Goal: Check status: Check status

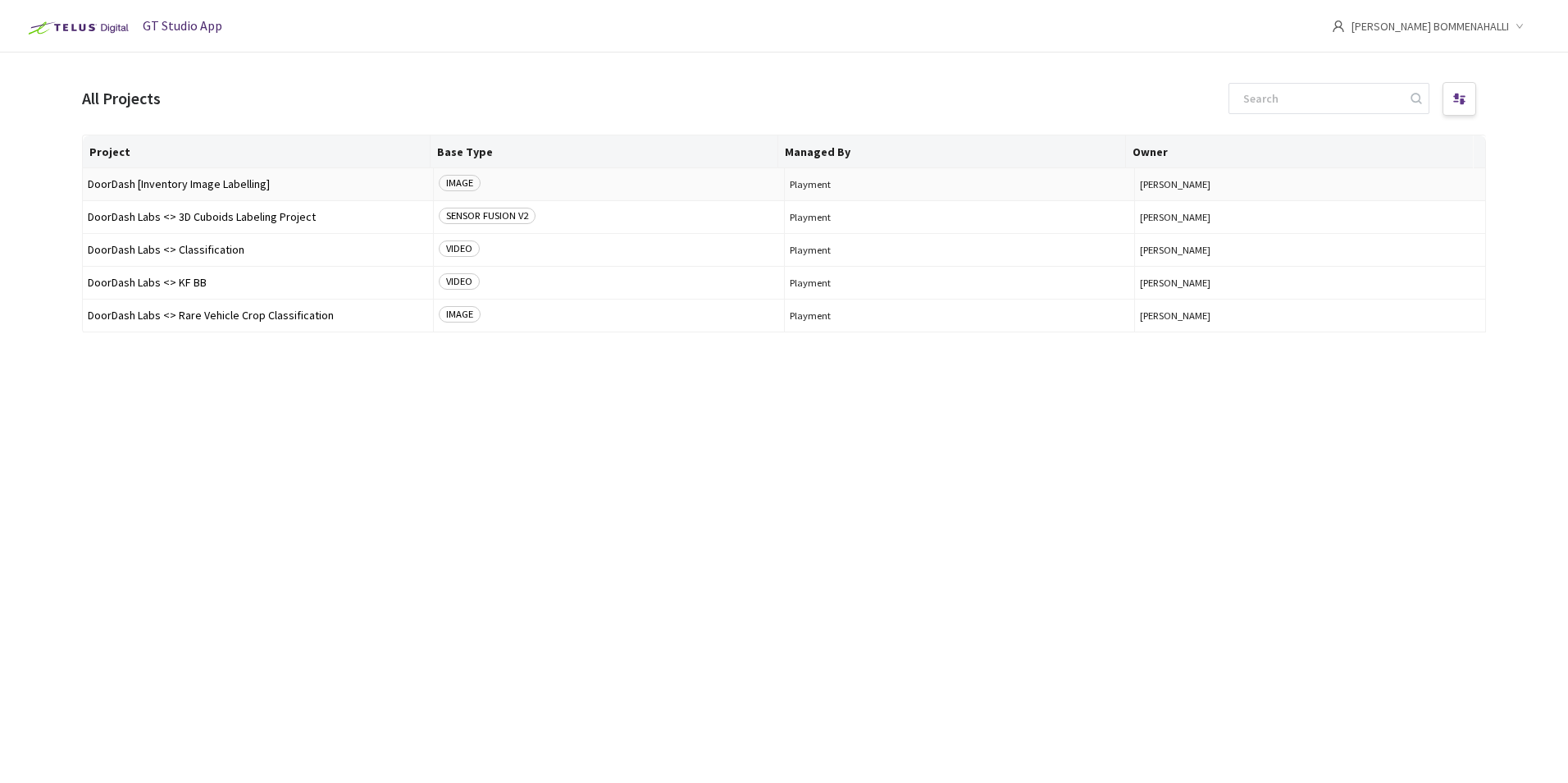
click at [453, 180] on span "IMAGE" at bounding box center [459, 183] width 42 height 17
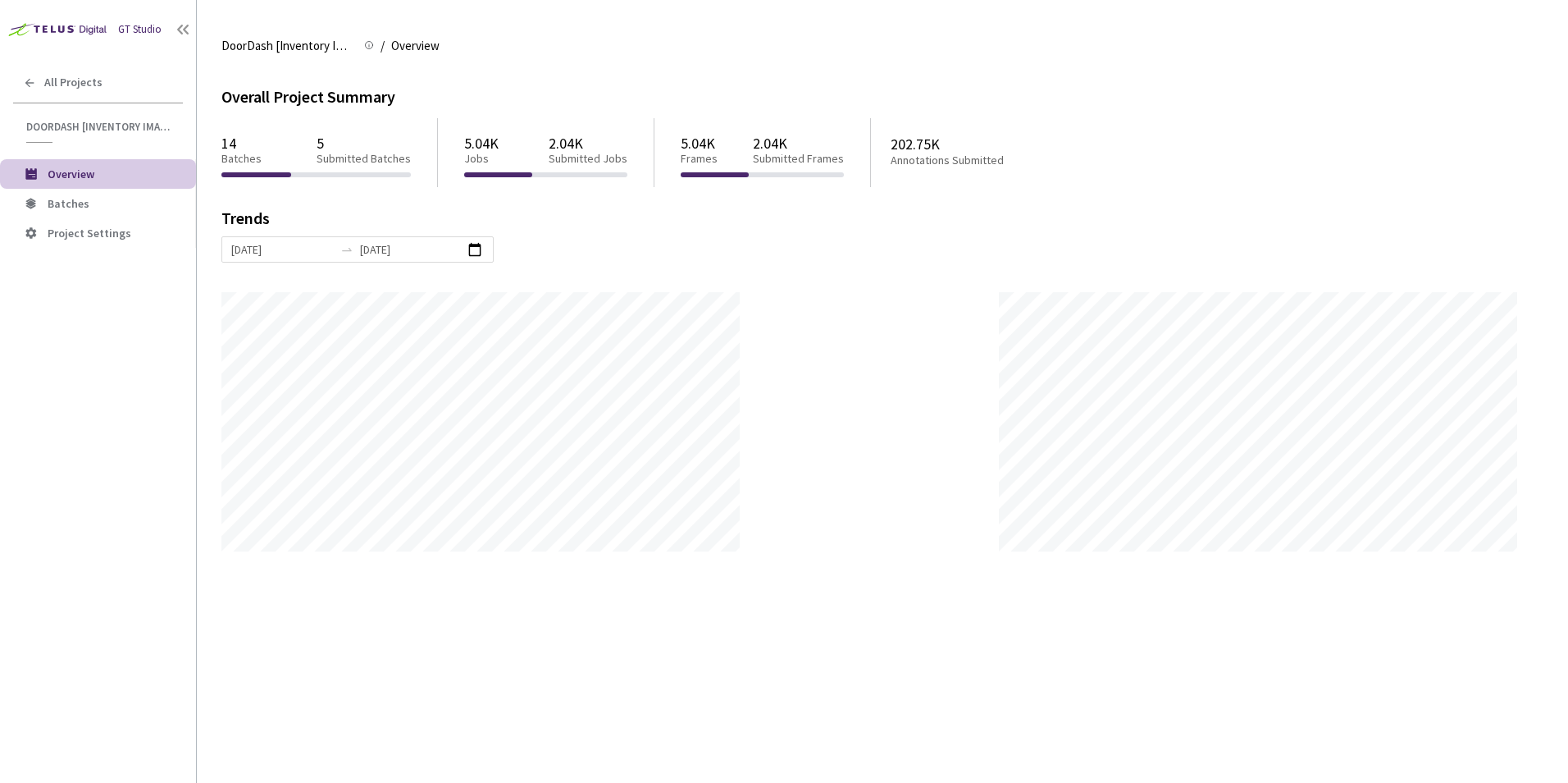
scroll to position [783, 1568]
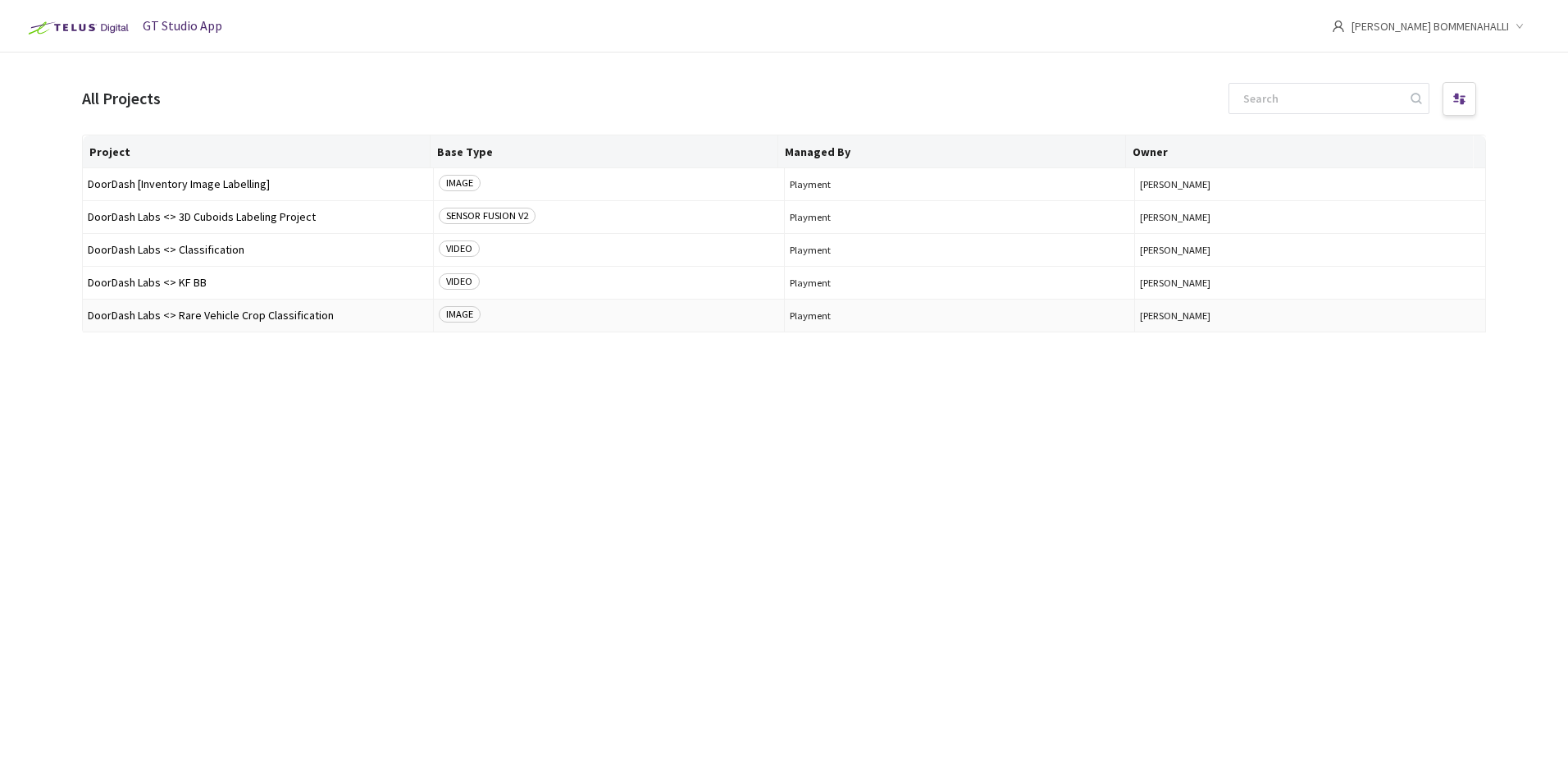
click at [458, 315] on span "IMAGE" at bounding box center [459, 314] width 42 height 17
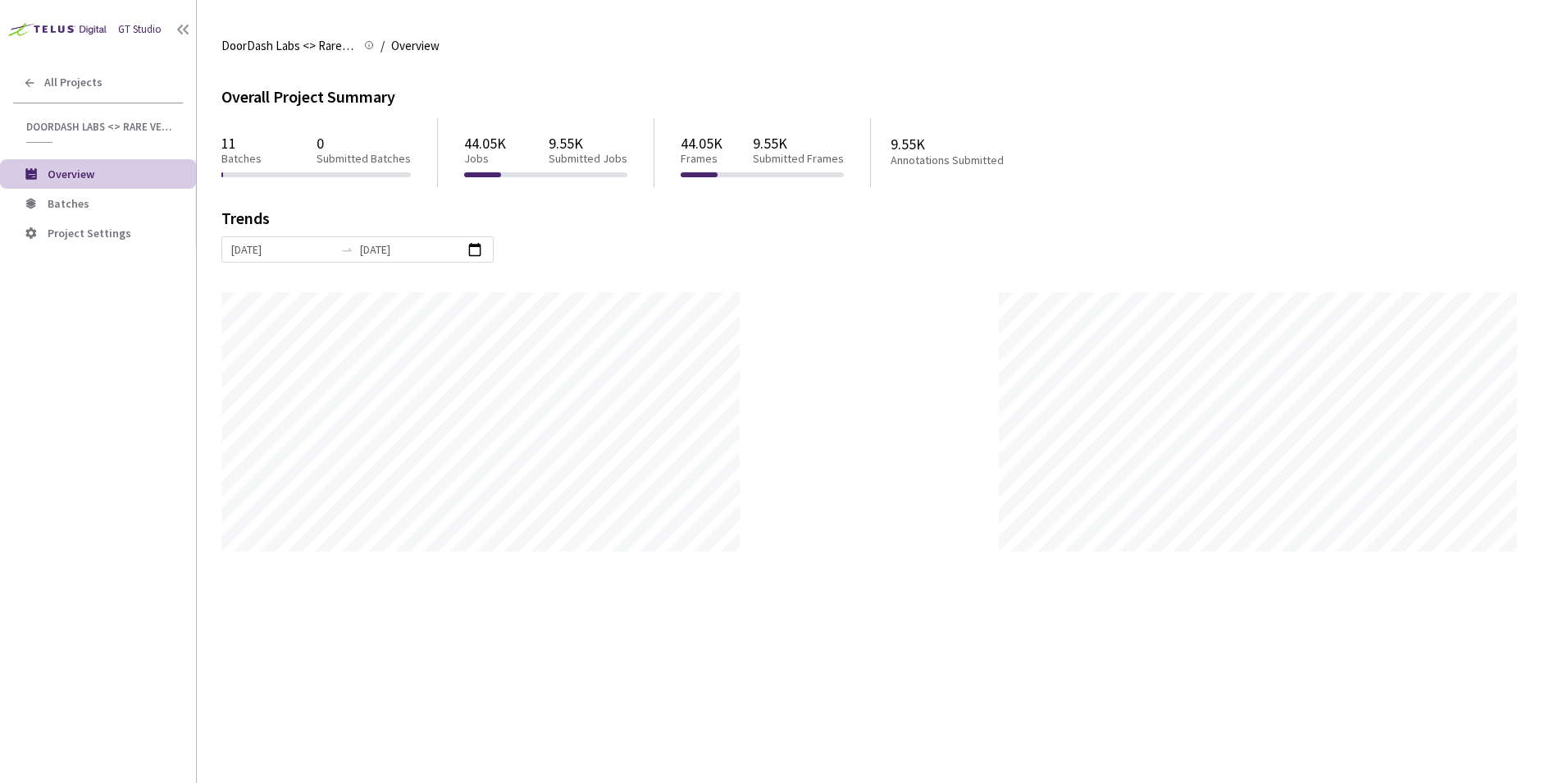
scroll to position [783, 1568]
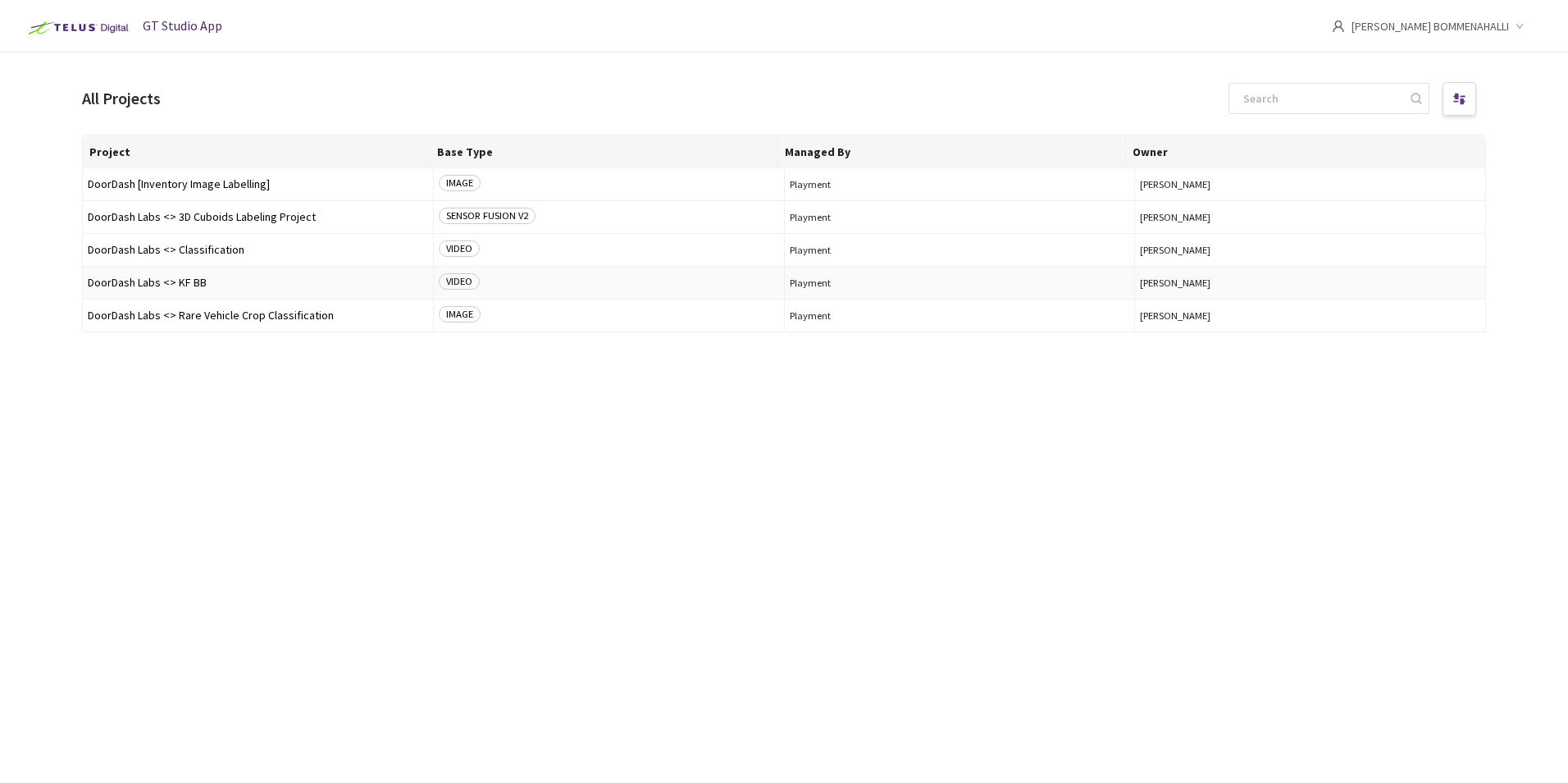
click at [450, 278] on span "VIDEO" at bounding box center [458, 281] width 41 height 17
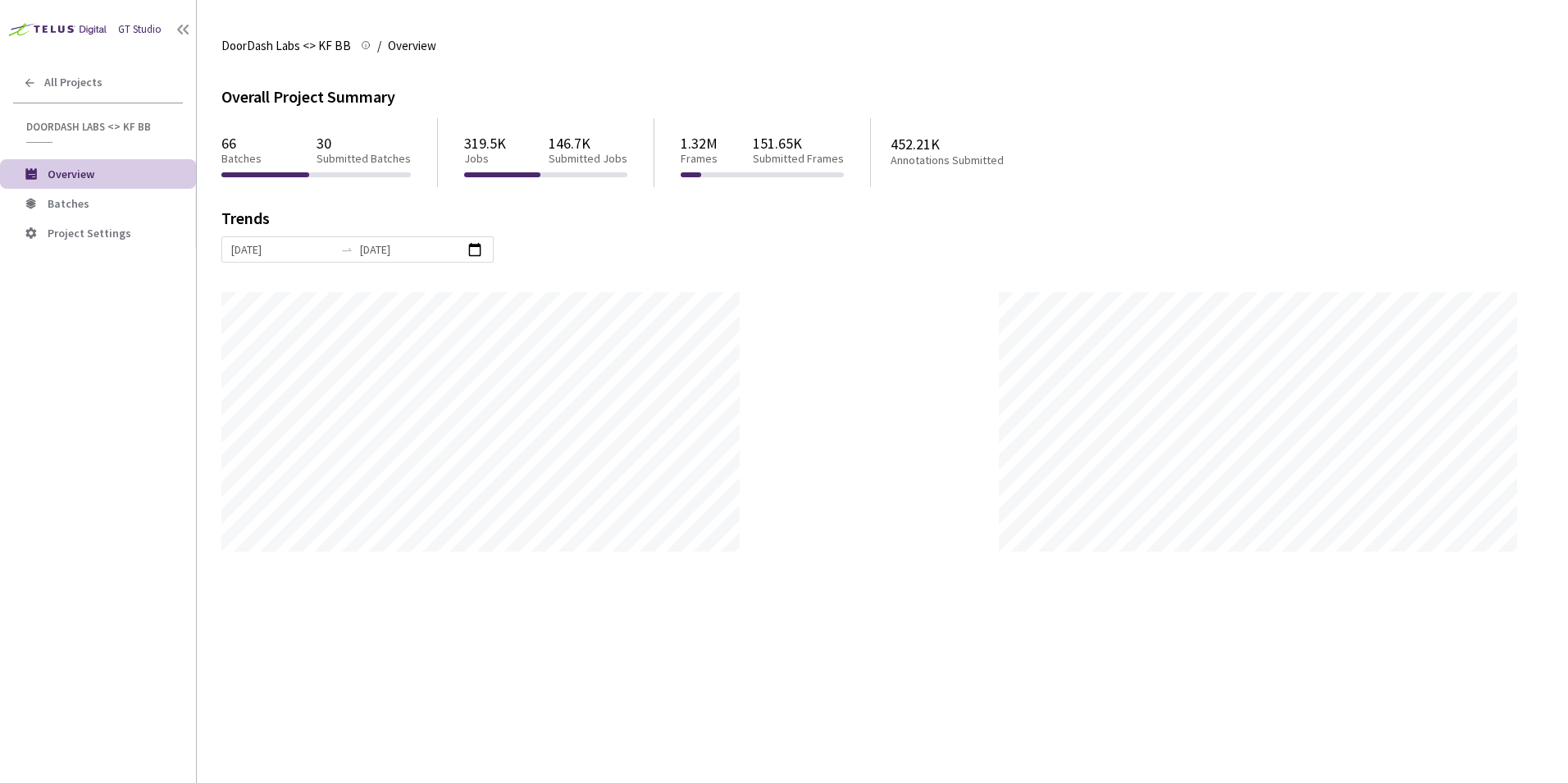
scroll to position [783, 1568]
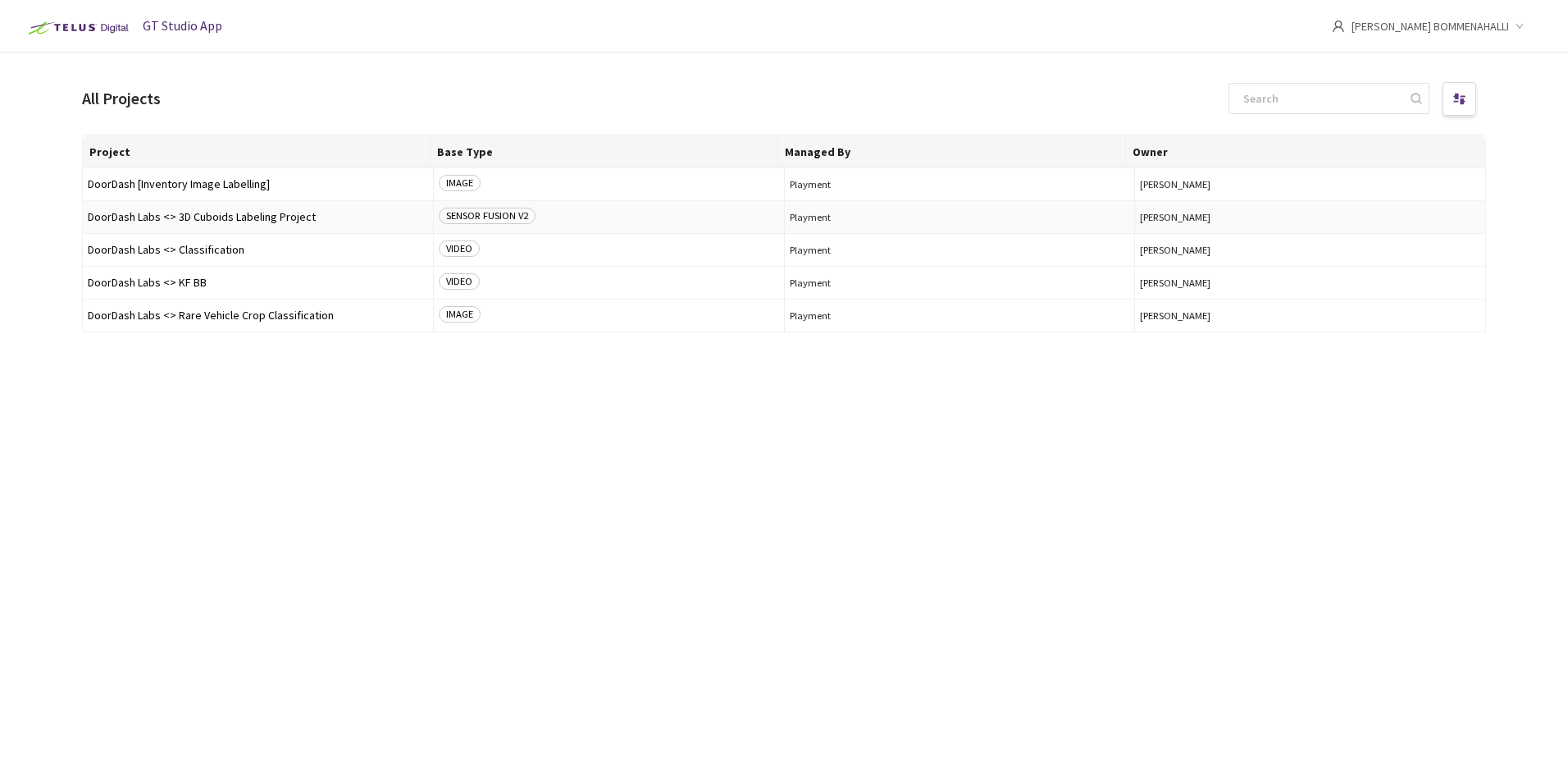
click at [481, 215] on span "SENSOR FUSION V2" at bounding box center [487, 215] width 97 height 17
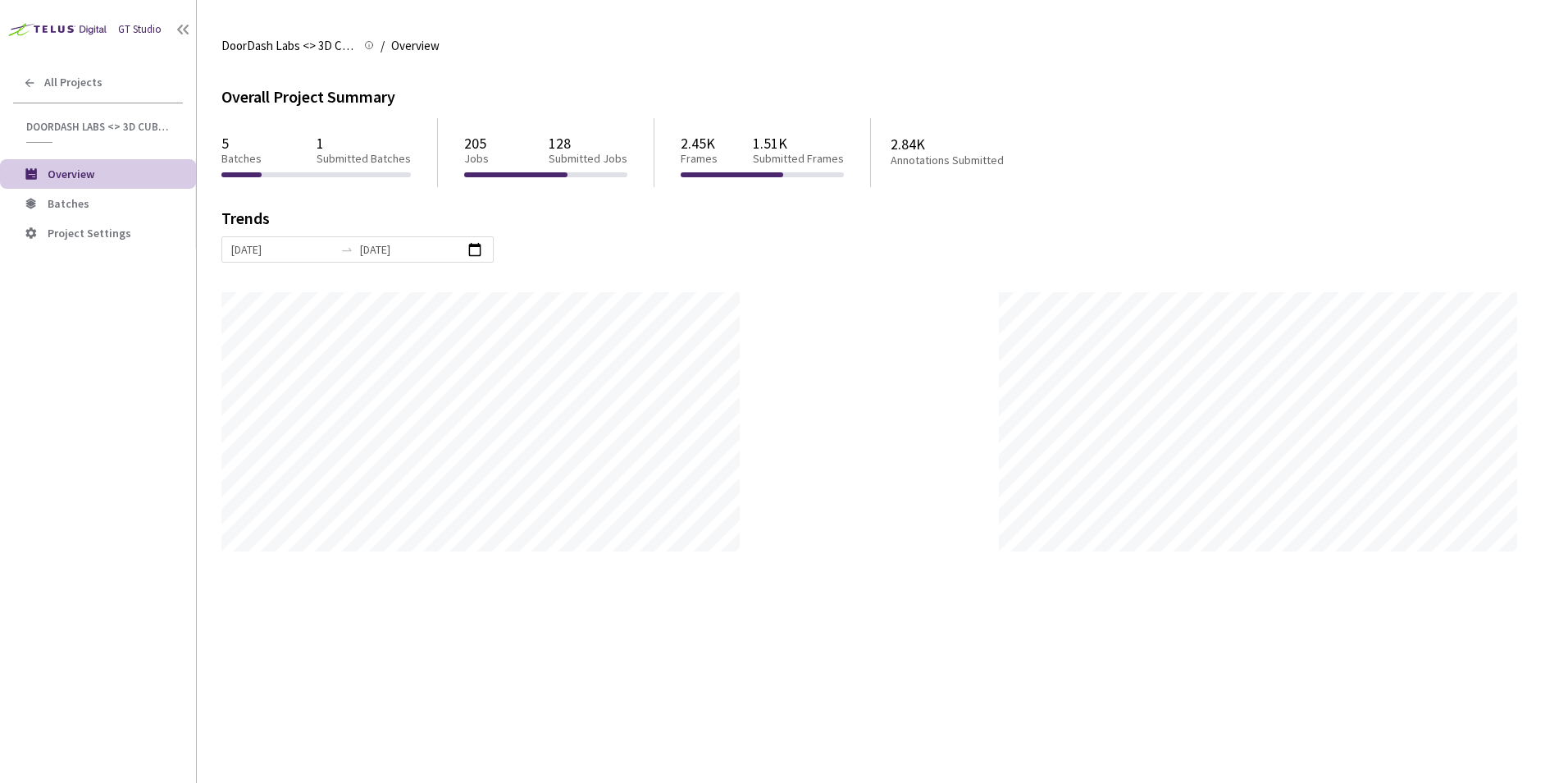
click at [469, 155] on p "Jobs" at bounding box center [476, 159] width 25 height 14
click at [229, 154] on p "Batches" at bounding box center [241, 159] width 41 height 14
click at [68, 199] on span "Batches" at bounding box center [68, 203] width 42 height 15
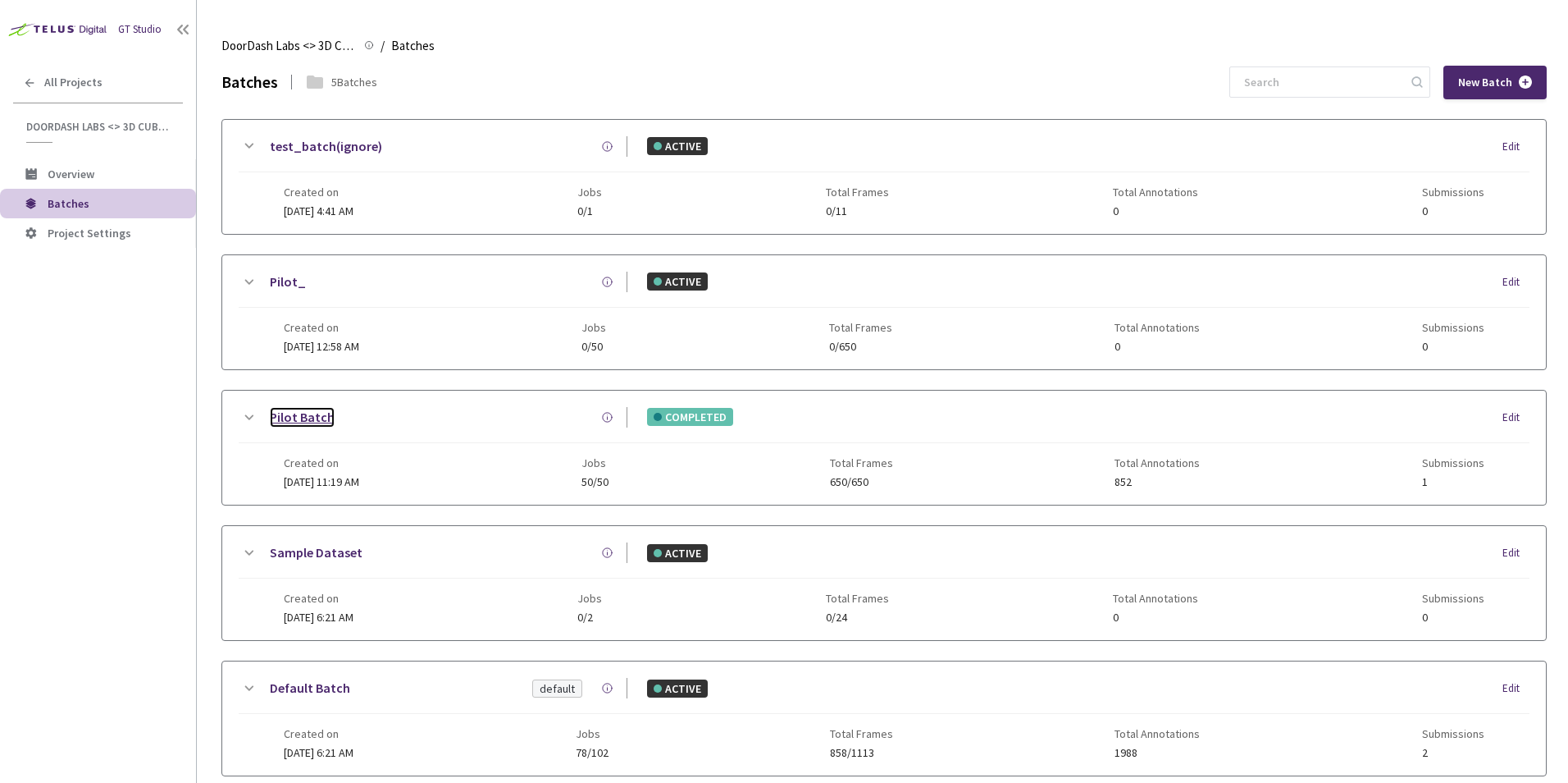
click at [324, 420] on link "Pilot Batch" at bounding box center [302, 417] width 64 height 21
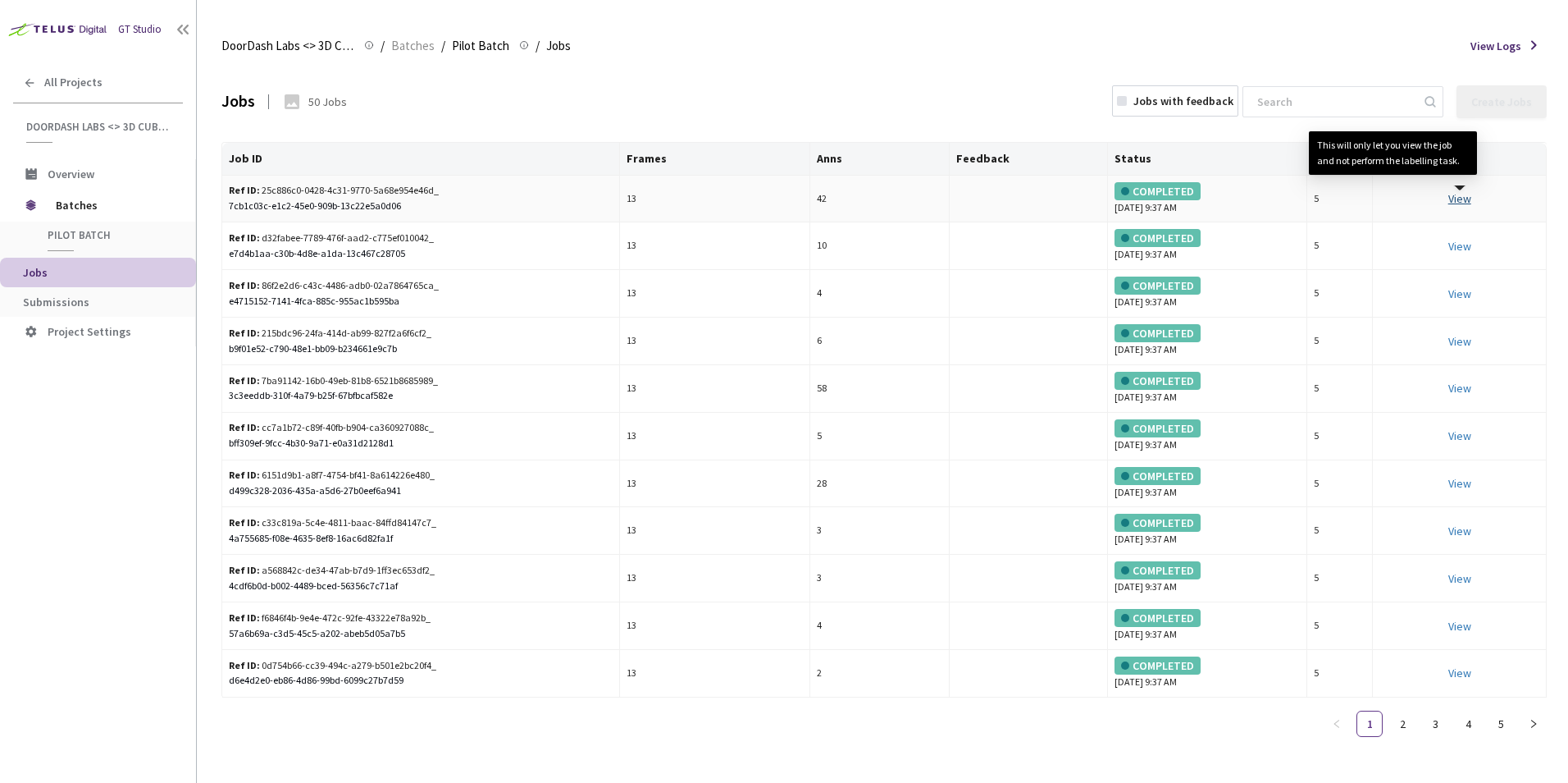
click at [1460, 197] on link "View This will only let you view the job and not perform the labelling task." at bounding box center [1460, 198] width 23 height 15
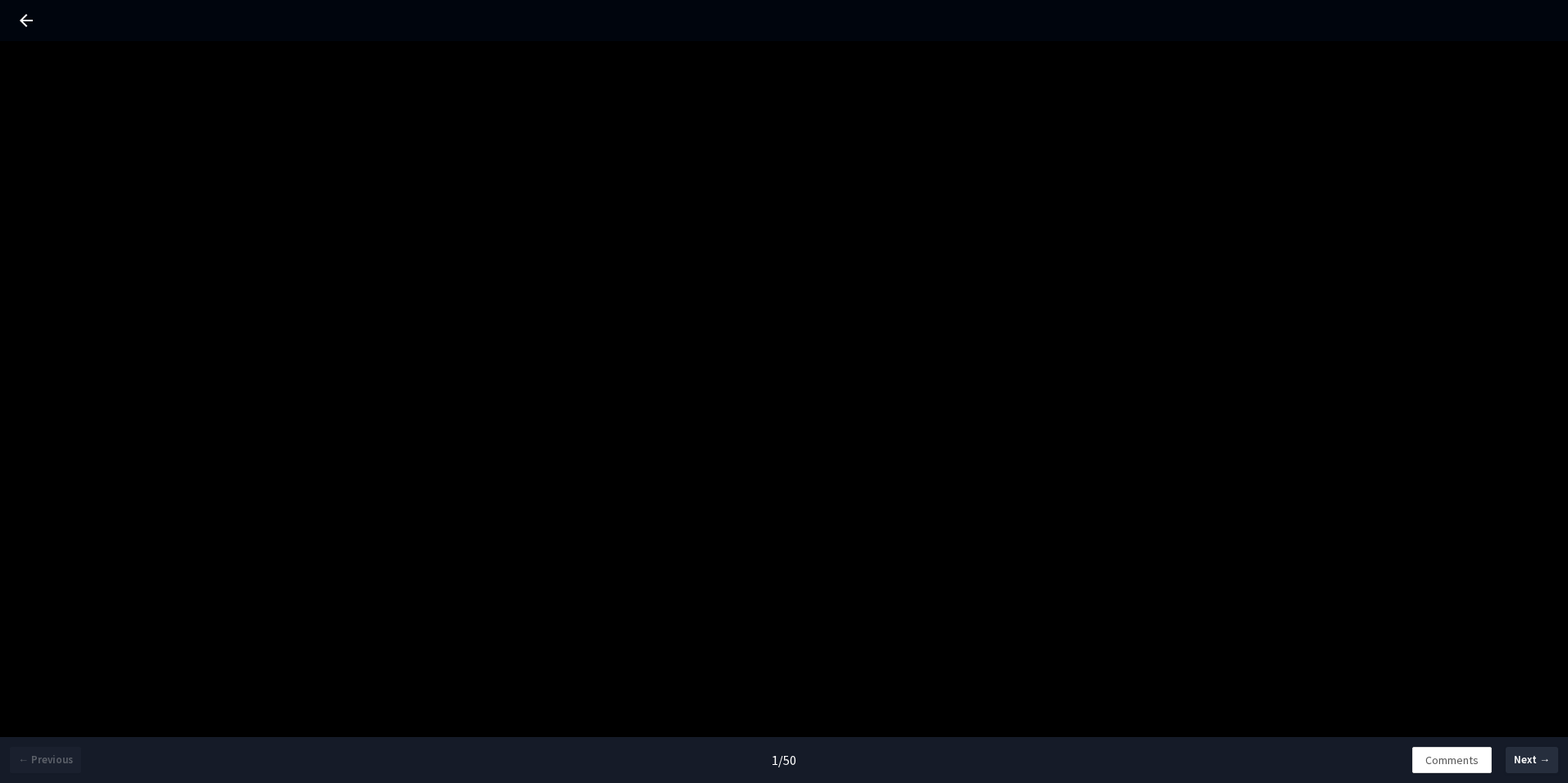
click at [791, 761] on div "1 / 50" at bounding box center [784, 760] width 25 height 19
click at [1526, 754] on span "Next →" at bounding box center [1532, 760] width 36 height 17
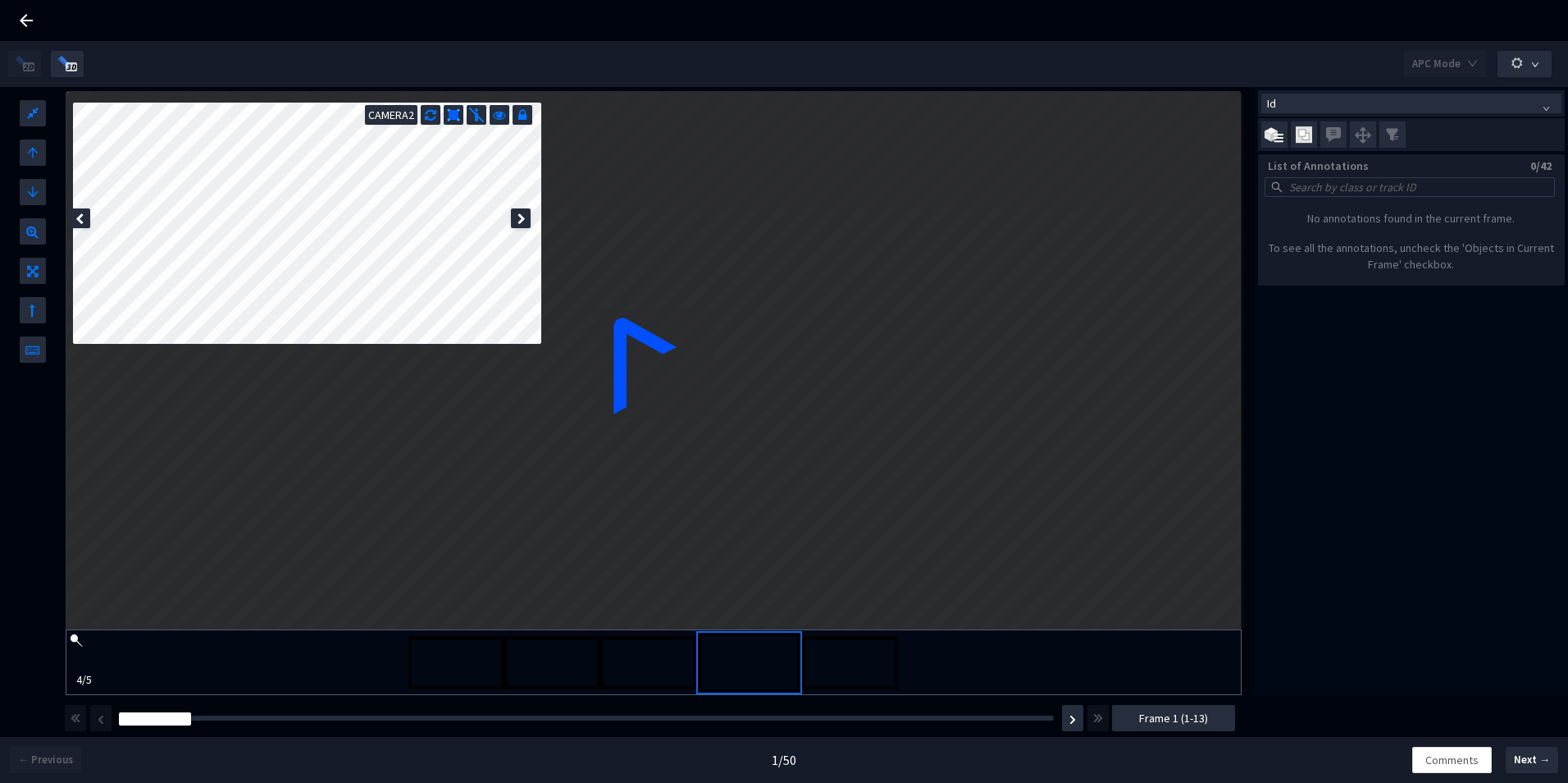
click at [521, 216] on icon at bounding box center [522, 219] width 8 height 12
click at [657, 662] on img at bounding box center [649, 662] width 89 height 47
click at [581, 662] on img at bounding box center [552, 662] width 89 height 47
click at [652, 659] on img at bounding box center [649, 662] width 89 height 47
click at [744, 655] on img at bounding box center [754, 662] width 89 height 47
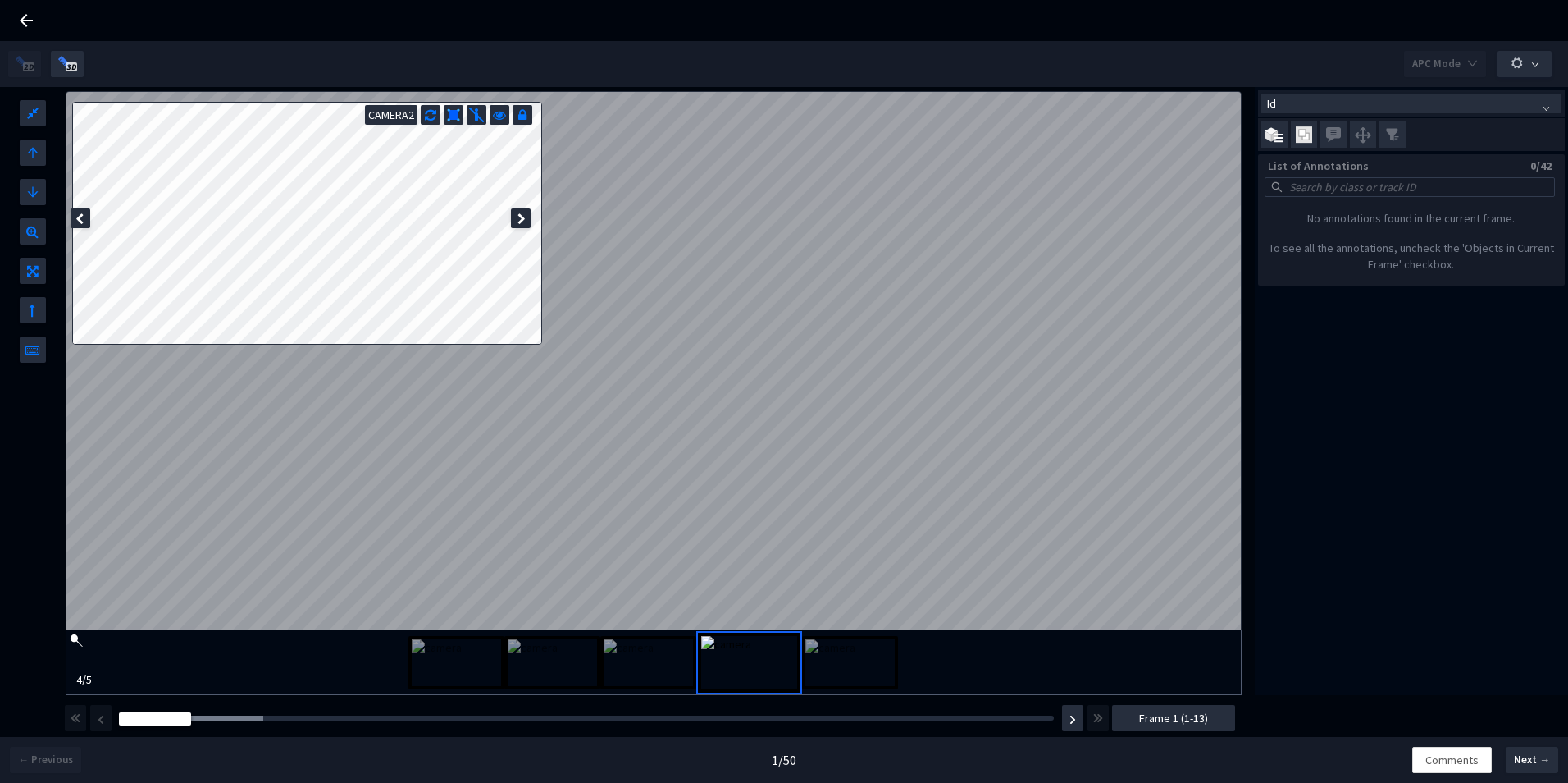
click at [838, 658] on img at bounding box center [850, 662] width 89 height 47
click at [733, 658] on img at bounding box center [744, 662] width 89 height 47
click at [618, 649] on img at bounding box center [649, 662] width 89 height 47
click at [544, 653] on img at bounding box center [552, 662] width 89 height 47
click at [470, 662] on img at bounding box center [456, 662] width 89 height 47
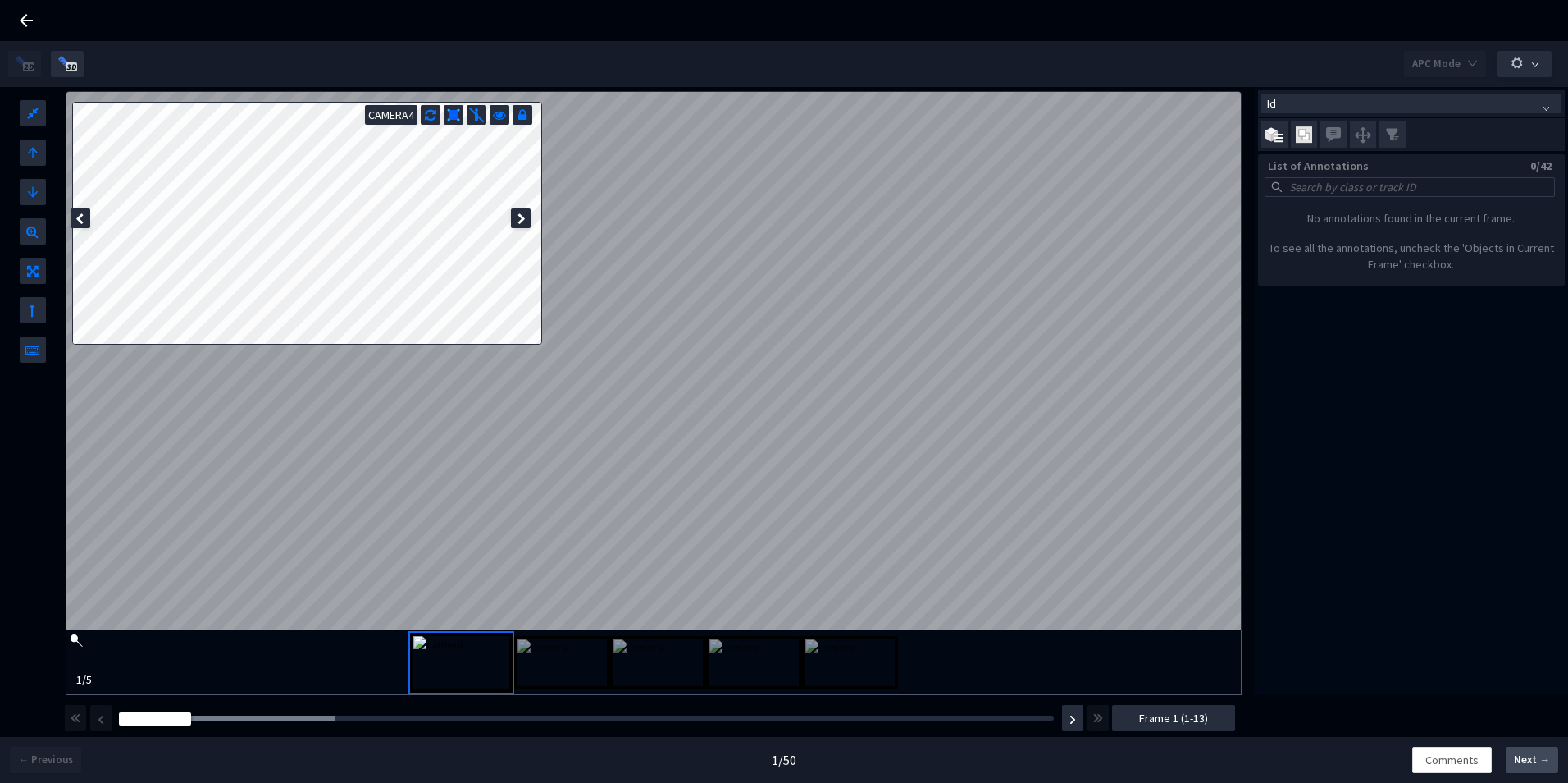
click at [1532, 756] on span "Next →" at bounding box center [1532, 760] width 36 height 17
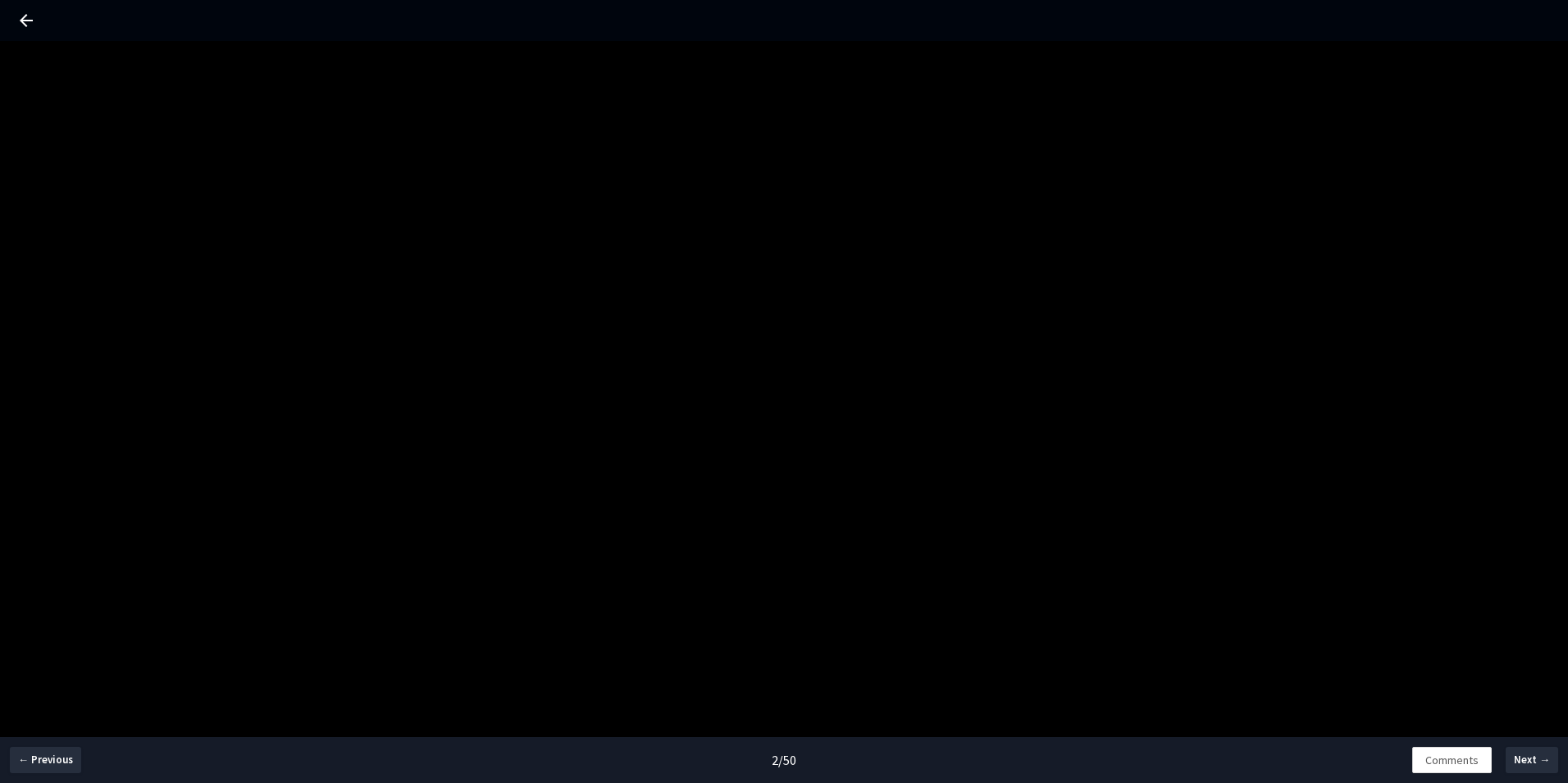
click at [960, 390] on div "← Previous 2 / 50 Comments Next →" at bounding box center [784, 432] width 1568 height 783
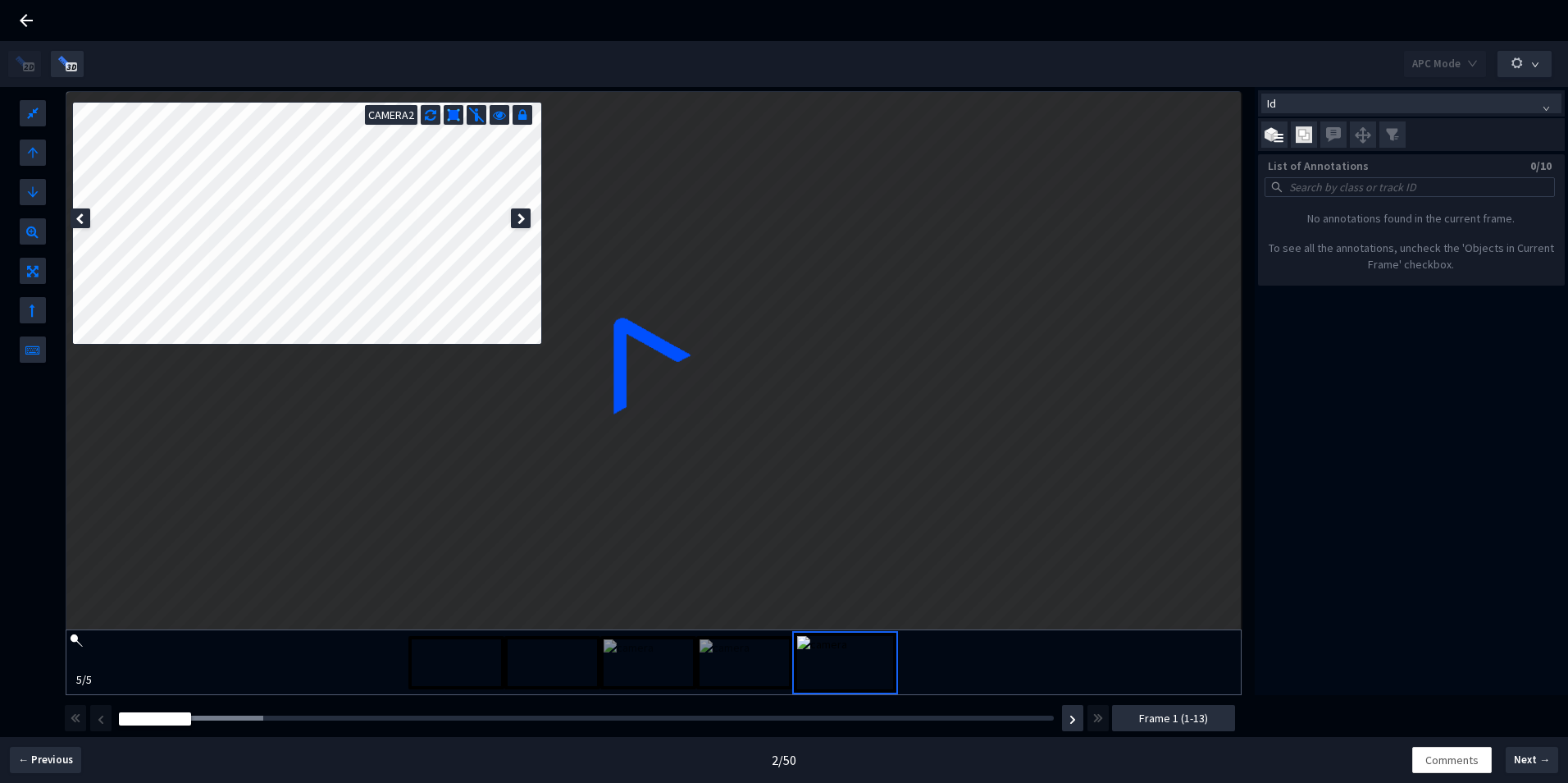
click at [752, 663] on img at bounding box center [744, 662] width 89 height 47
click at [652, 660] on img at bounding box center [649, 662] width 89 height 47
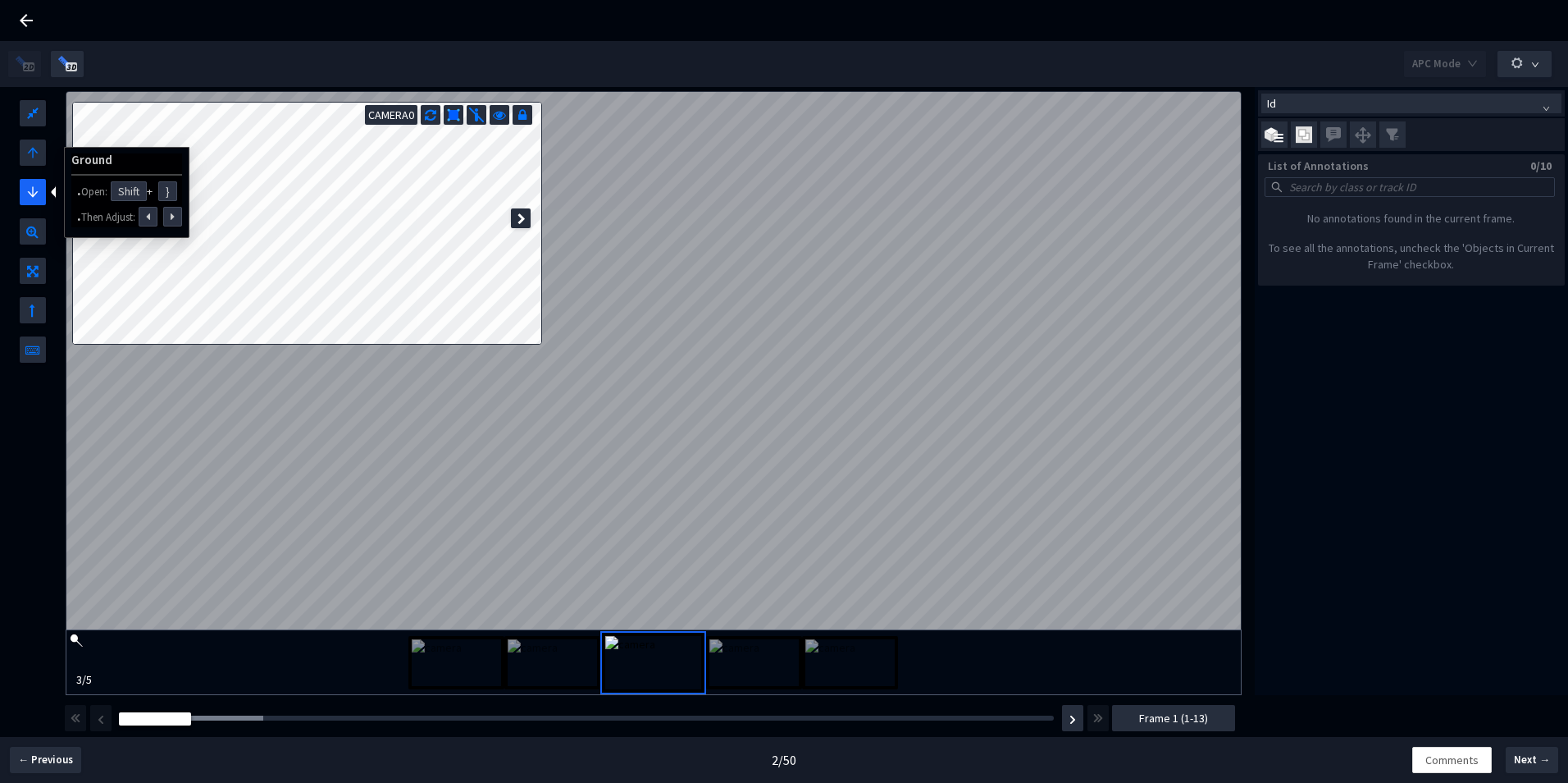
click at [24, 186] on span "arrow-down" at bounding box center [33, 189] width 27 height 20
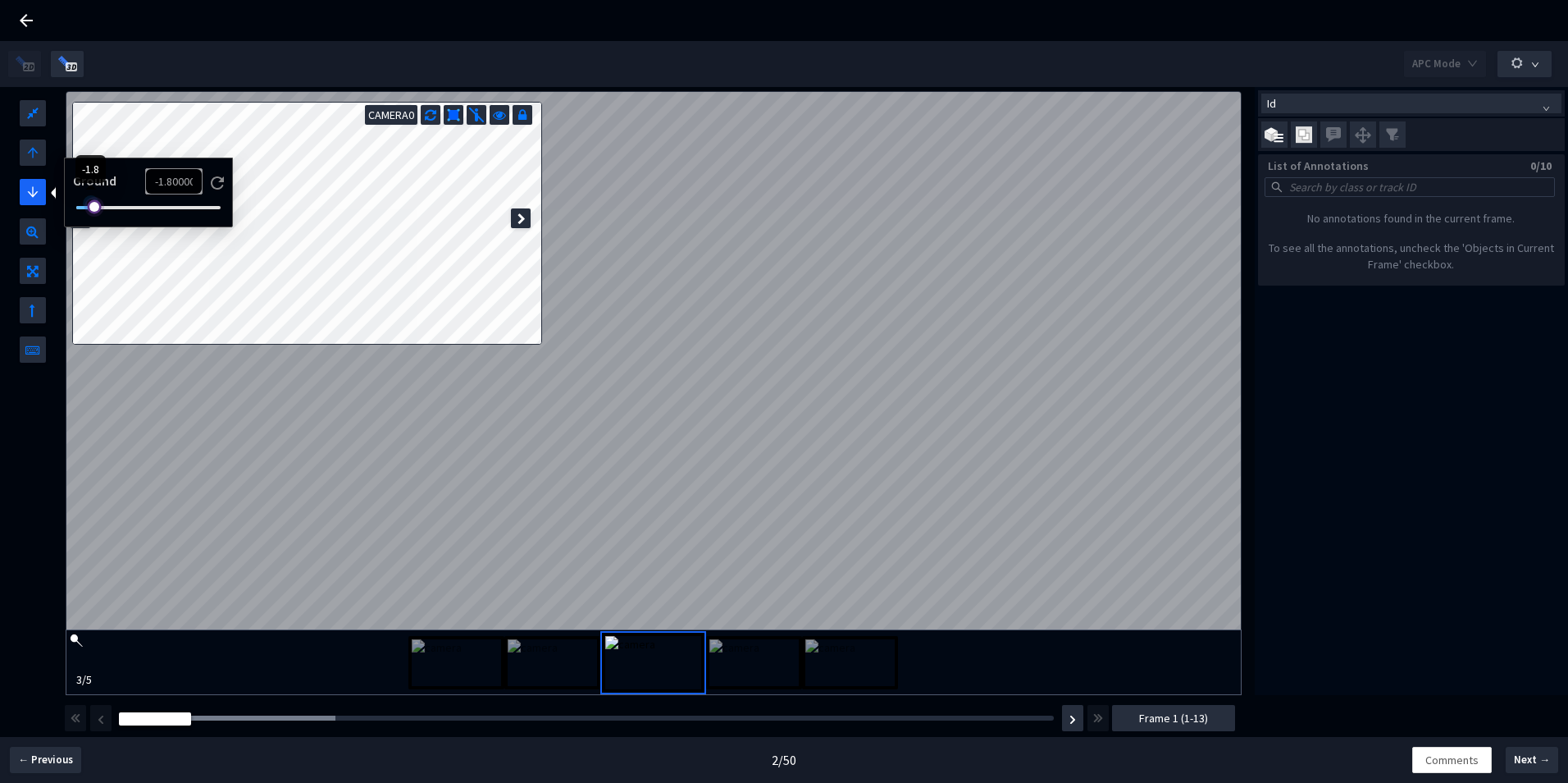
click at [90, 206] on div at bounding box center [91, 203] width 8 height 8
drag, startPoint x: 90, startPoint y: 206, endPoint x: 82, endPoint y: 206, distance: 8.0
click at [87, 206] on div at bounding box center [91, 203] width 8 height 8
type input "35.0"
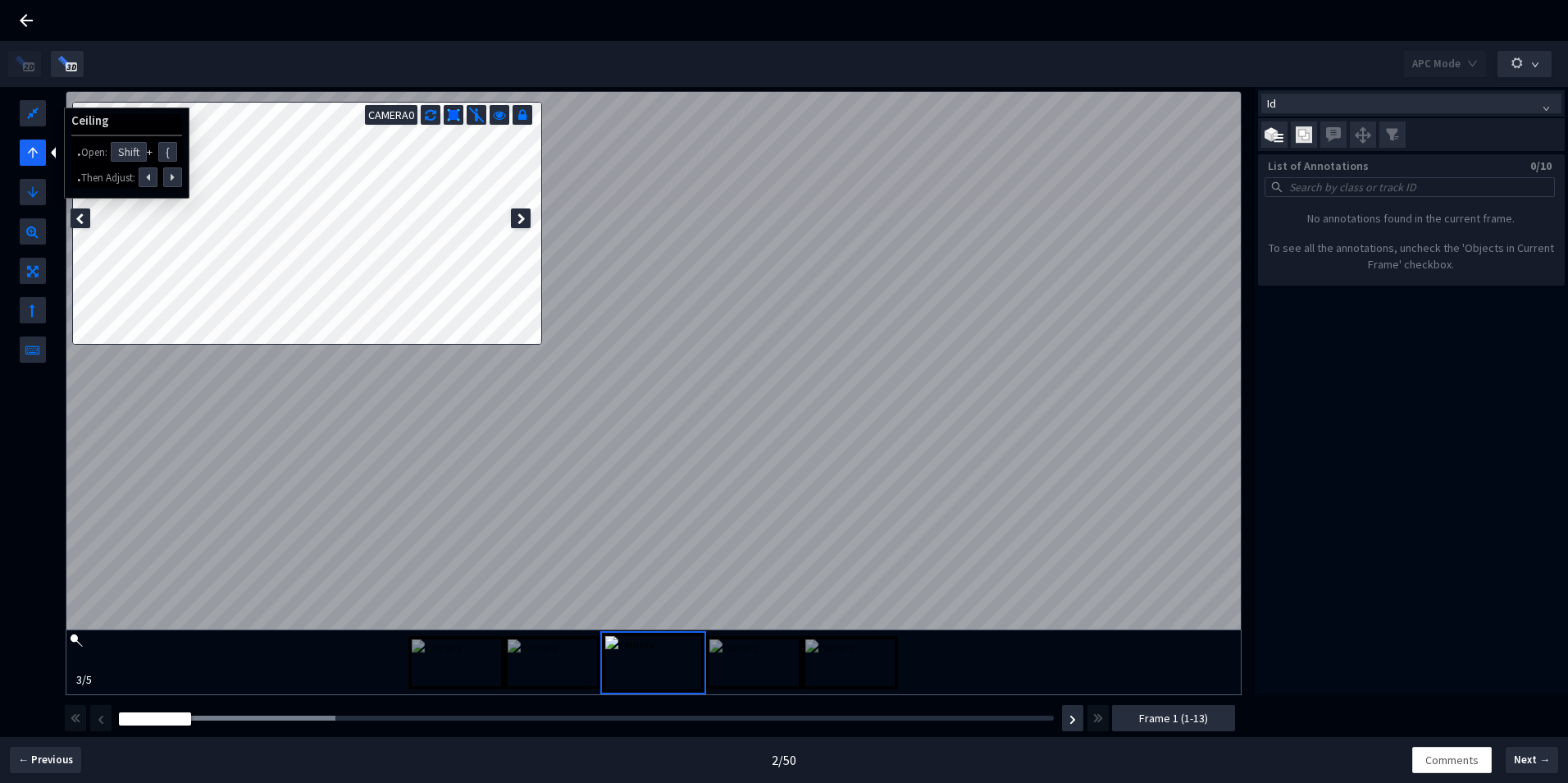
click at [32, 149] on icon "arrow-up" at bounding box center [32, 153] width 11 height 11
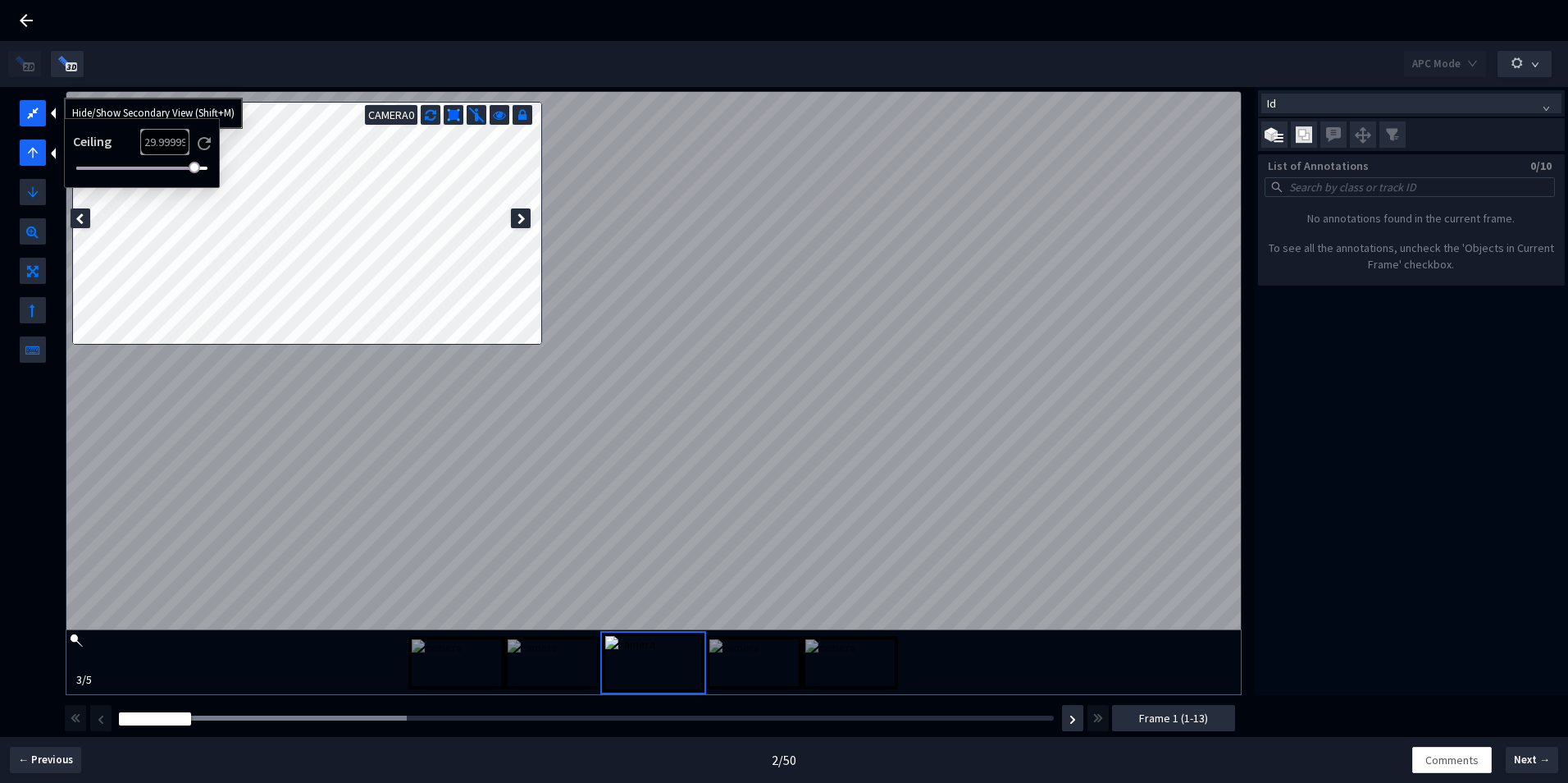
click at [32, 112] on icon at bounding box center [33, 110] width 12 height 20
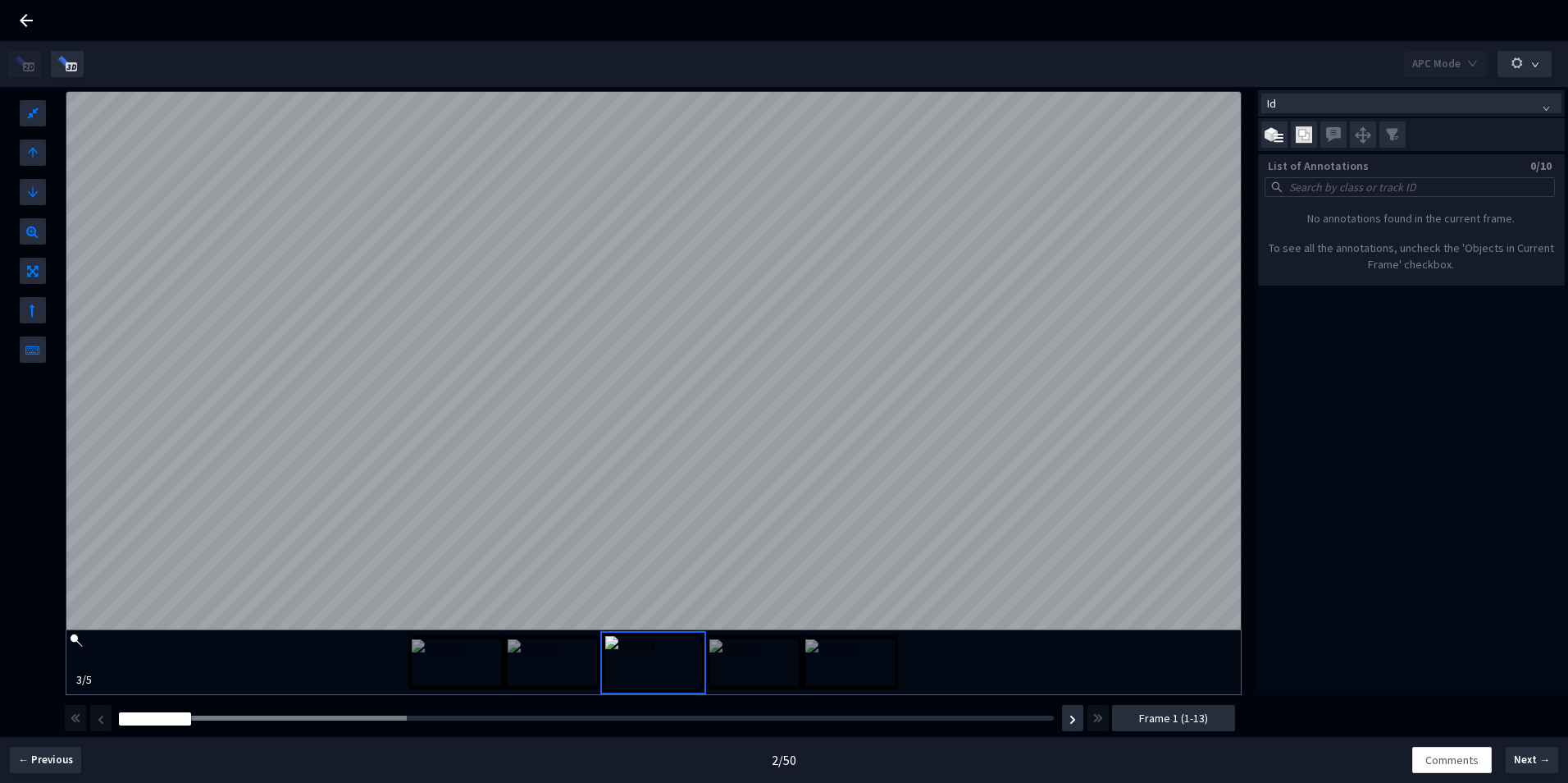
click at [30, 18] on icon at bounding box center [27, 21] width 20 height 20
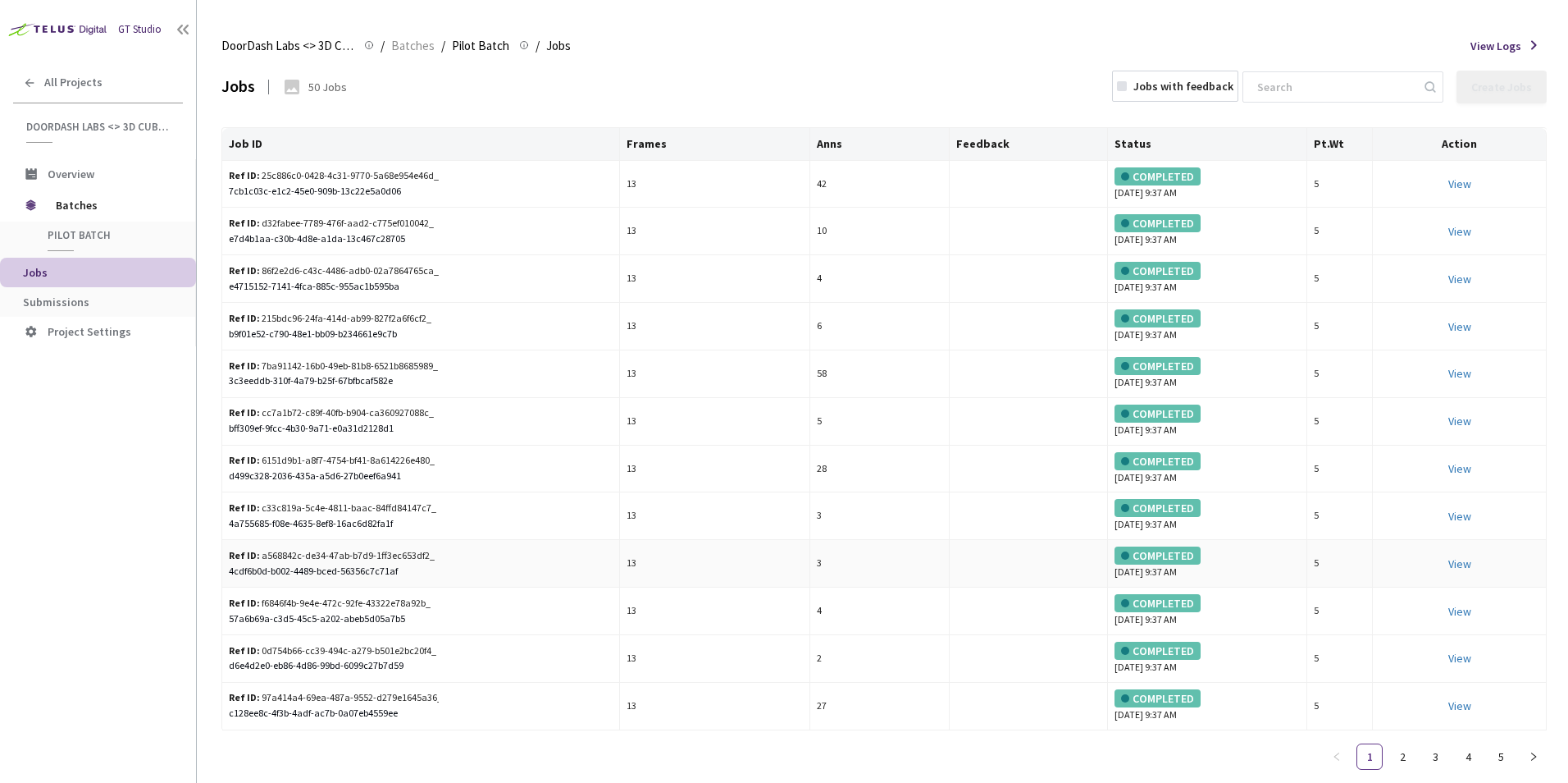
scroll to position [27, 0]
click at [83, 328] on span "Project Settings" at bounding box center [89, 331] width 83 height 15
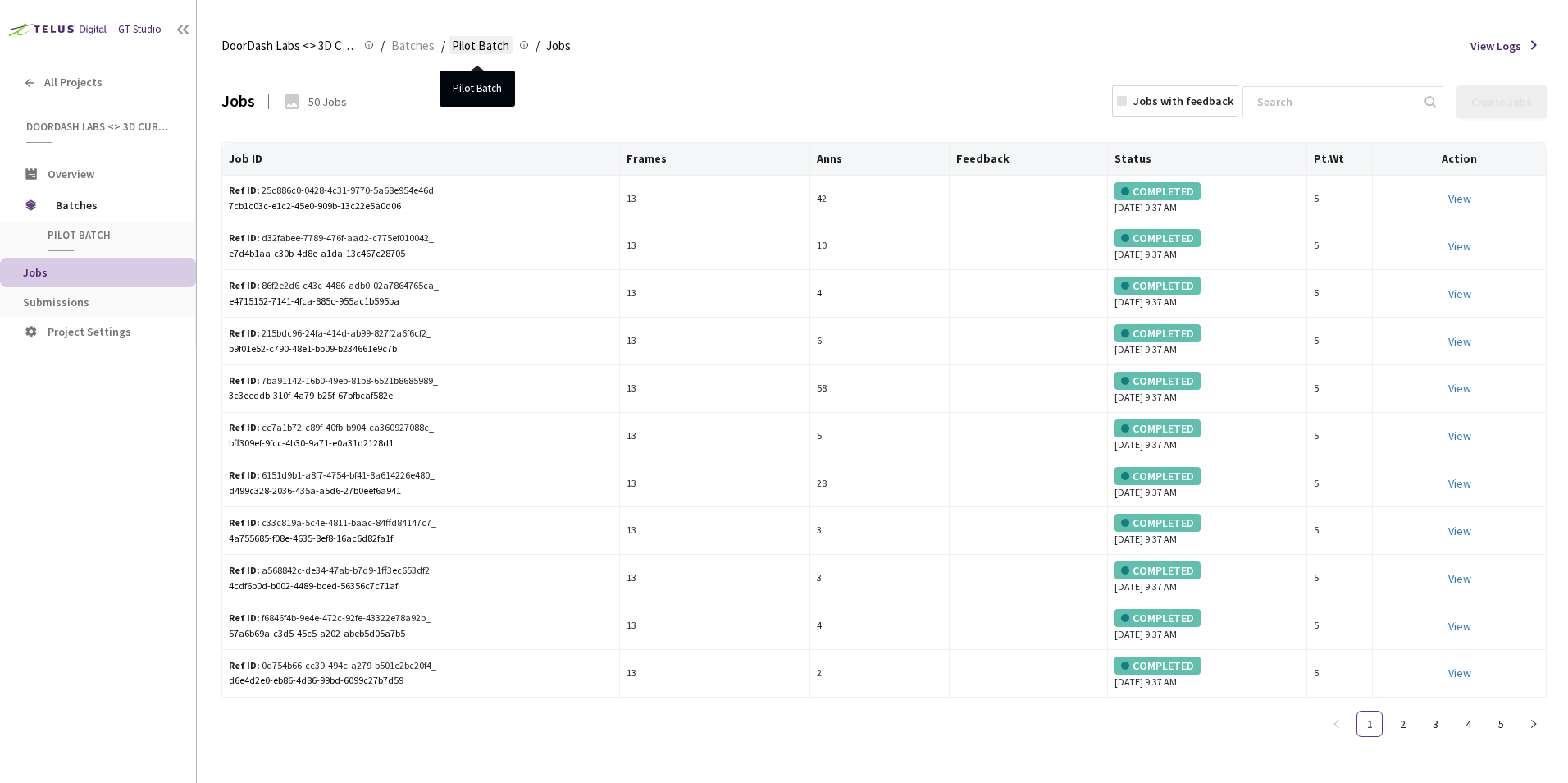
click at [462, 44] on span "Pilot Batch" at bounding box center [481, 46] width 58 height 20
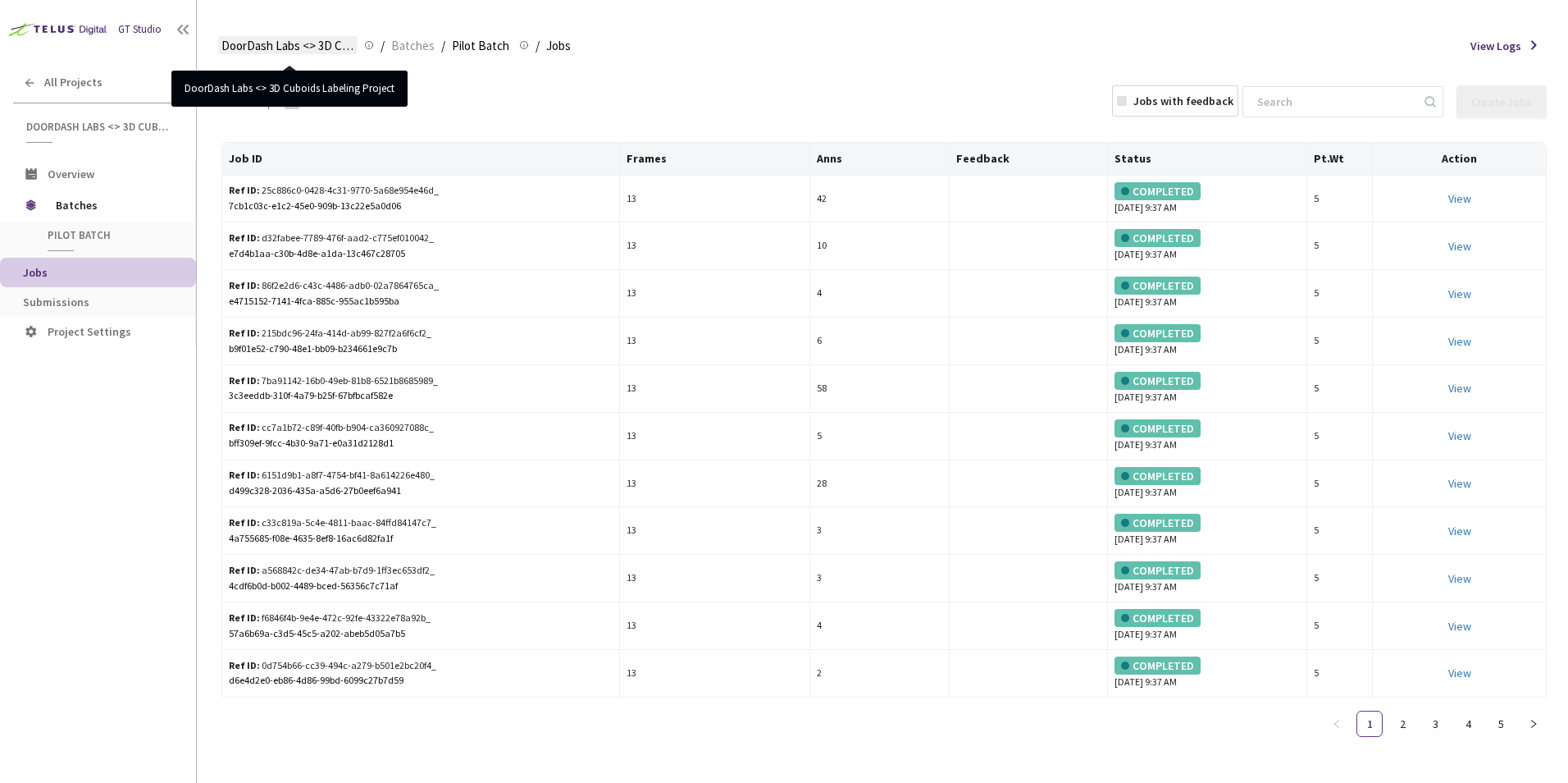
click at [298, 45] on span "DoorDash Labs <> 3D Cuboids Labeling Project" at bounding box center [288, 46] width 133 height 20
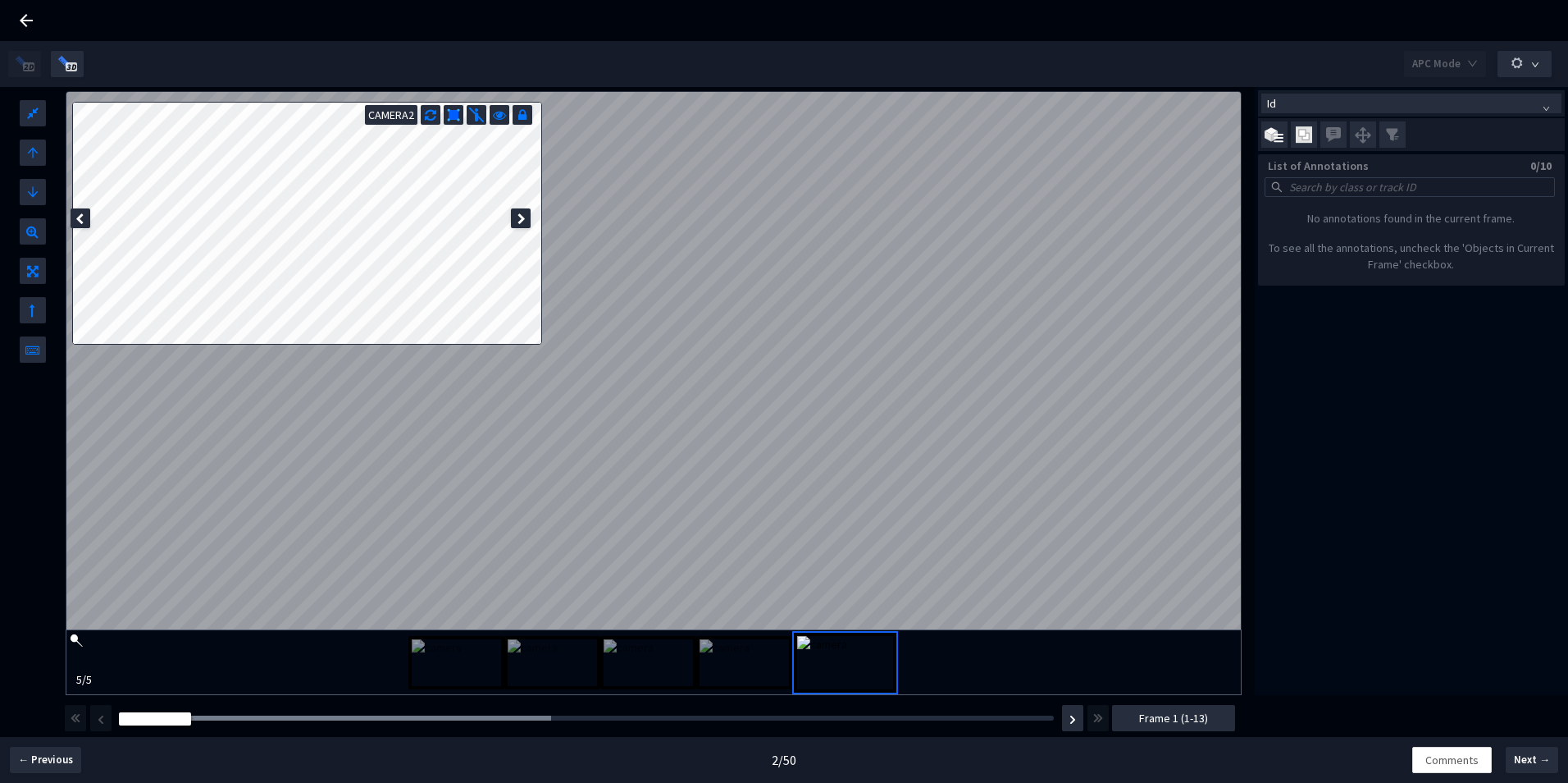
click at [35, 22] on icon at bounding box center [27, 21] width 20 height 20
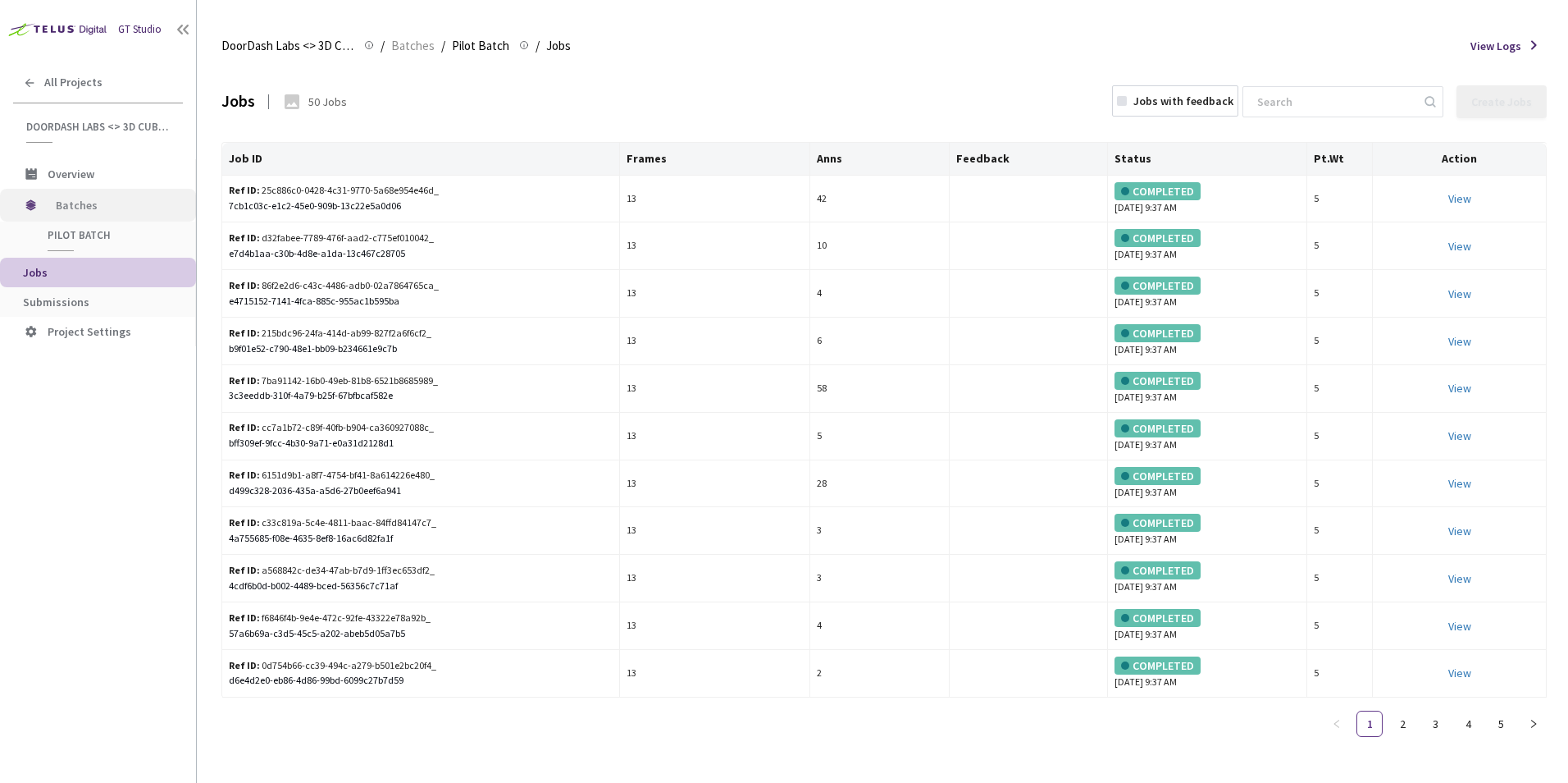
click at [72, 204] on span "Batches" at bounding box center [111, 204] width 112 height 33
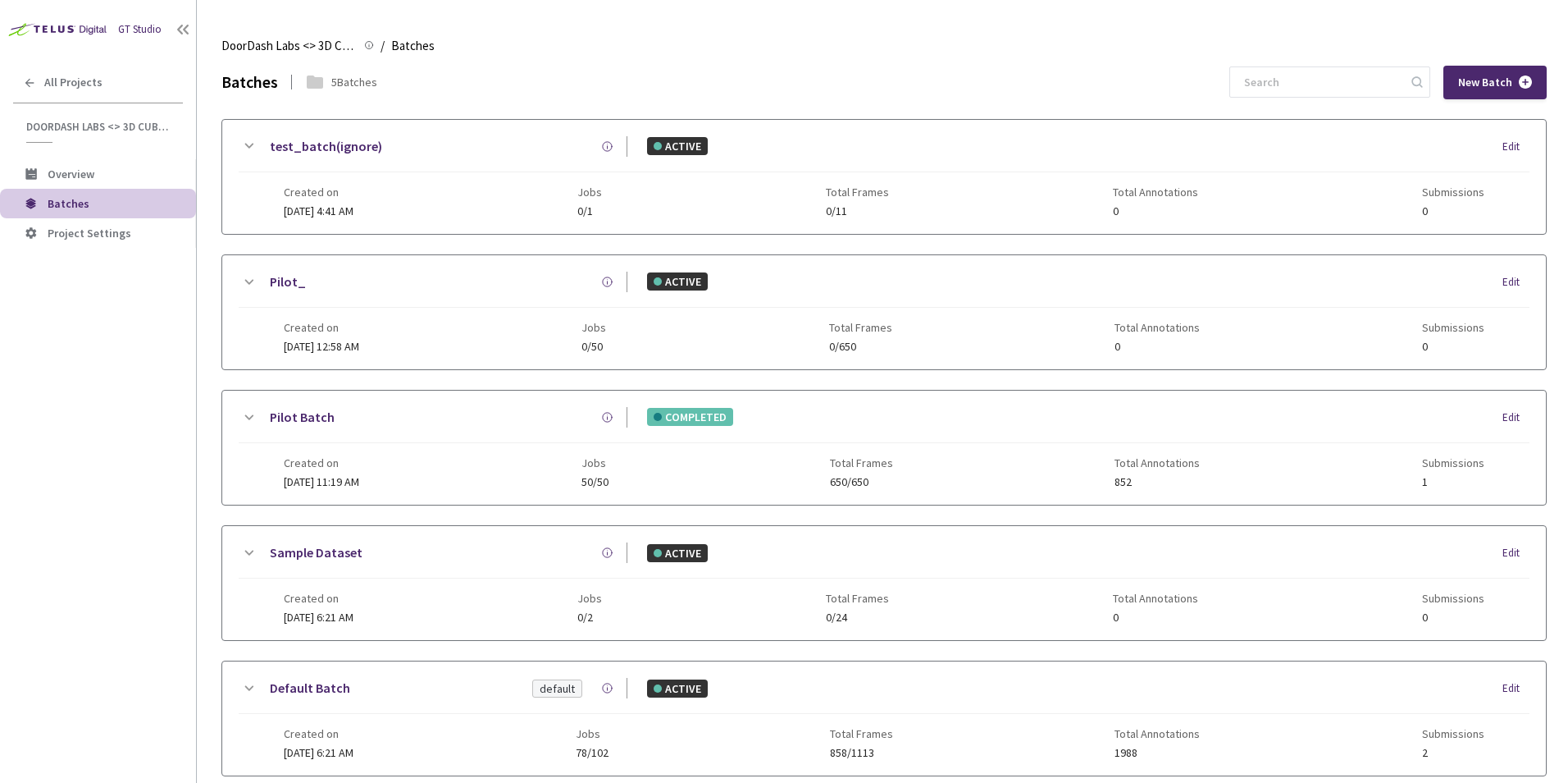
scroll to position [90, 0]
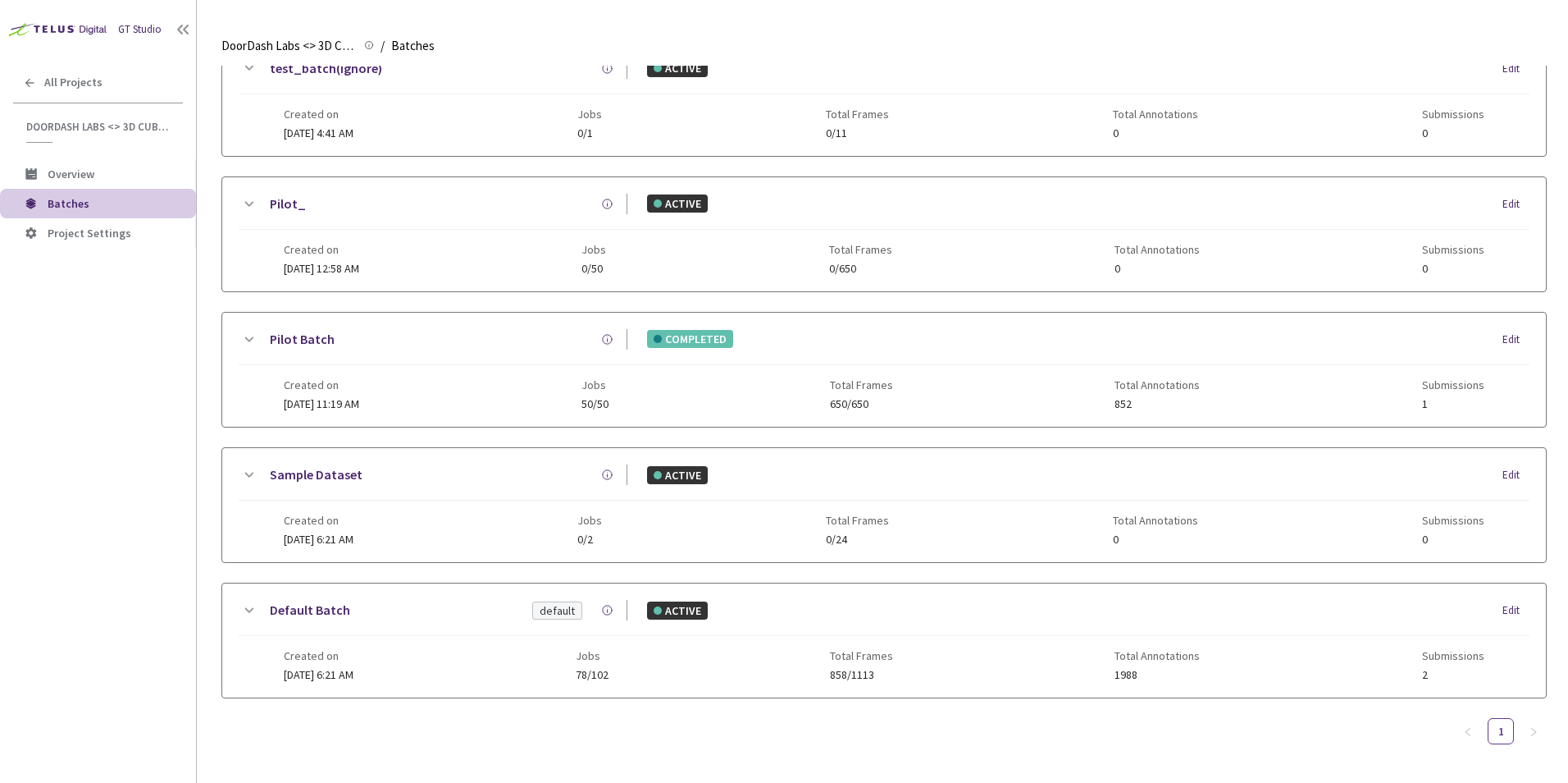
click at [36, 83] on icon at bounding box center [29, 82] width 13 height 13
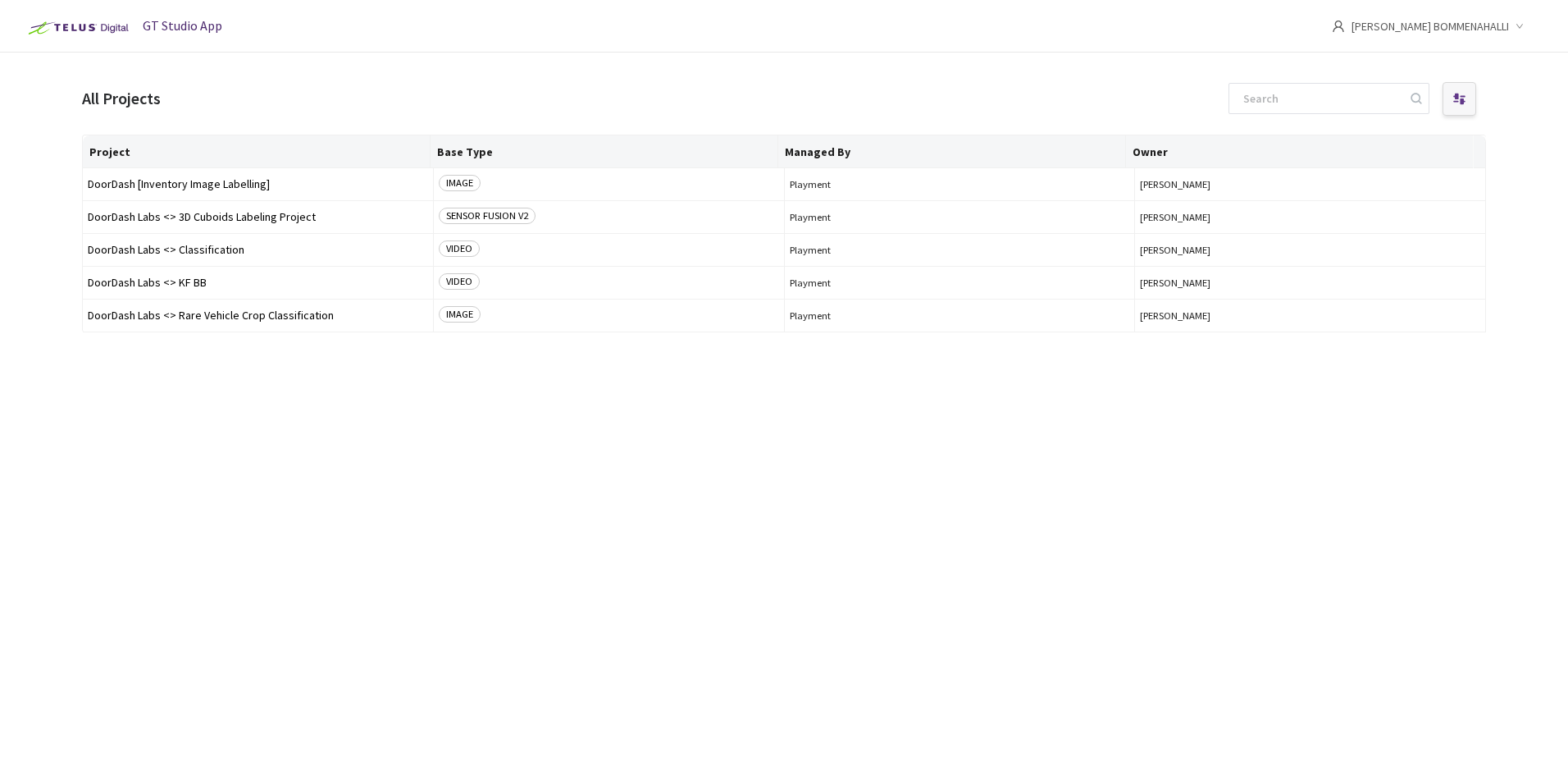
click at [1461, 100] on icon at bounding box center [1460, 100] width 12 height 6
click at [1283, 433] on div "Project Base Type Managed By Owner DoorDash [Inventory Image Labelling] IMAGE P…" at bounding box center [784, 445] width 1404 height 619
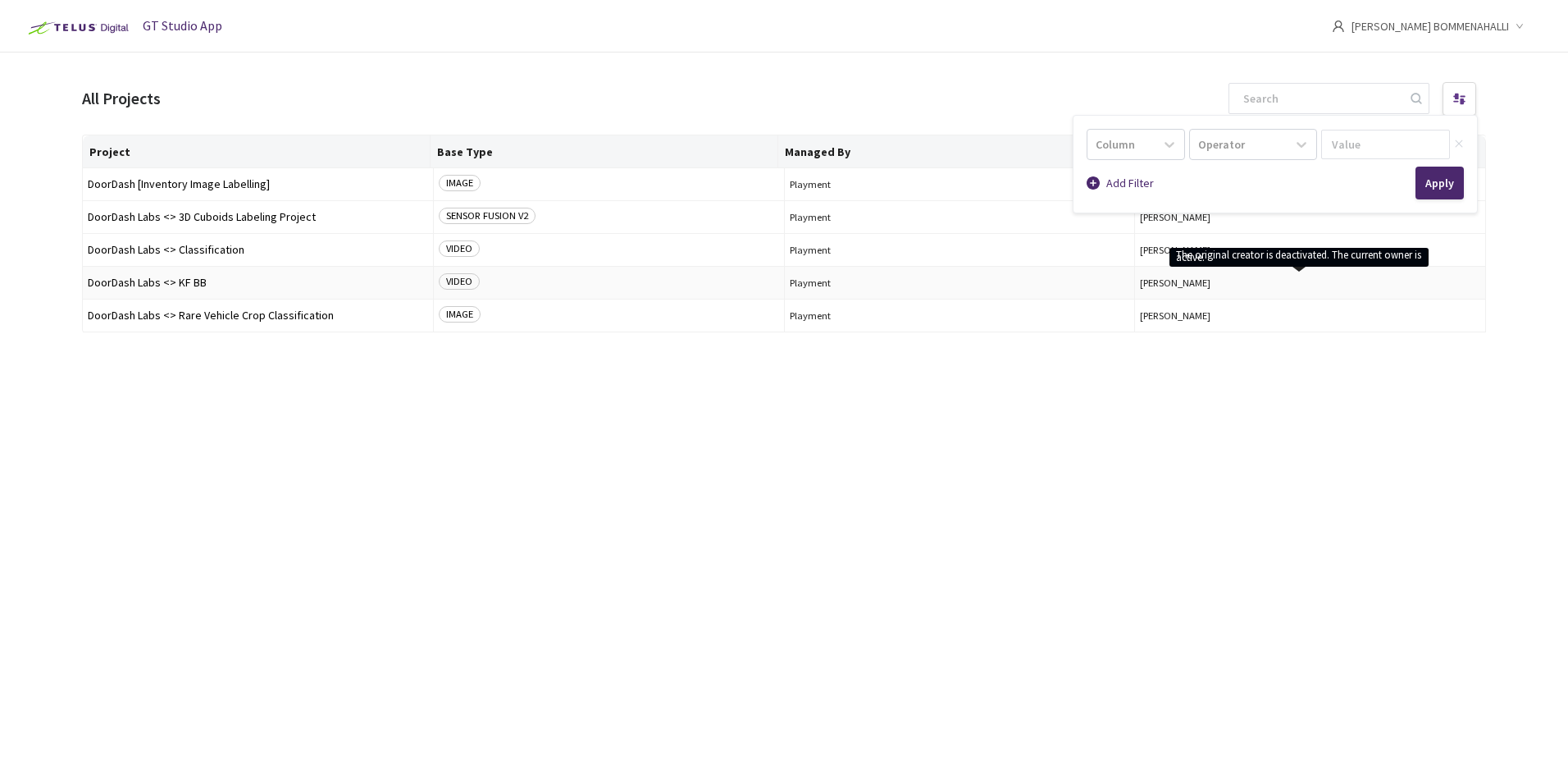
click at [1166, 280] on span "[PERSON_NAME]" at bounding box center [1310, 283] width 340 height 12
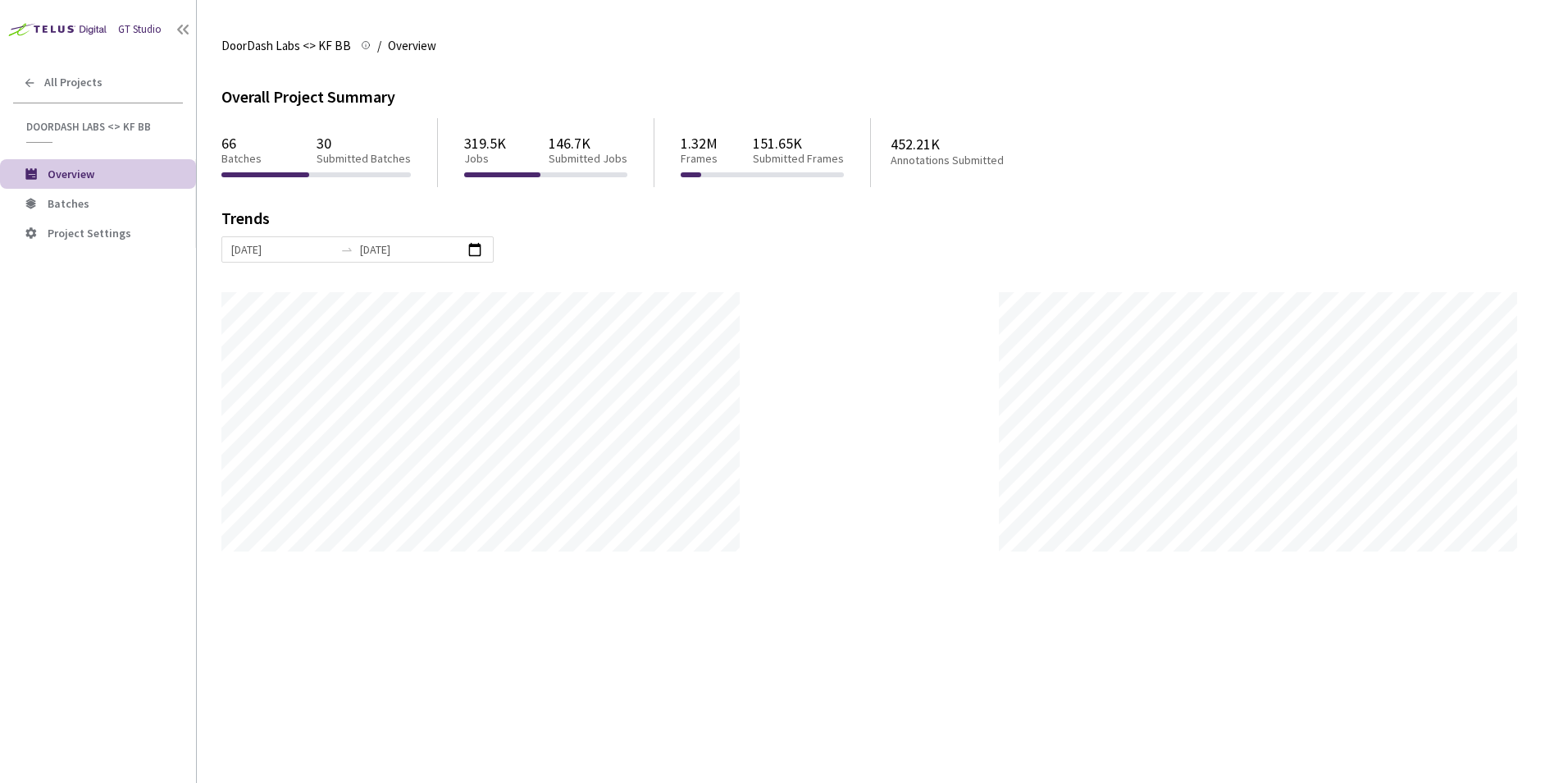
scroll to position [783, 1568]
click at [278, 46] on span "DoorDash Labs <> KF BB" at bounding box center [286, 46] width 130 height 20
click at [368, 152] on p "Submitted Batches" at bounding box center [363, 159] width 94 height 14
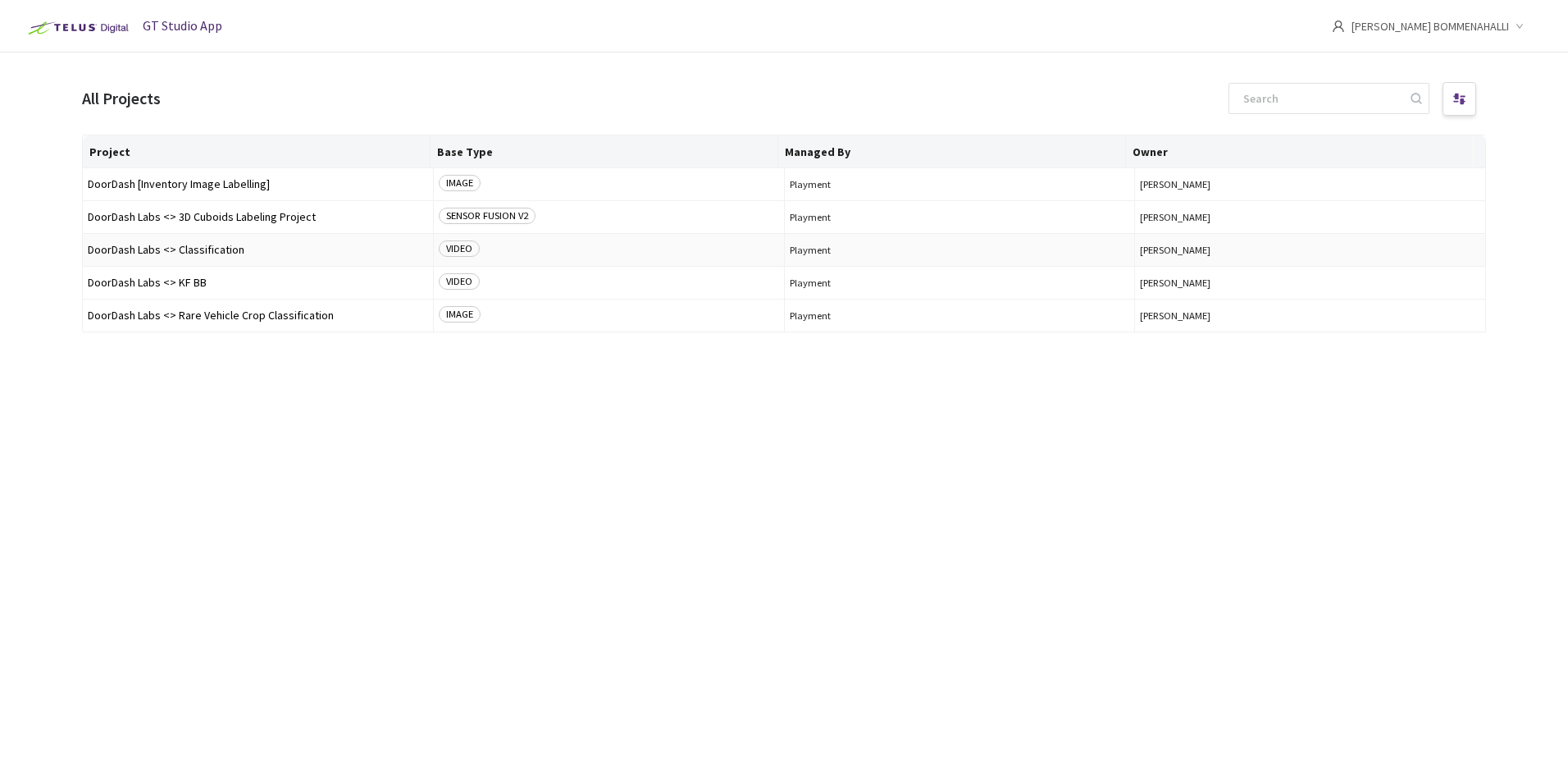
click at [453, 248] on span "VIDEO" at bounding box center [458, 248] width 41 height 17
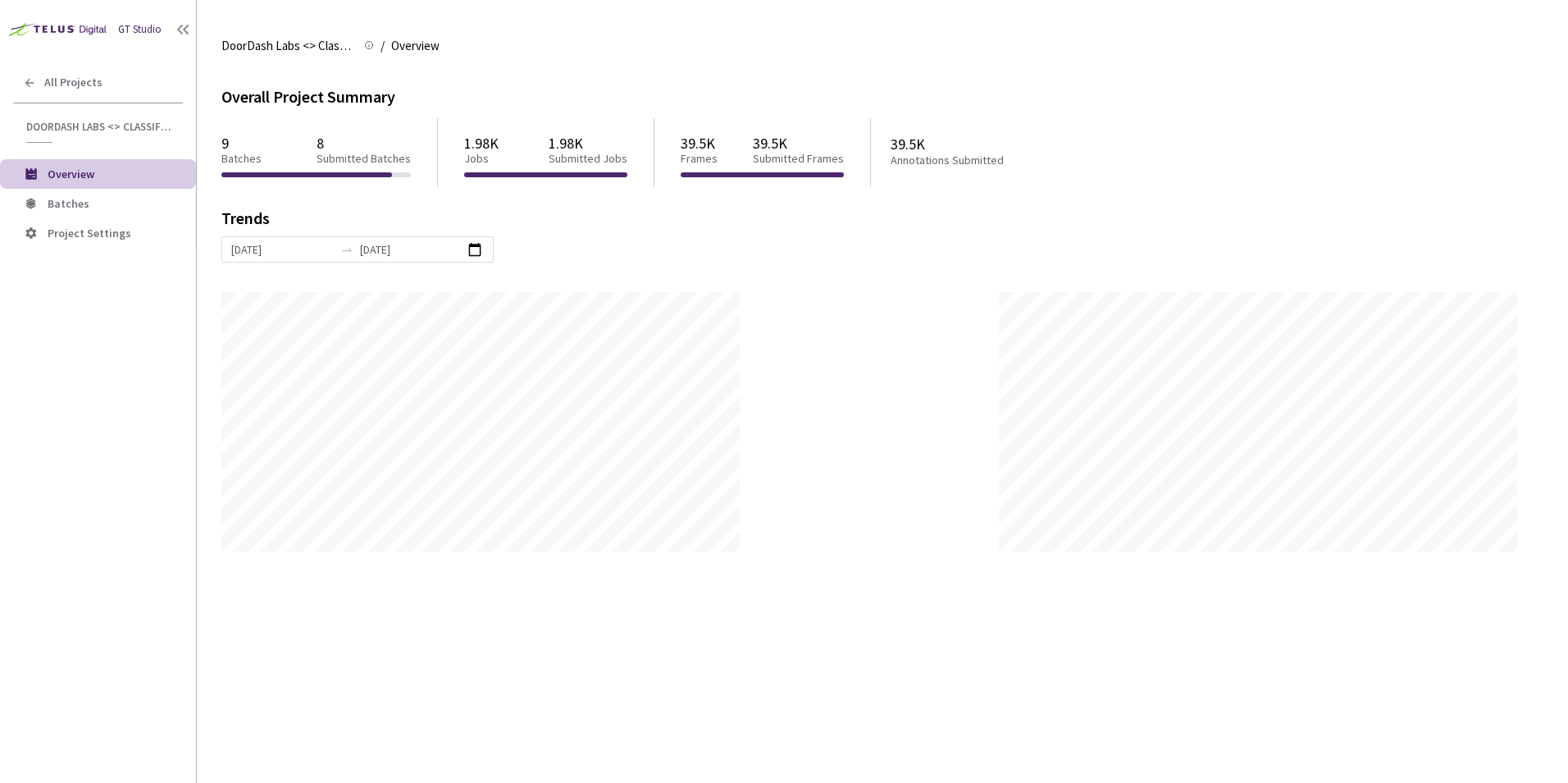
scroll to position [783, 1568]
click at [68, 201] on span "Batches" at bounding box center [68, 203] width 42 height 15
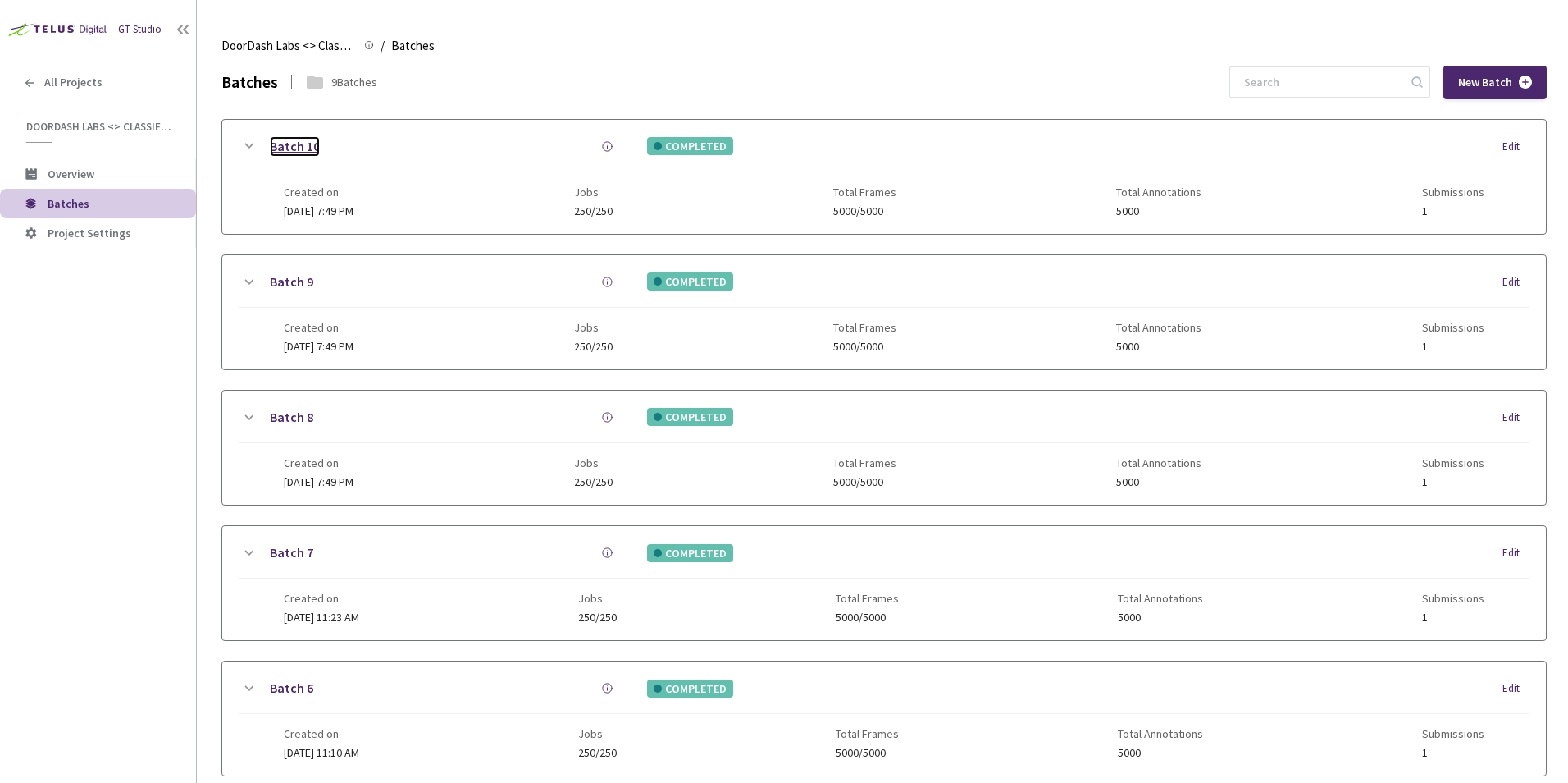
click at [301, 143] on link "Batch 10" at bounding box center [295, 146] width 50 height 21
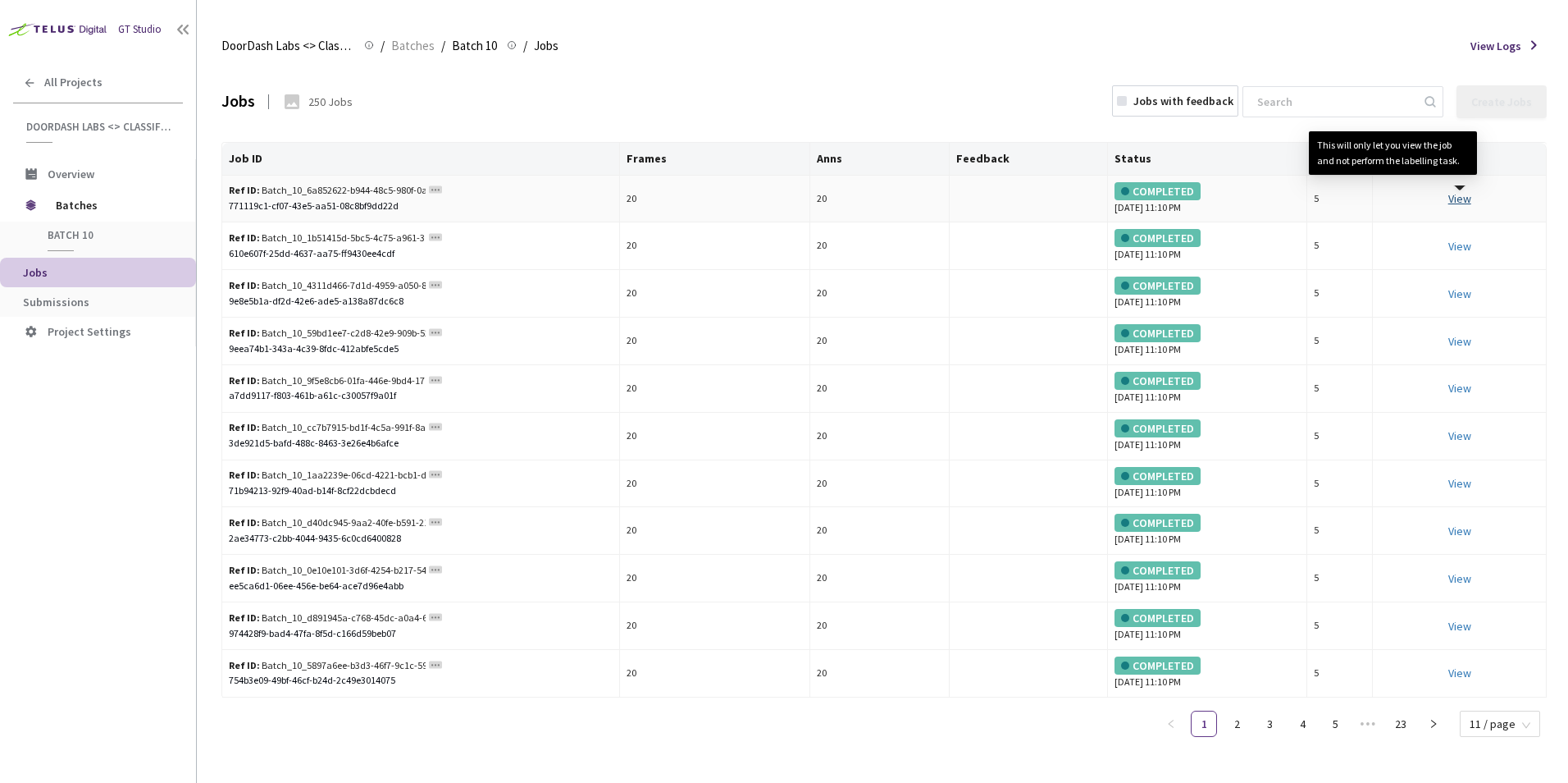
click at [1461, 198] on link "View This will only let you view the job and not perform the labelling task." at bounding box center [1460, 198] width 23 height 15
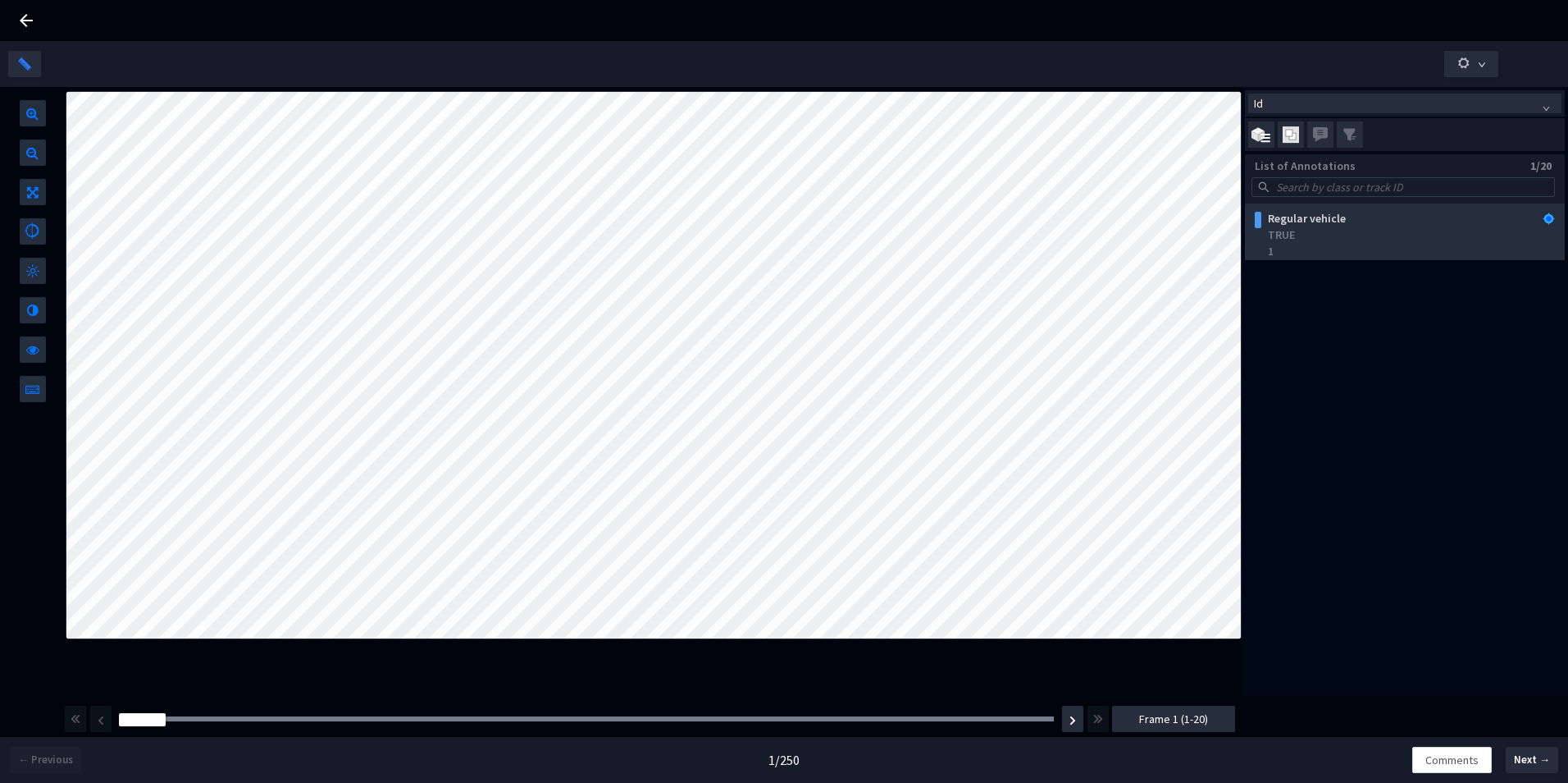
click at [1296, 243] on div "1" at bounding box center [1408, 251] width 282 height 17
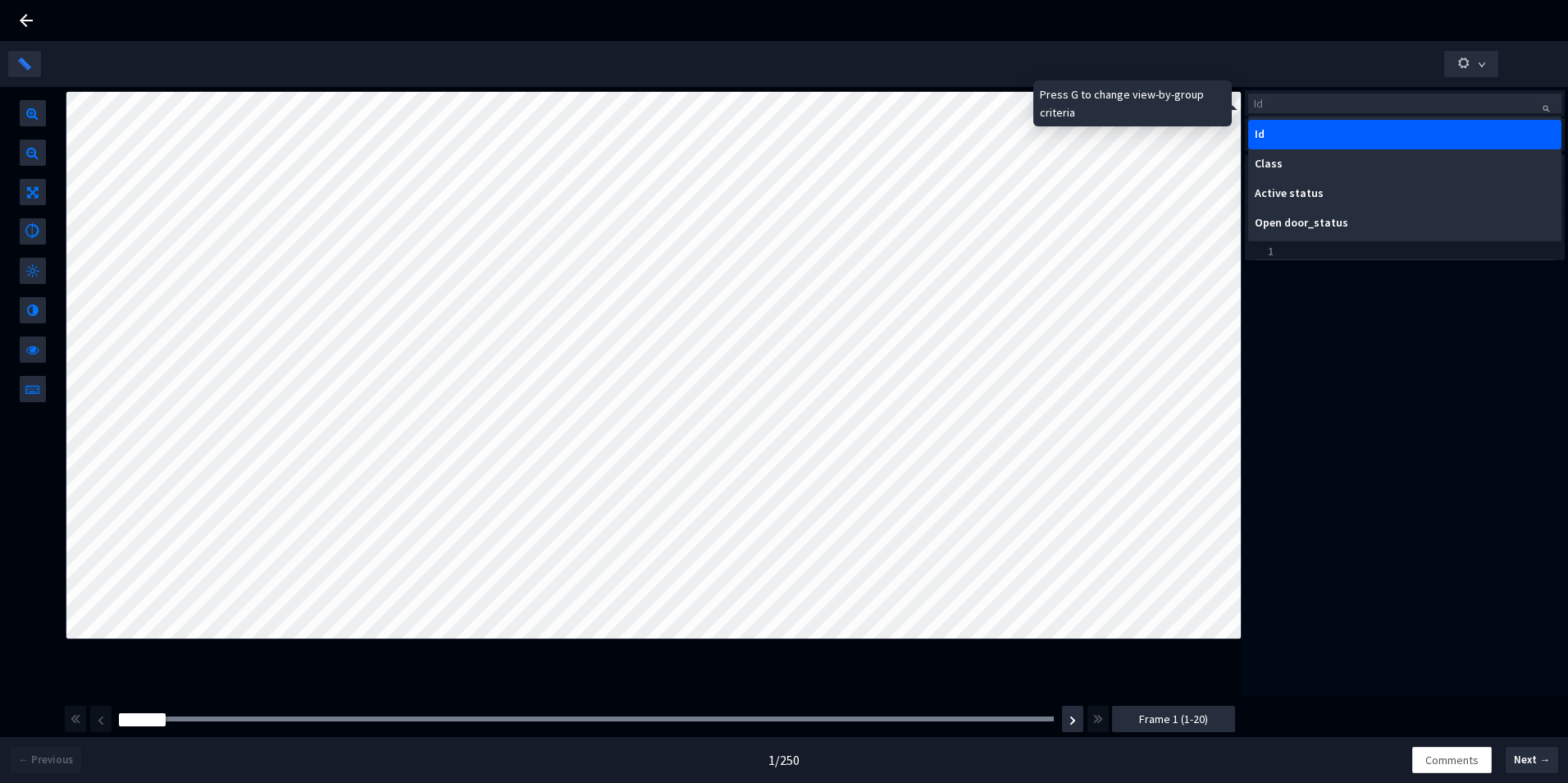
click at [1545, 106] on span "Id" at bounding box center [1405, 103] width 302 height 18
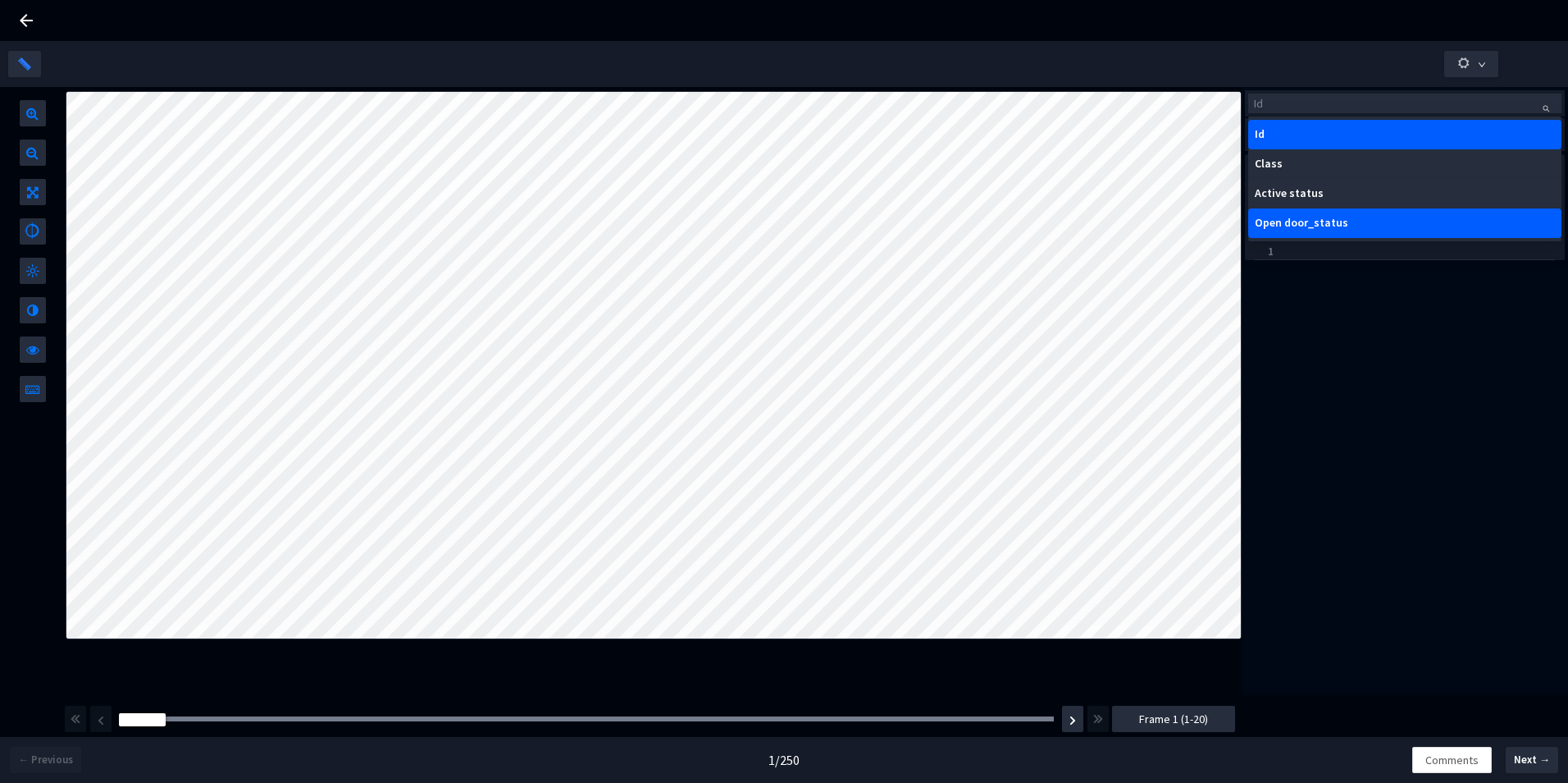
click at [1325, 474] on div "Id List of Annotations 1/20 Regular vehicle TRUE 1" at bounding box center [1404, 391] width 326 height 608
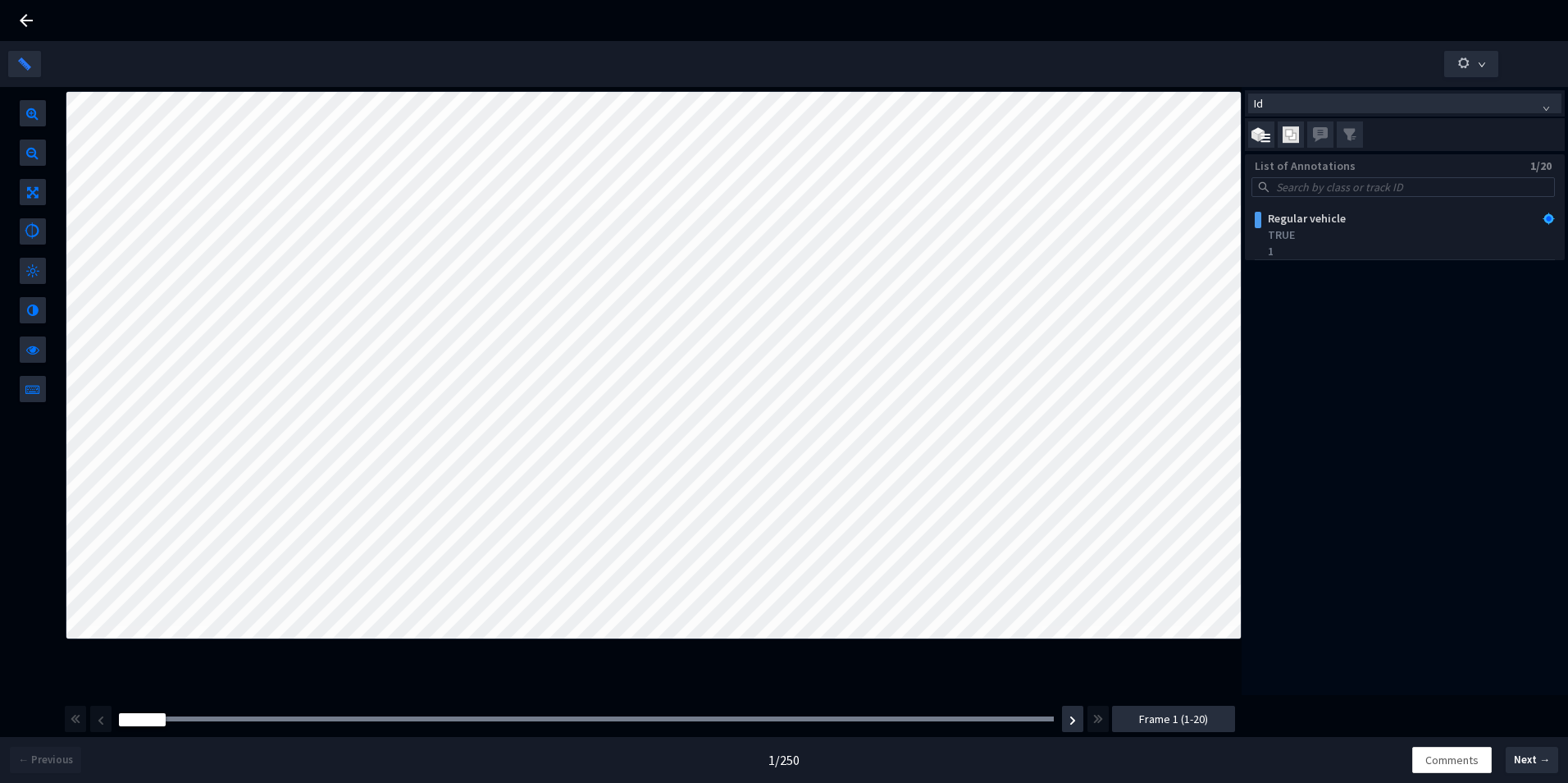
click at [1321, 472] on div "Id List of Annotations 1/20 Regular vehicle TRUE 1" at bounding box center [1404, 391] width 326 height 608
click at [1332, 449] on div "Id List of Annotations 1/20 Regular vehicle TRUE 1" at bounding box center [1404, 391] width 326 height 608
click at [1547, 108] on span "Id" at bounding box center [1405, 103] width 302 height 18
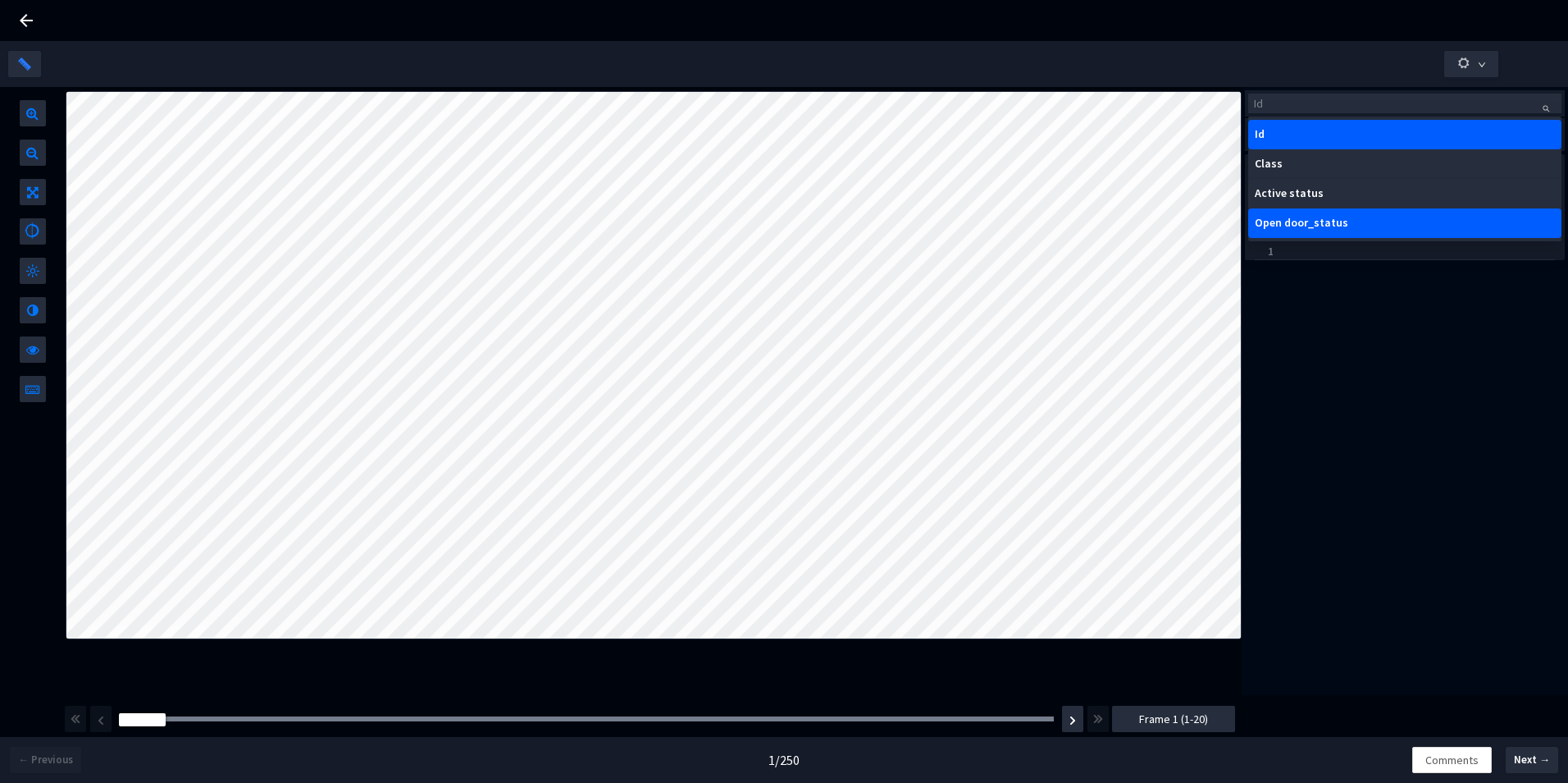
click at [1396, 474] on div "Id List of Annotations 1/20 Regular vehicle TRUE 1" at bounding box center [1404, 391] width 326 height 608
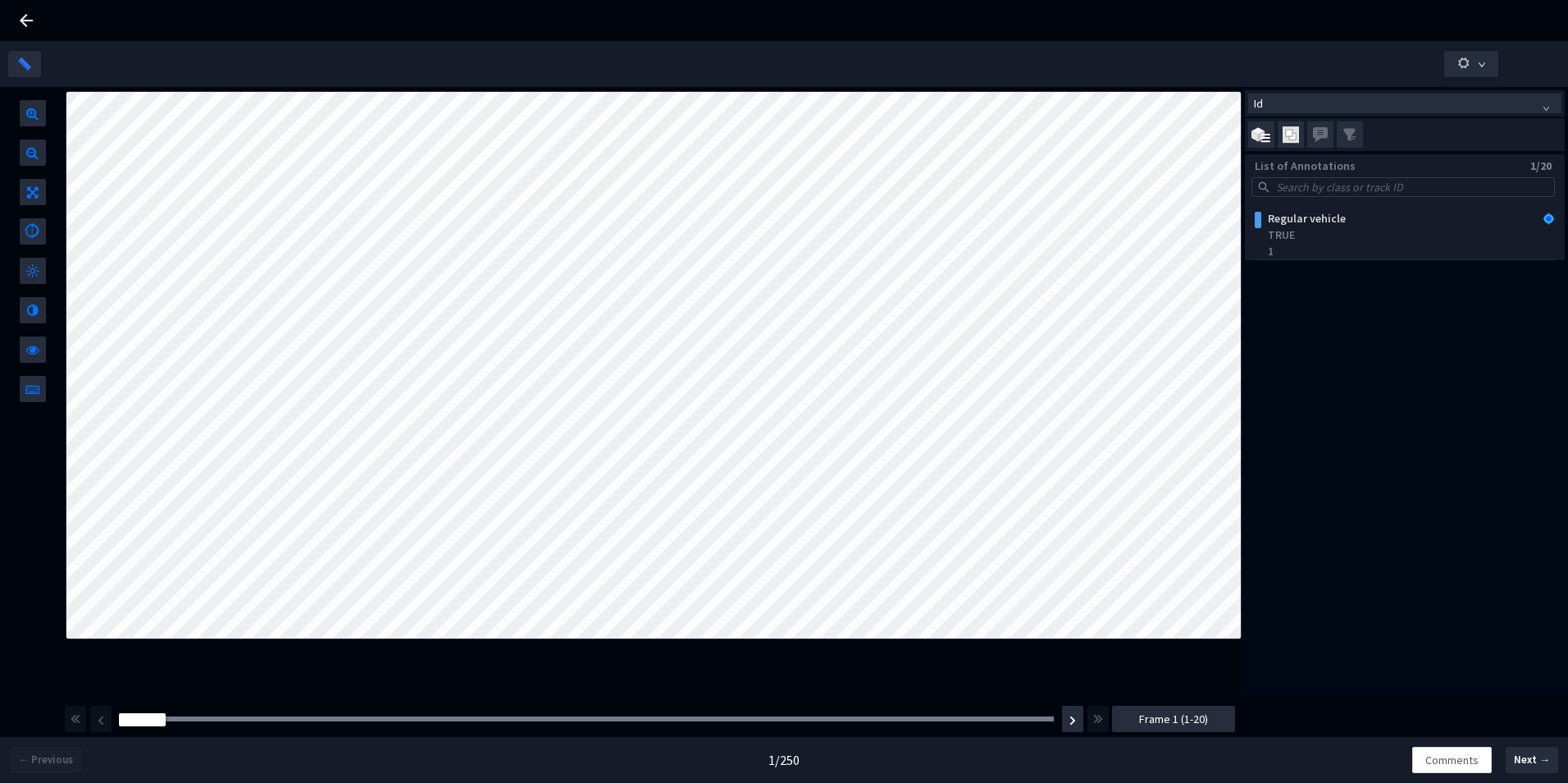
click at [1396, 474] on div "Id List of Annotations 1/20 Regular vehicle TRUE 1" at bounding box center [1404, 391] width 326 height 608
click at [21, 14] on icon at bounding box center [27, 21] width 20 height 20
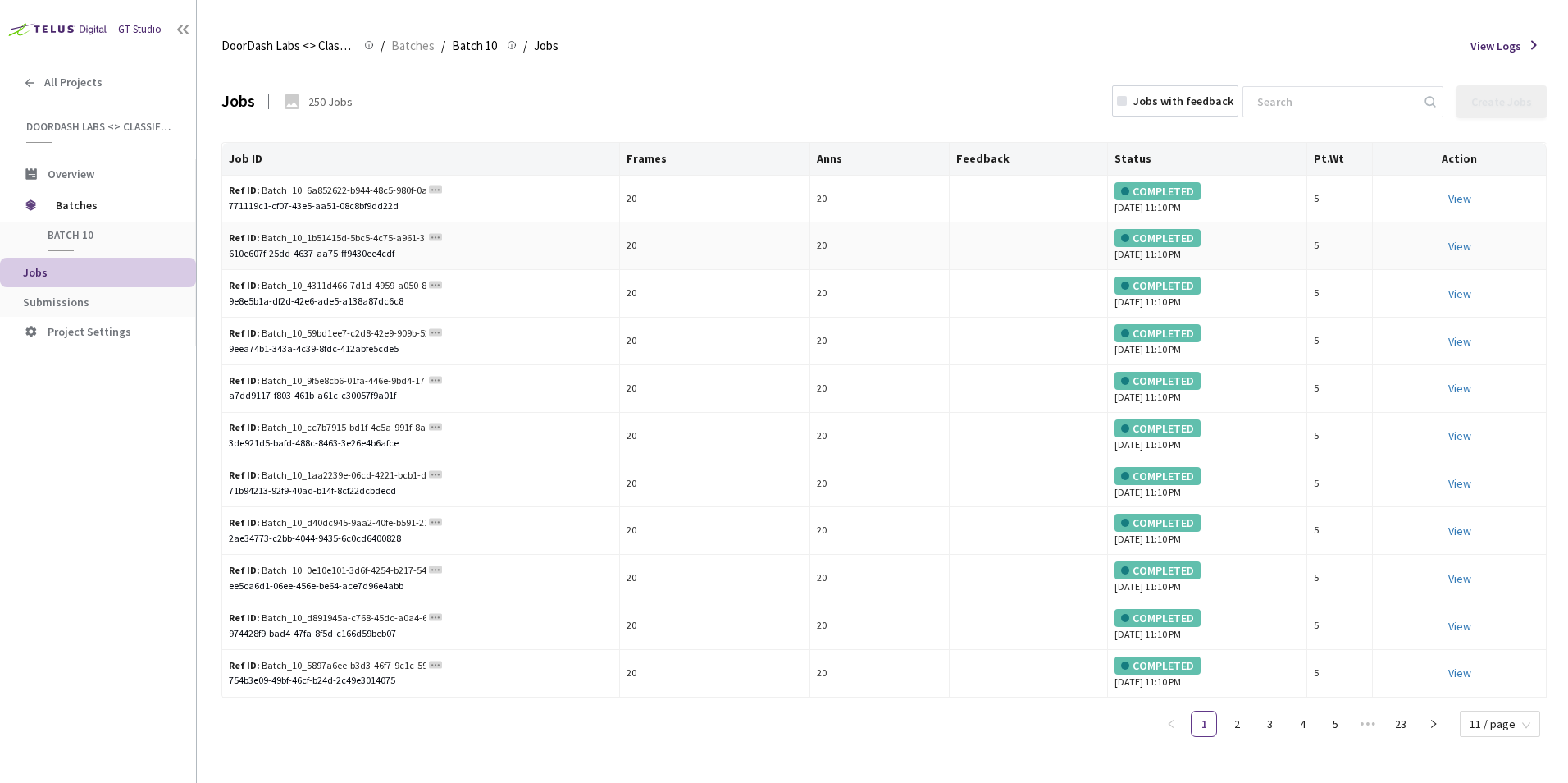
click at [1150, 239] on div "COMPLETED" at bounding box center [1157, 238] width 86 height 18
click at [1469, 247] on link "View This will only let you view the job and not perform the labelling task." at bounding box center [1460, 246] width 23 height 15
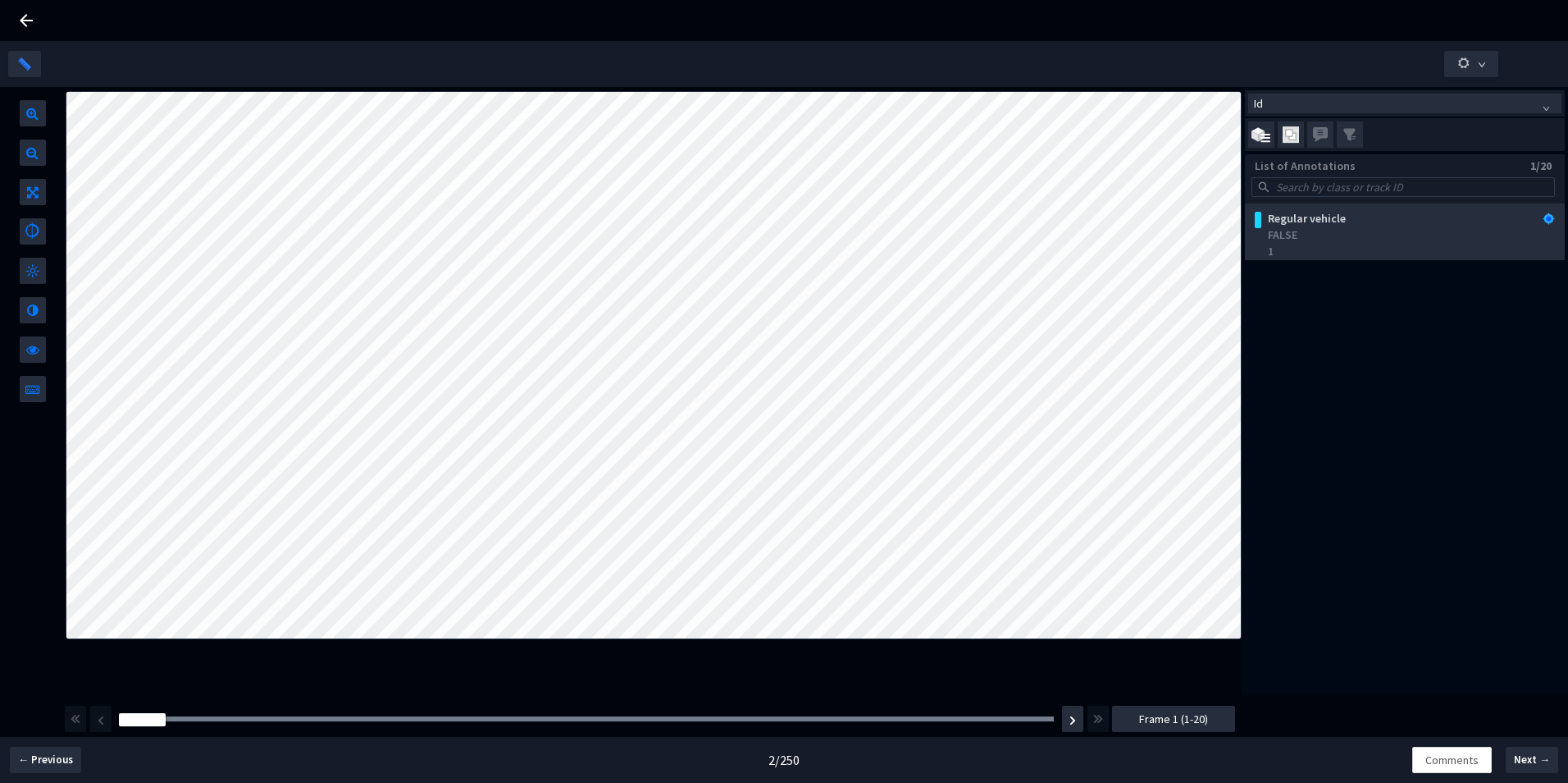
click at [1305, 218] on div "Regular vehicle" at bounding box center [1378, 218] width 235 height 17
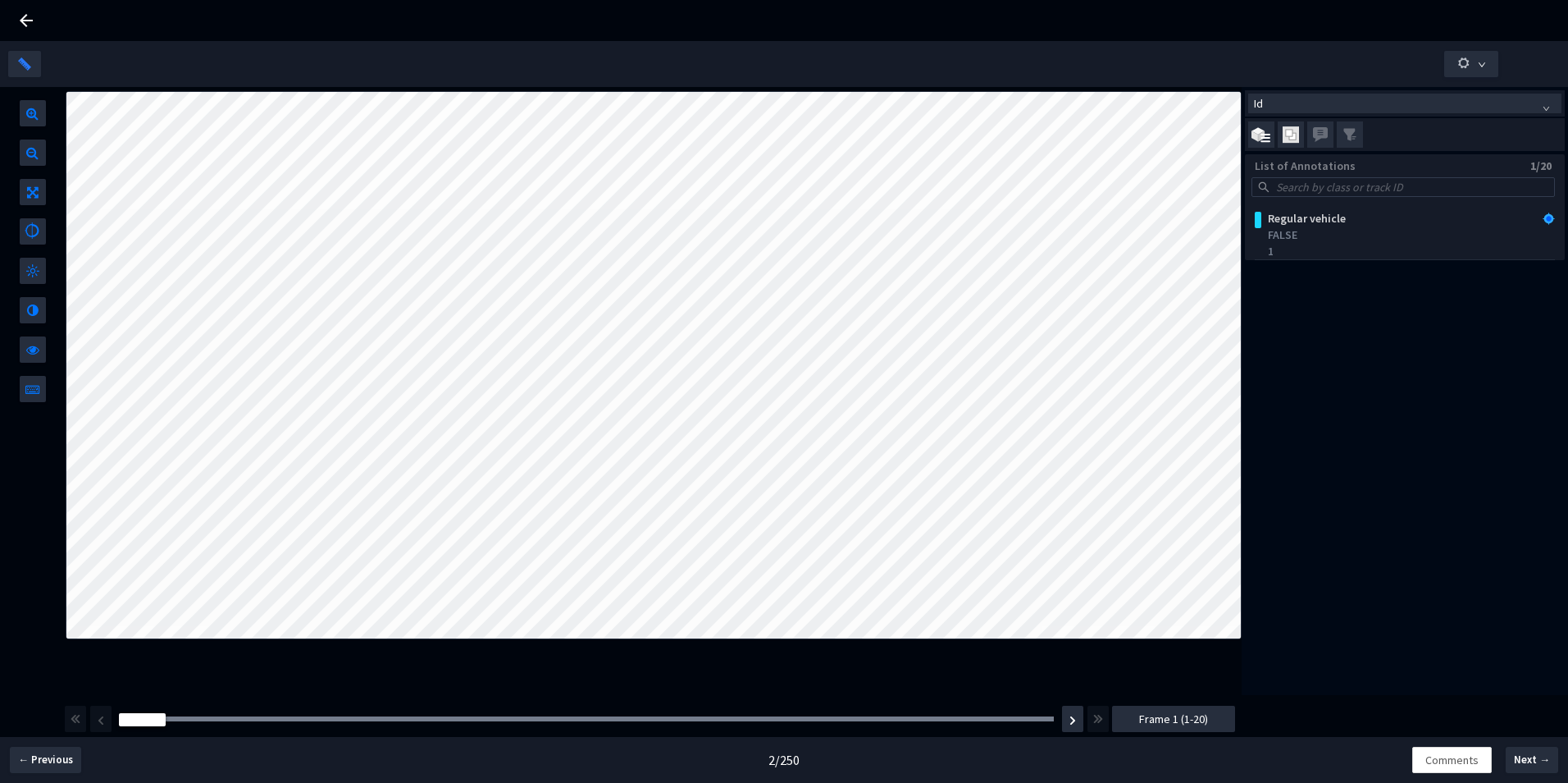
click at [21, 26] on icon at bounding box center [27, 21] width 20 height 20
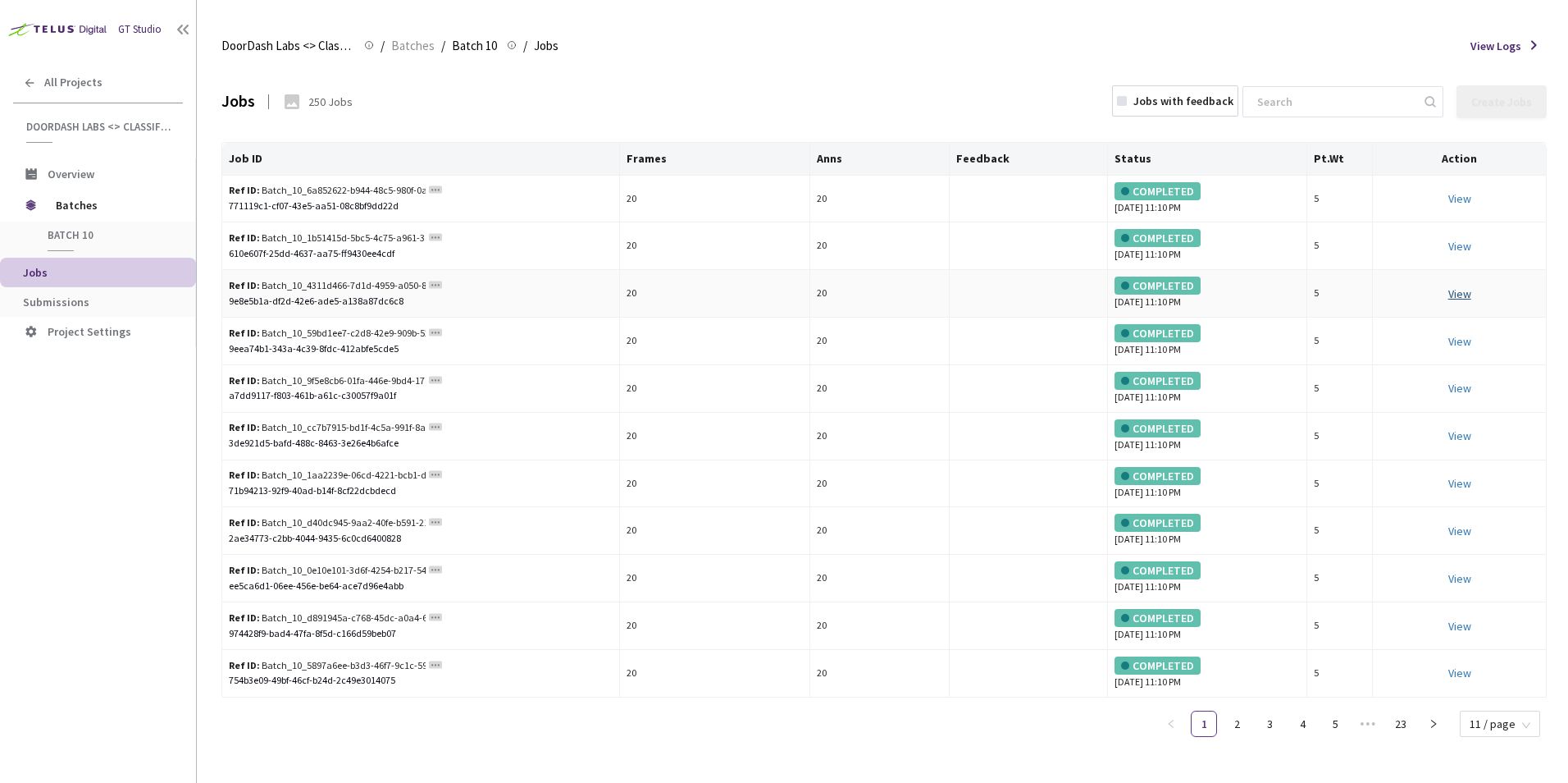
click at [1463, 292] on link "View" at bounding box center [1460, 294] width 23 height 15
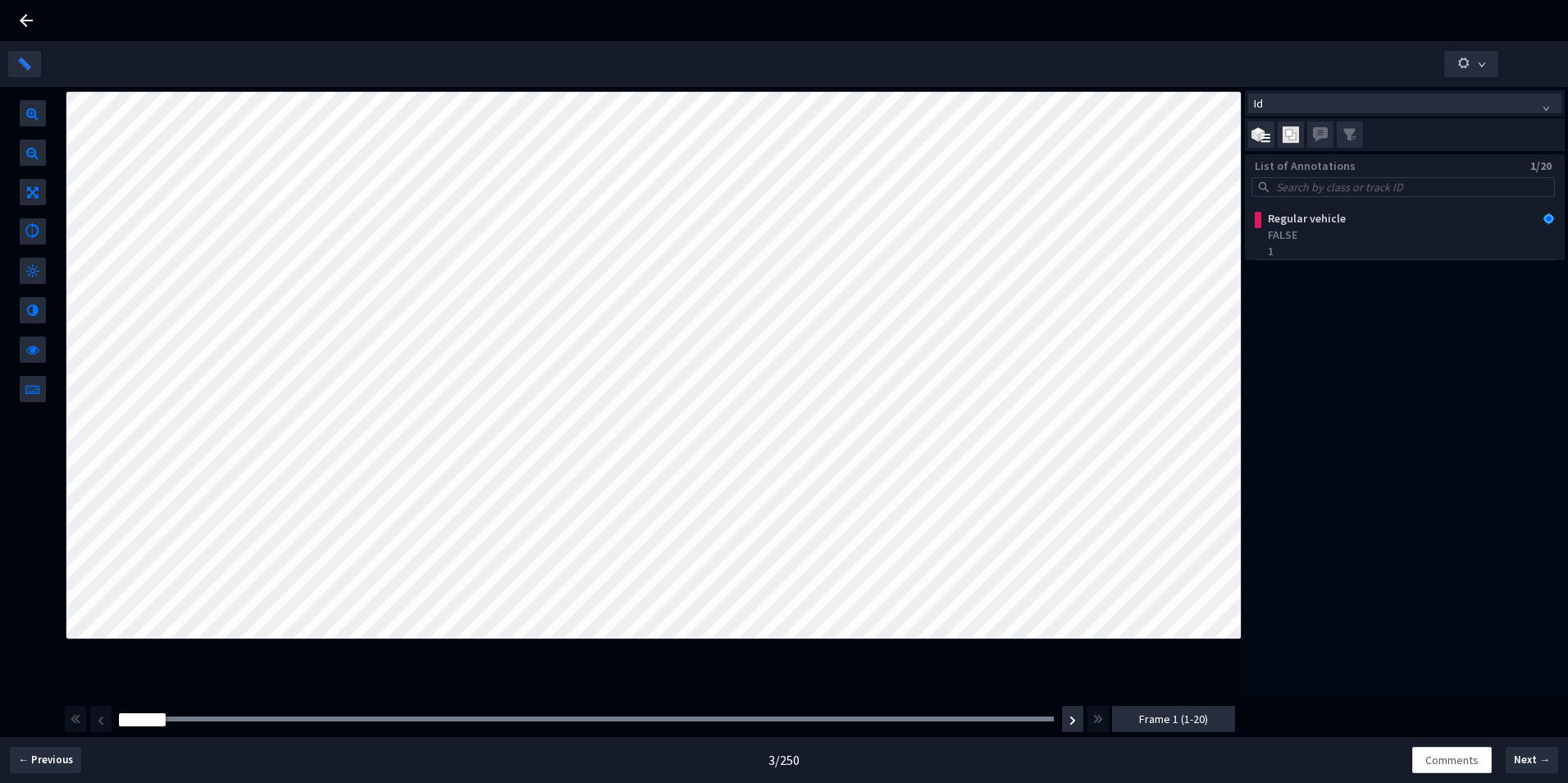
click at [22, 17] on icon at bounding box center [27, 21] width 20 height 20
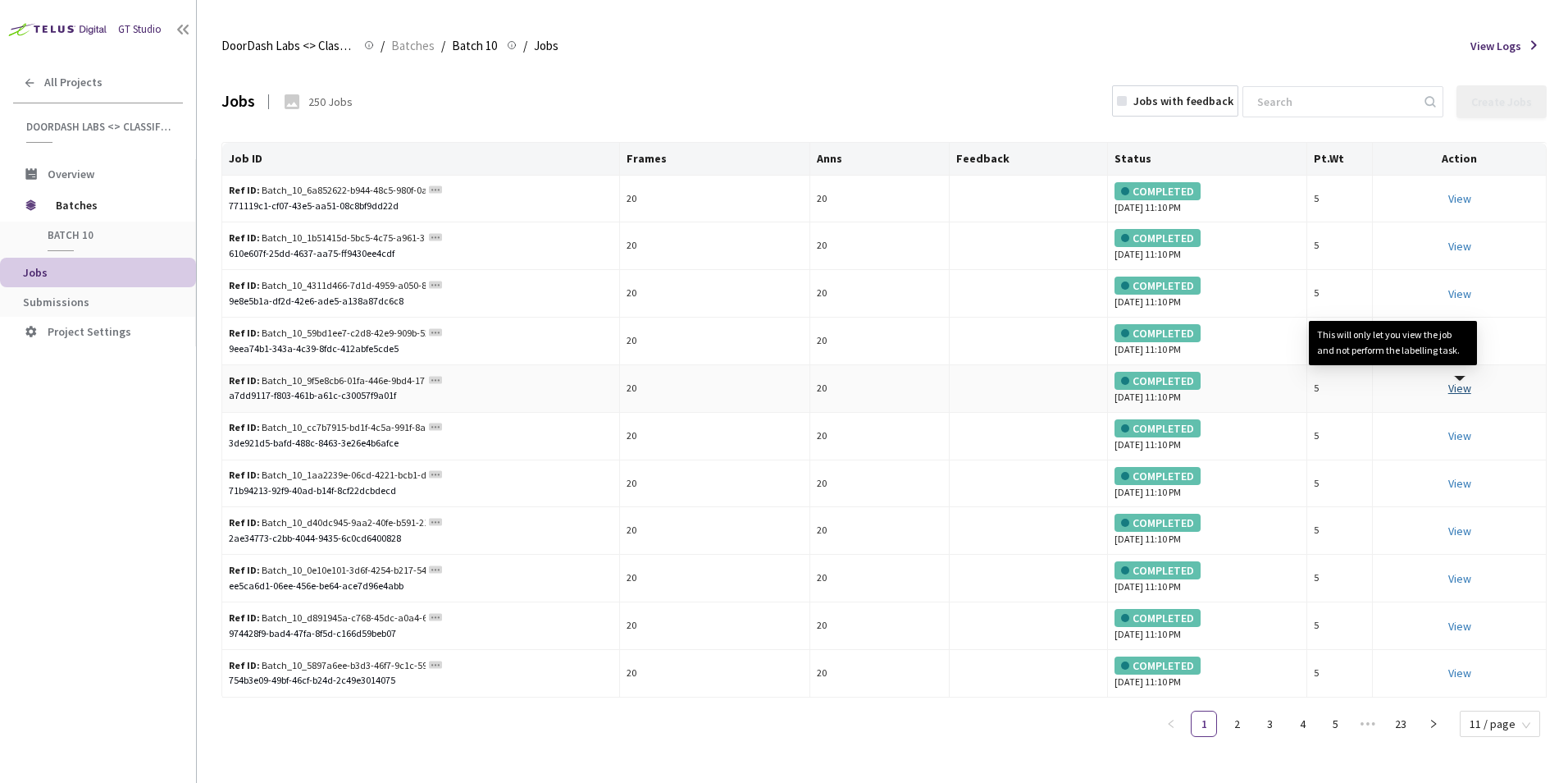
click at [1454, 387] on link "View This will only let you view the job and not perform the labelling task." at bounding box center [1460, 388] width 23 height 15
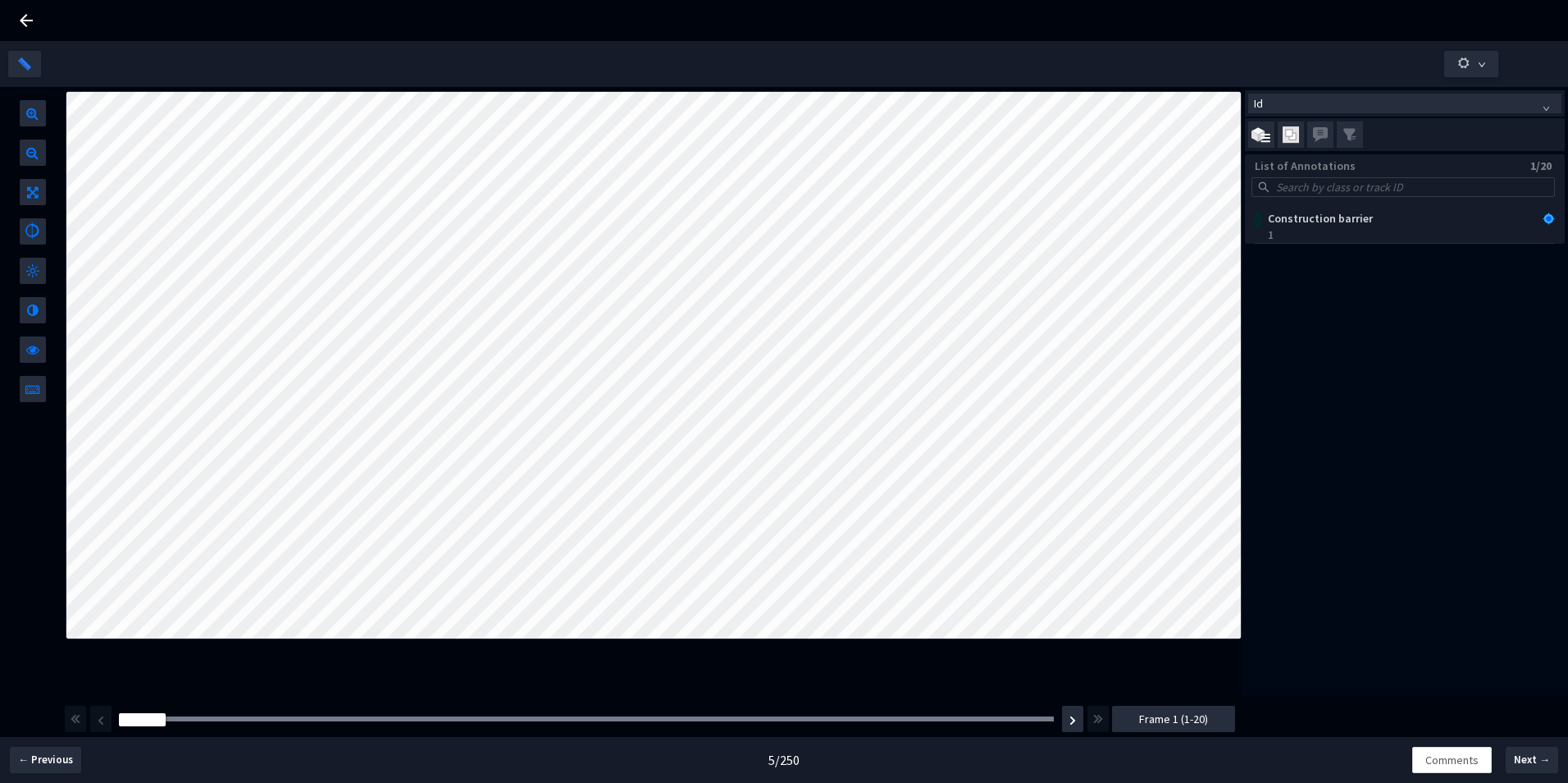
click at [31, 22] on icon at bounding box center [27, 21] width 20 height 20
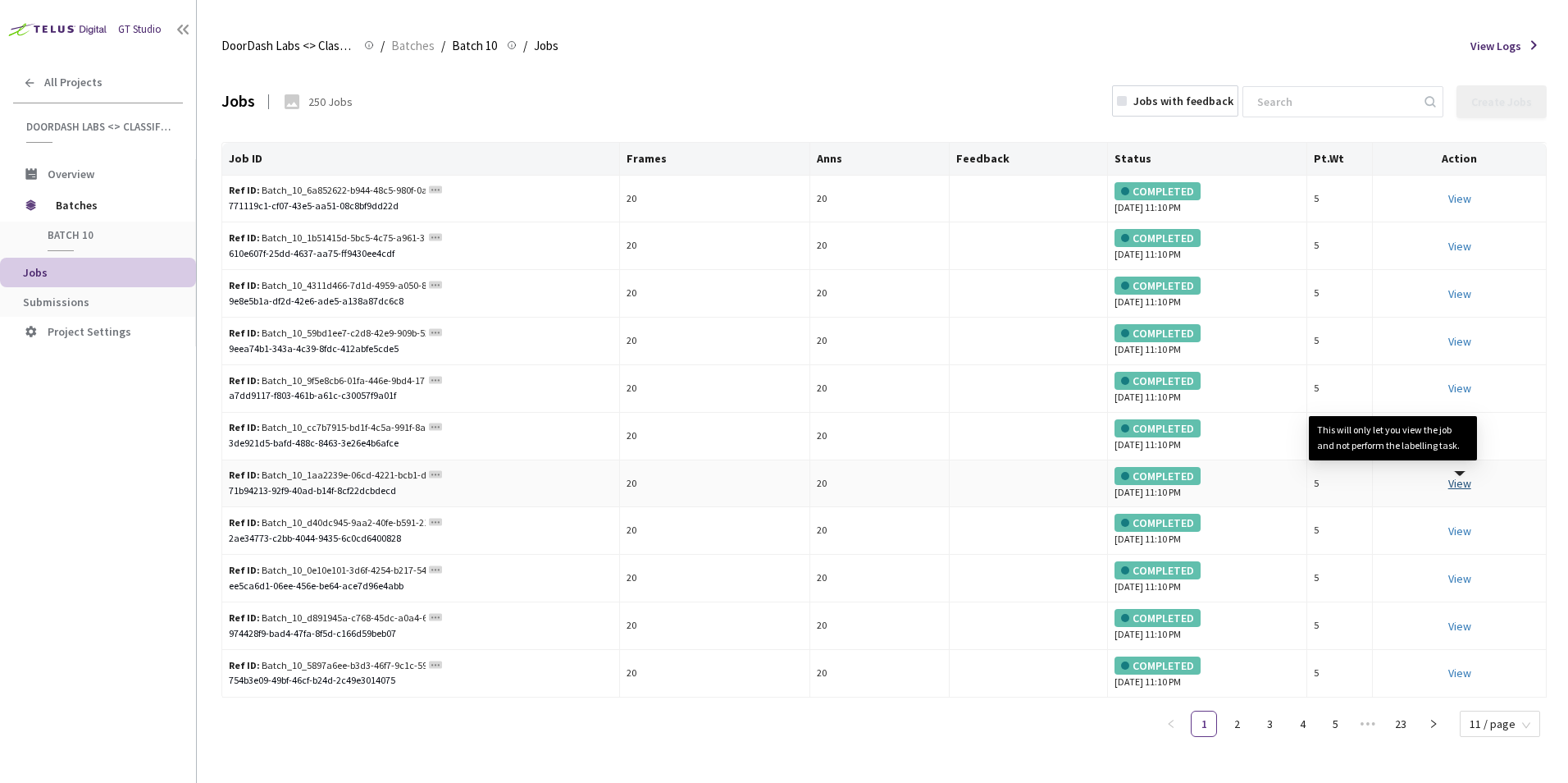
click at [1458, 477] on link "View This will only let you view the job and not perform the labelling task." at bounding box center [1460, 483] width 23 height 15
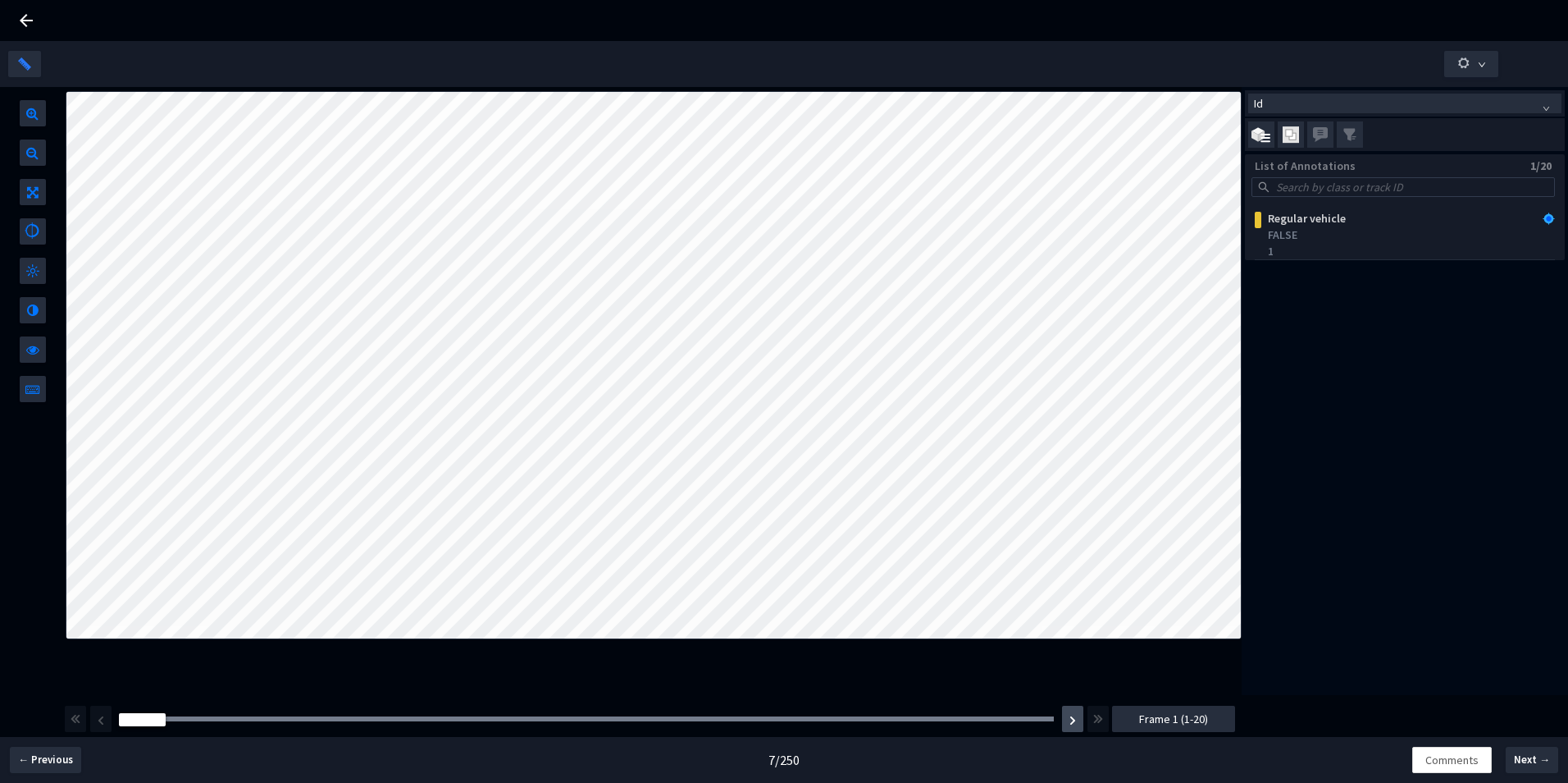
click at [1074, 722] on img "button" at bounding box center [1072, 720] width 7 height 10
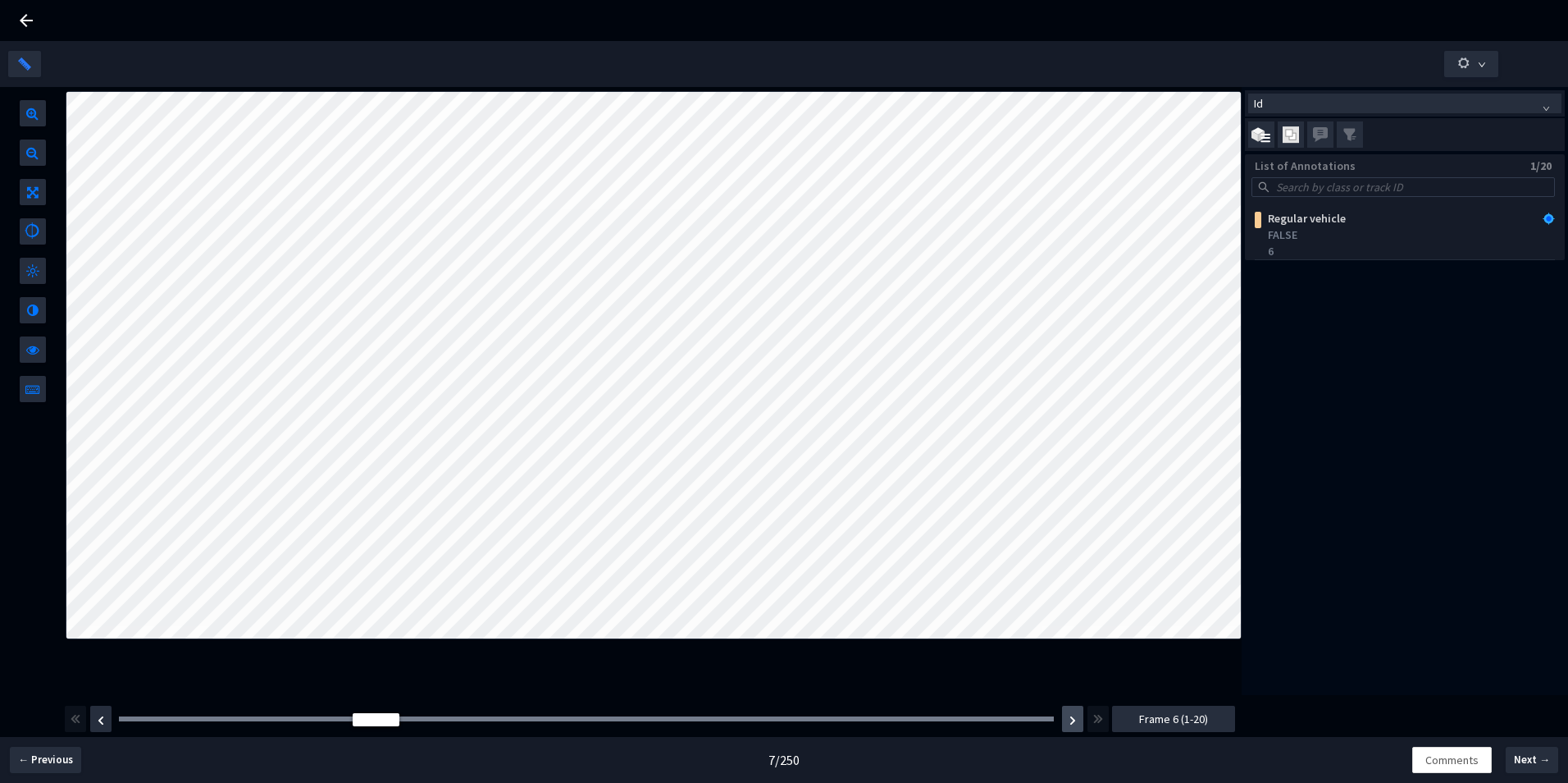
click at [1074, 722] on img "button" at bounding box center [1072, 720] width 7 height 10
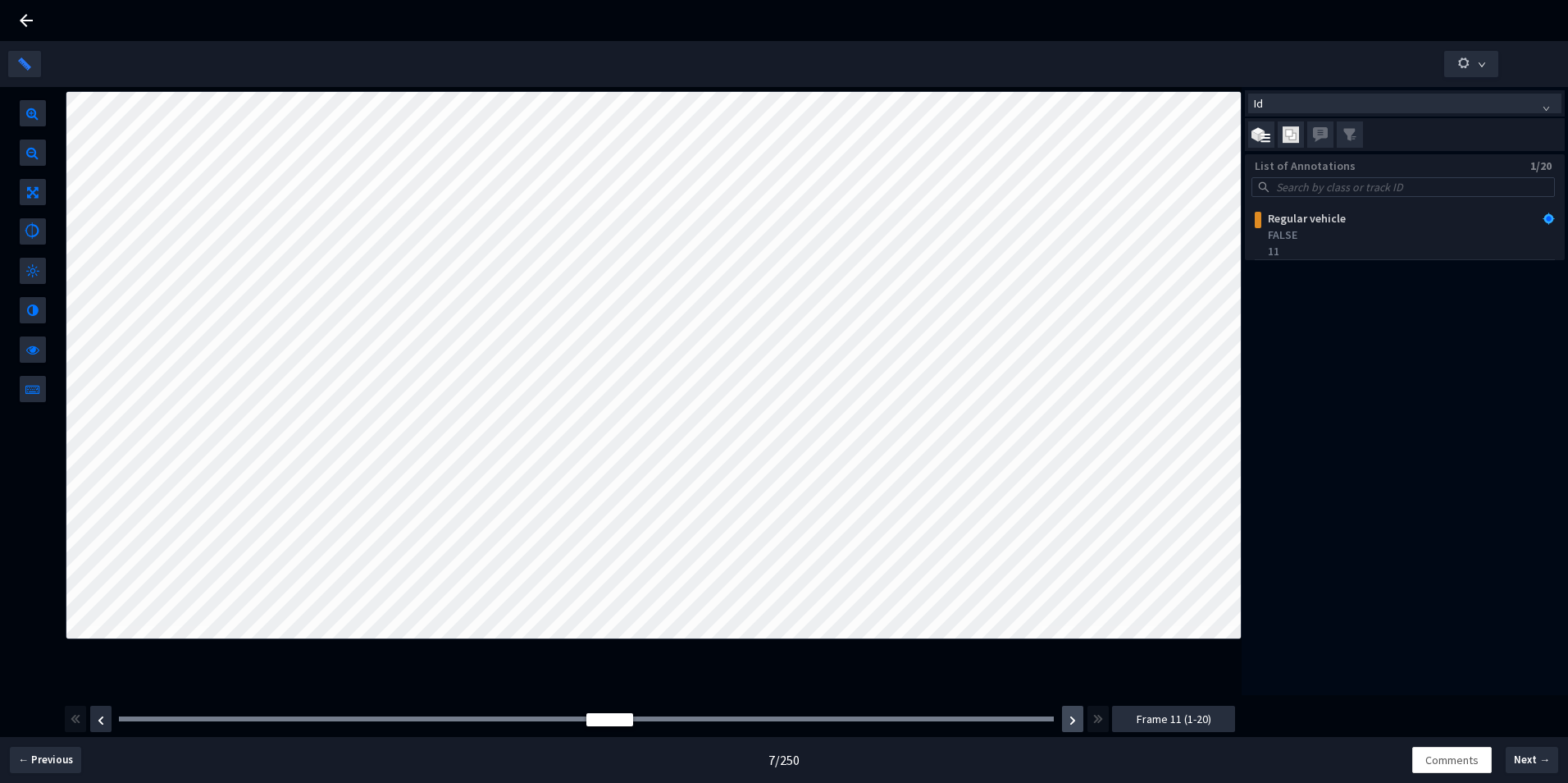
click at [1074, 722] on img "button" at bounding box center [1072, 720] width 7 height 10
click at [1356, 171] on div "List of Annotations 1/20" at bounding box center [1404, 165] width 320 height 23
click at [1353, 192] on input "search" at bounding box center [1411, 187] width 276 height 18
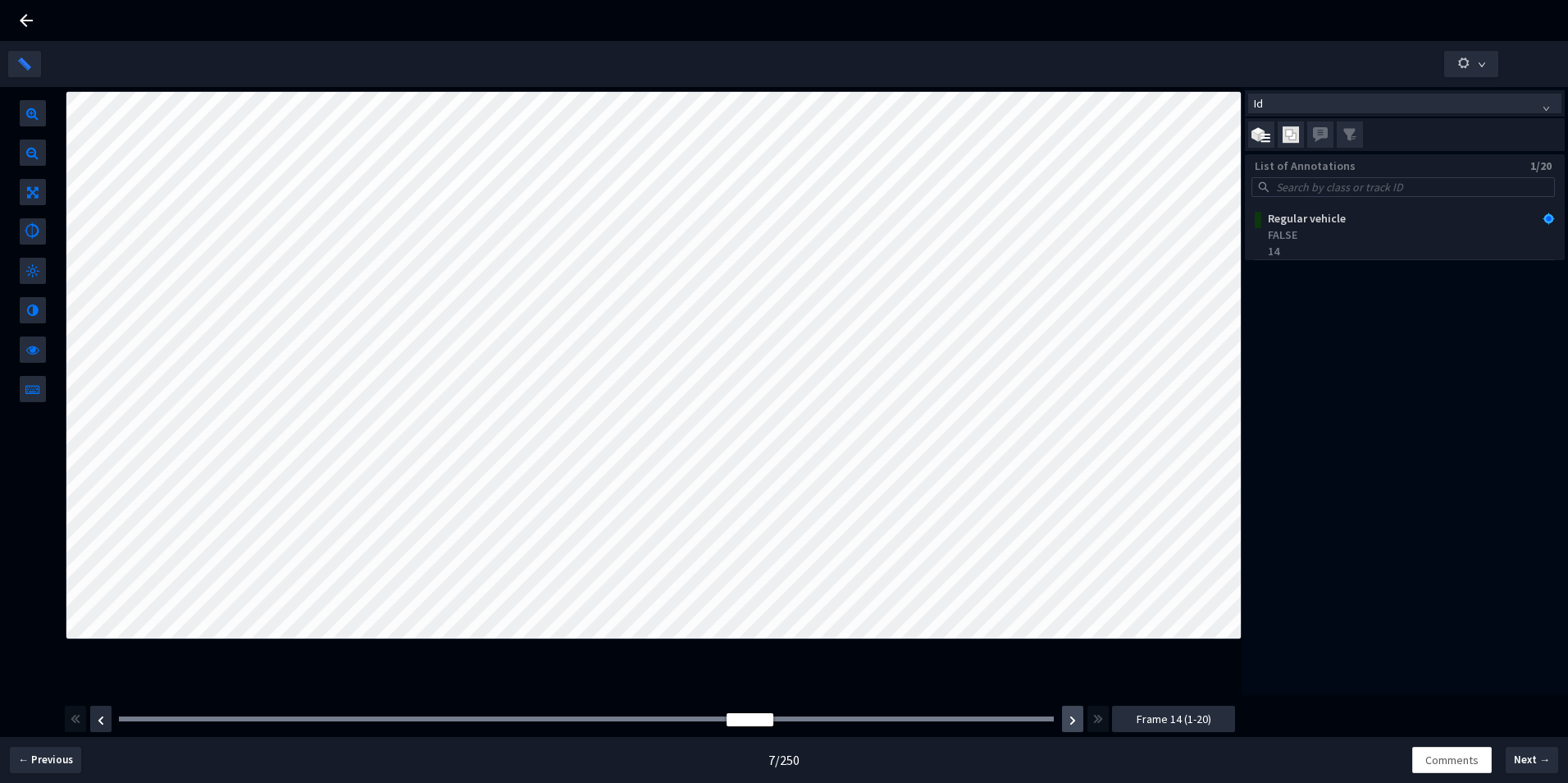
click at [1069, 721] on img "button" at bounding box center [1072, 720] width 7 height 10
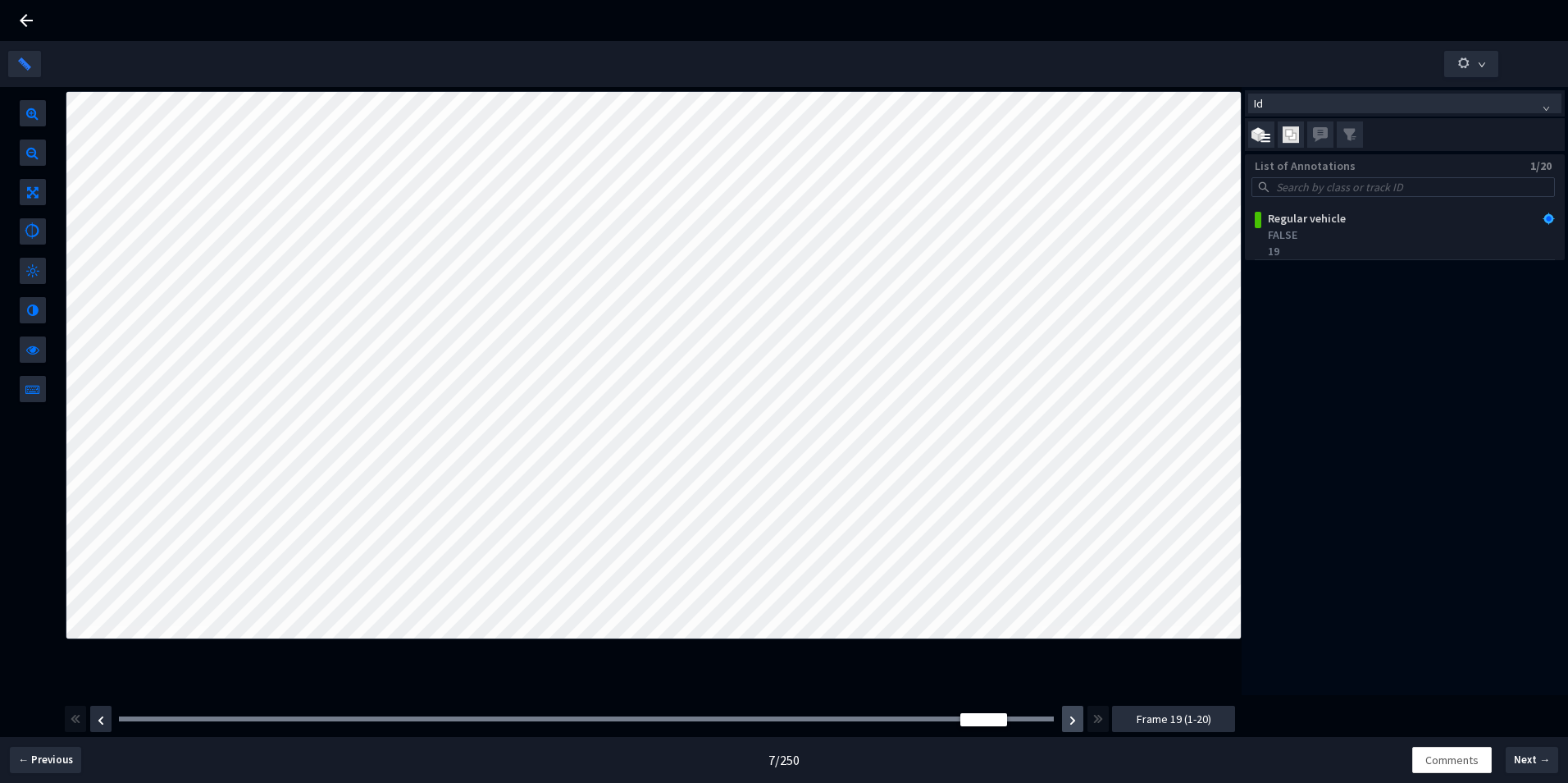
click at [1069, 721] on img "button" at bounding box center [1072, 720] width 7 height 10
click at [1185, 715] on span "Frame 20 (1-20)" at bounding box center [1173, 718] width 74 height 18
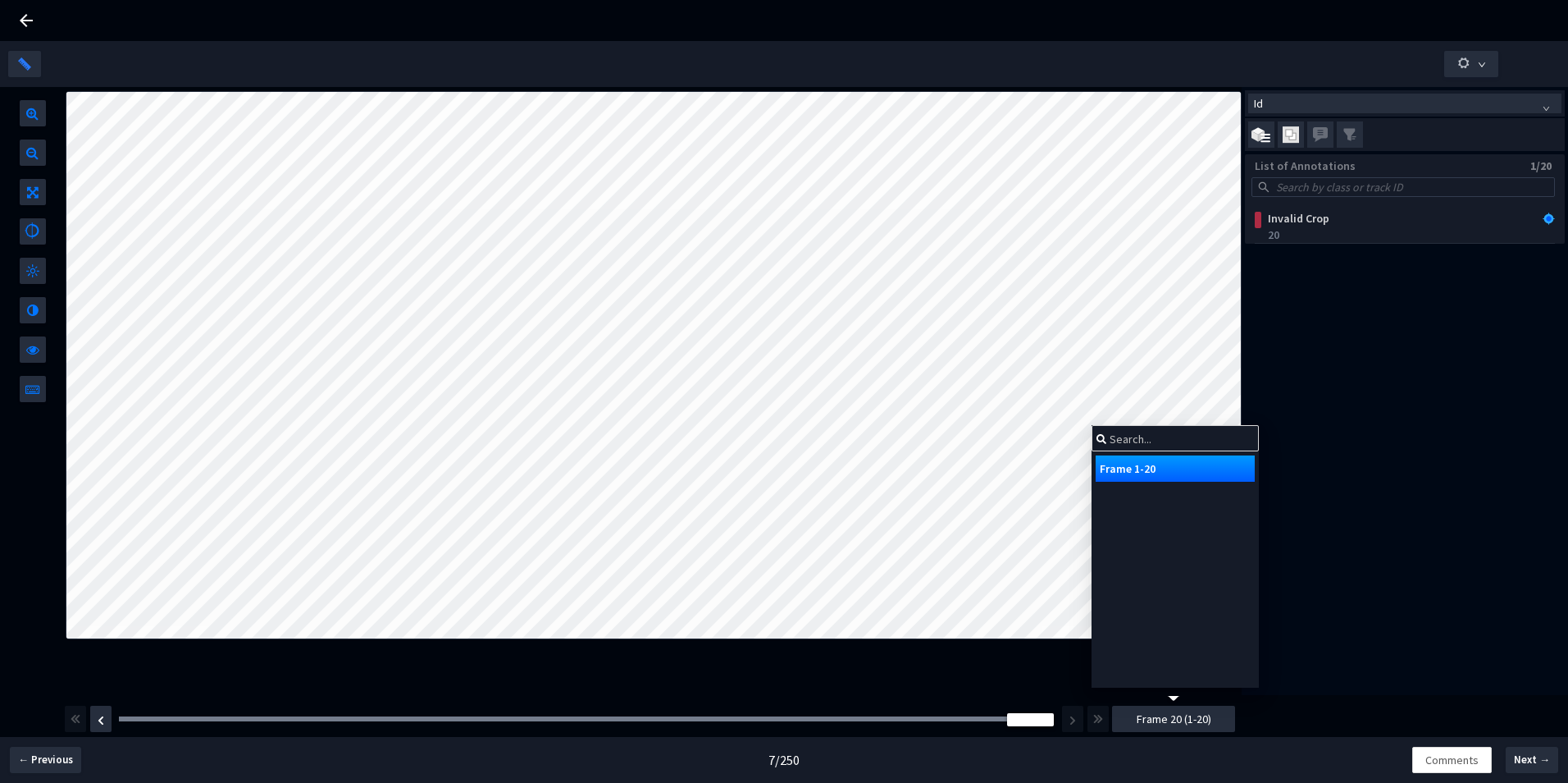
click at [1178, 694] on div "Frame 1-20" at bounding box center [1175, 560] width 168 height 271
click at [1174, 694] on div "Frame 1-20" at bounding box center [1175, 560] width 168 height 271
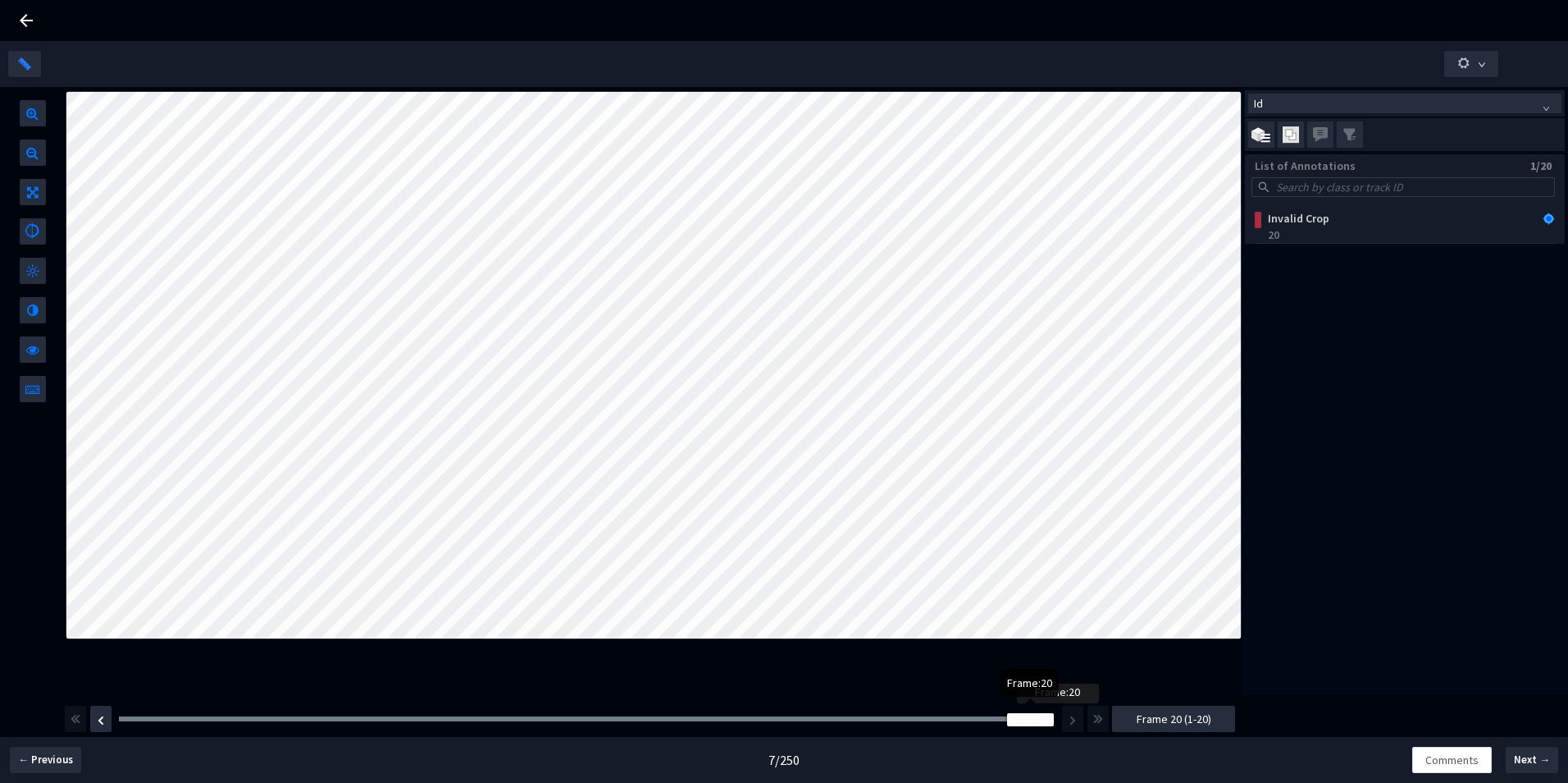
drag, startPoint x: 1036, startPoint y: 720, endPoint x: 1018, endPoint y: 719, distance: 18.0
click at [1018, 719] on div at bounding box center [1030, 719] width 47 height 13
drag, startPoint x: 1024, startPoint y: 718, endPoint x: 997, endPoint y: 718, distance: 27.0
click at [997, 718] on div at bounding box center [983, 719] width 47 height 13
click at [1311, 587] on div "Id List of Annotations 1/20 Regular vehicle FALSE 19" at bounding box center [1404, 391] width 326 height 608
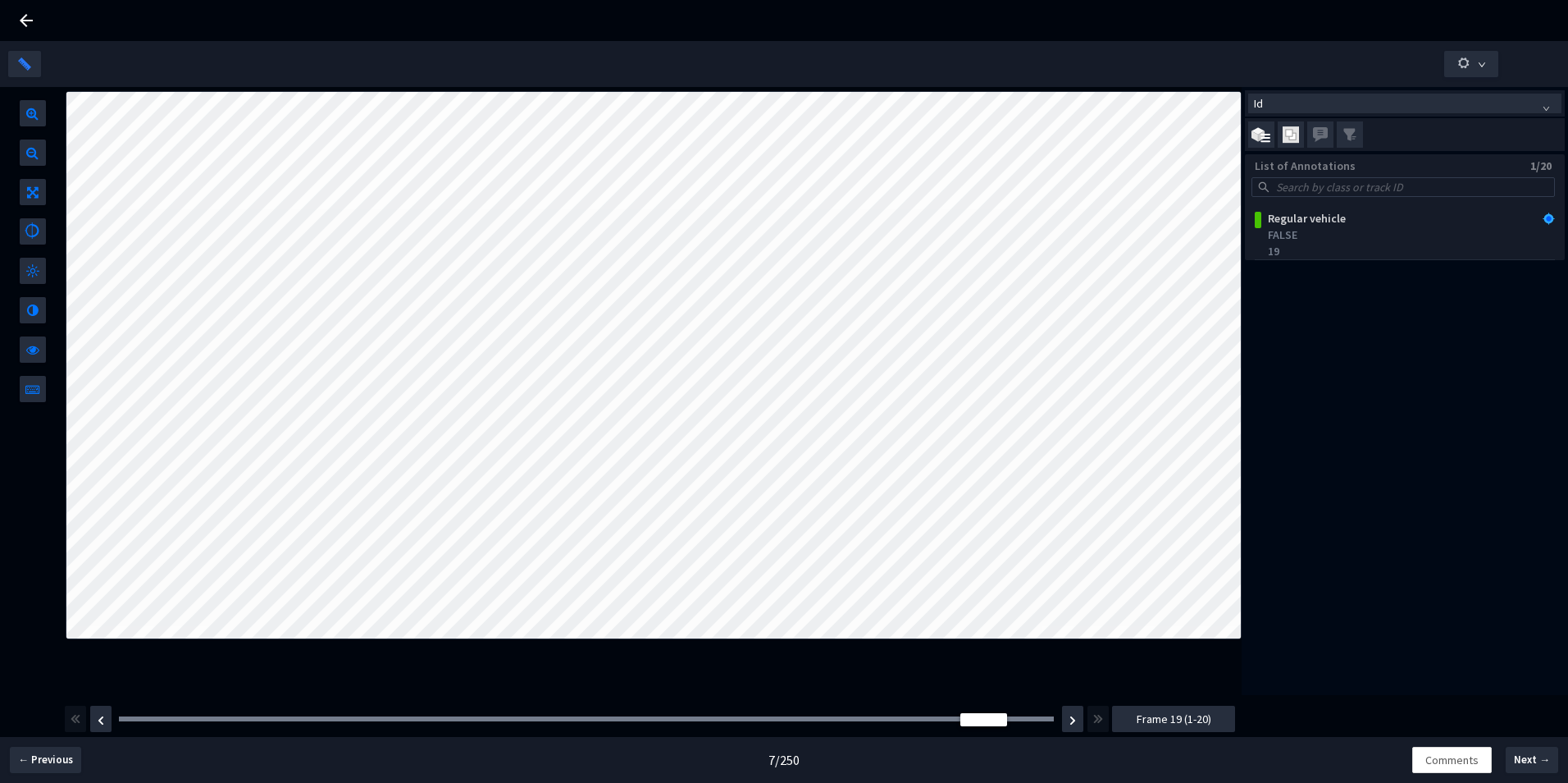
click at [27, 18] on icon at bounding box center [27, 21] width 20 height 20
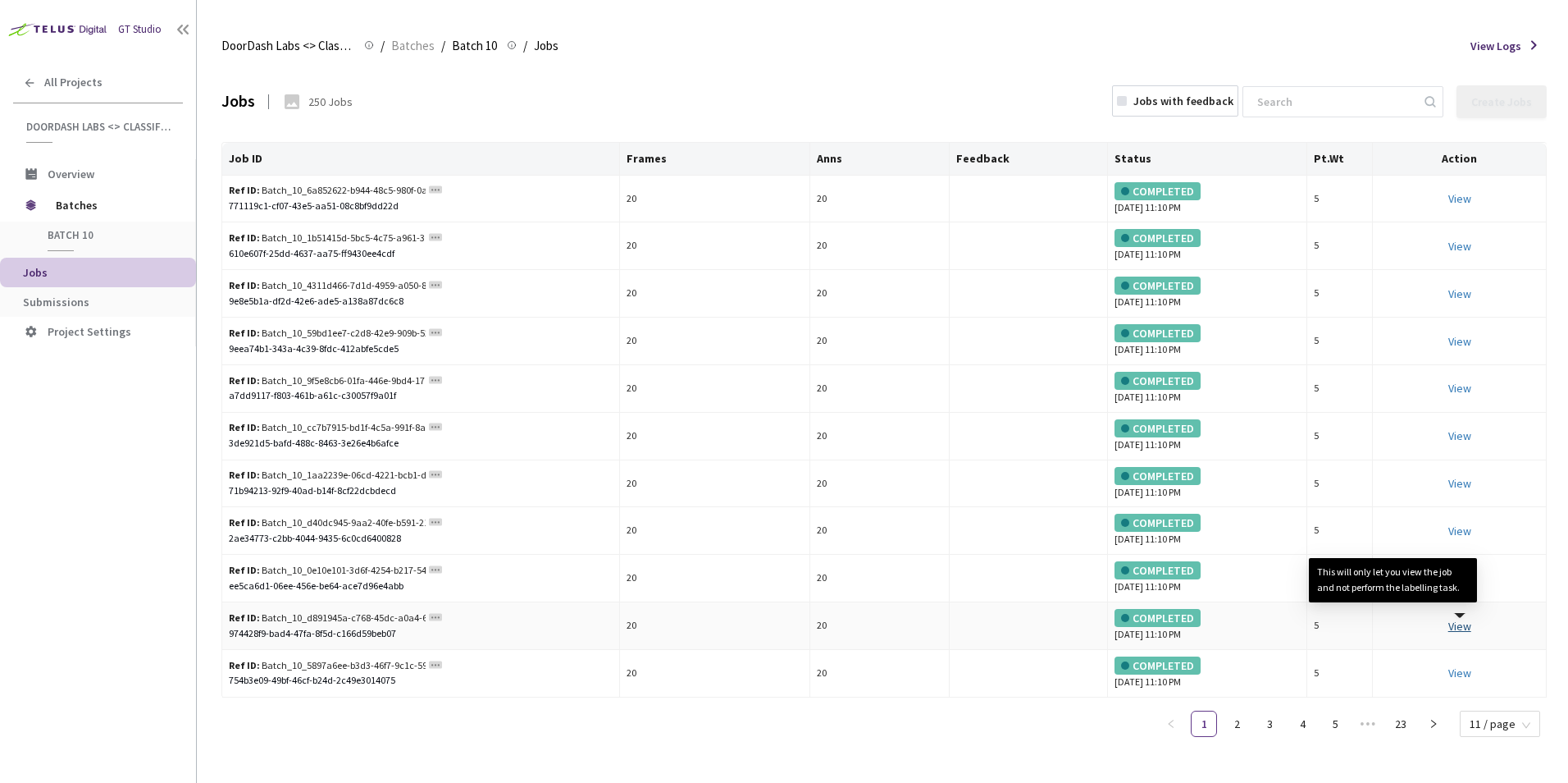
click at [1458, 624] on link "View This will only let you view the job and not perform the labelling task." at bounding box center [1460, 626] width 23 height 15
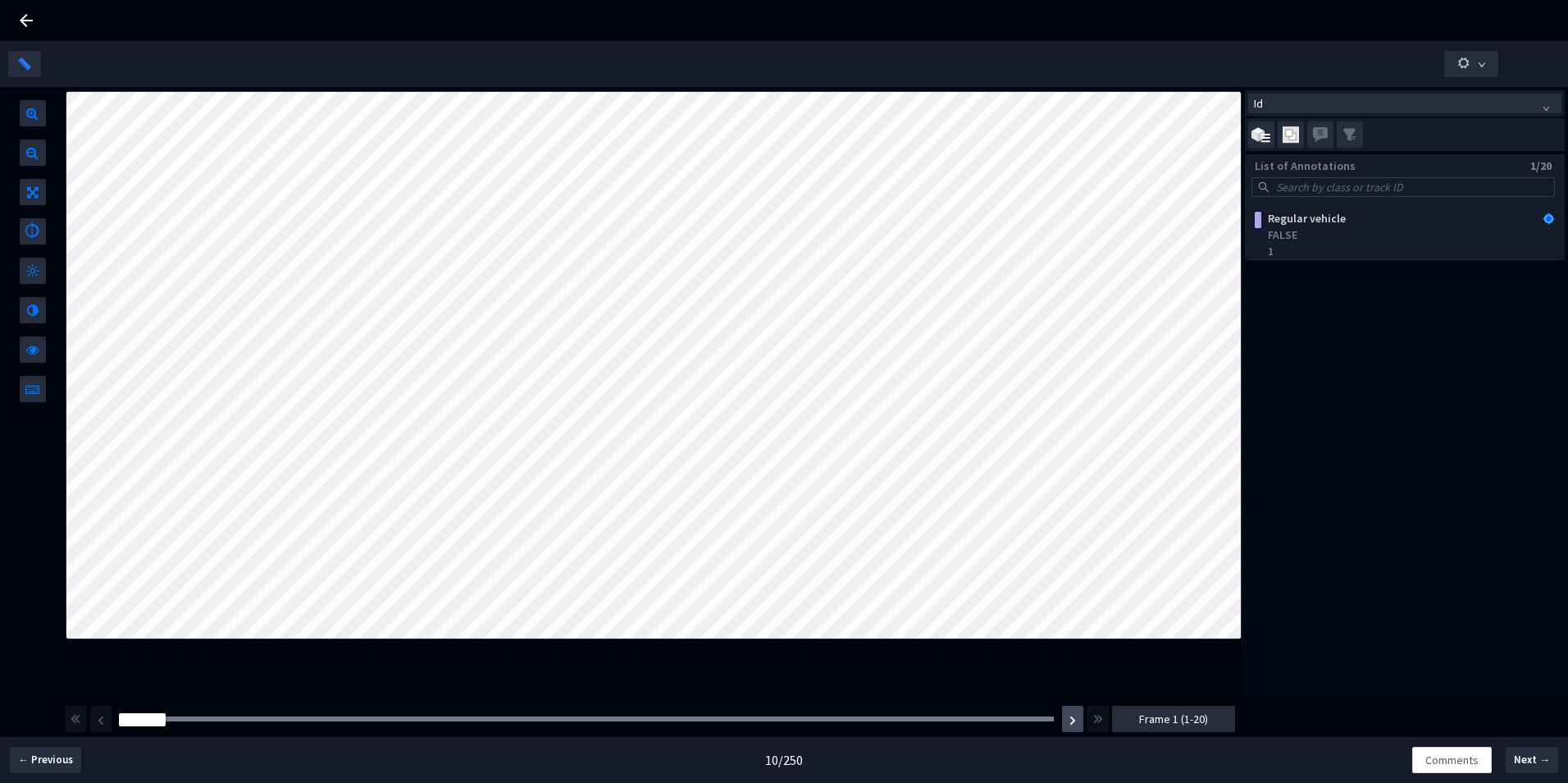
click at [1074, 718] on img "button" at bounding box center [1072, 720] width 7 height 10
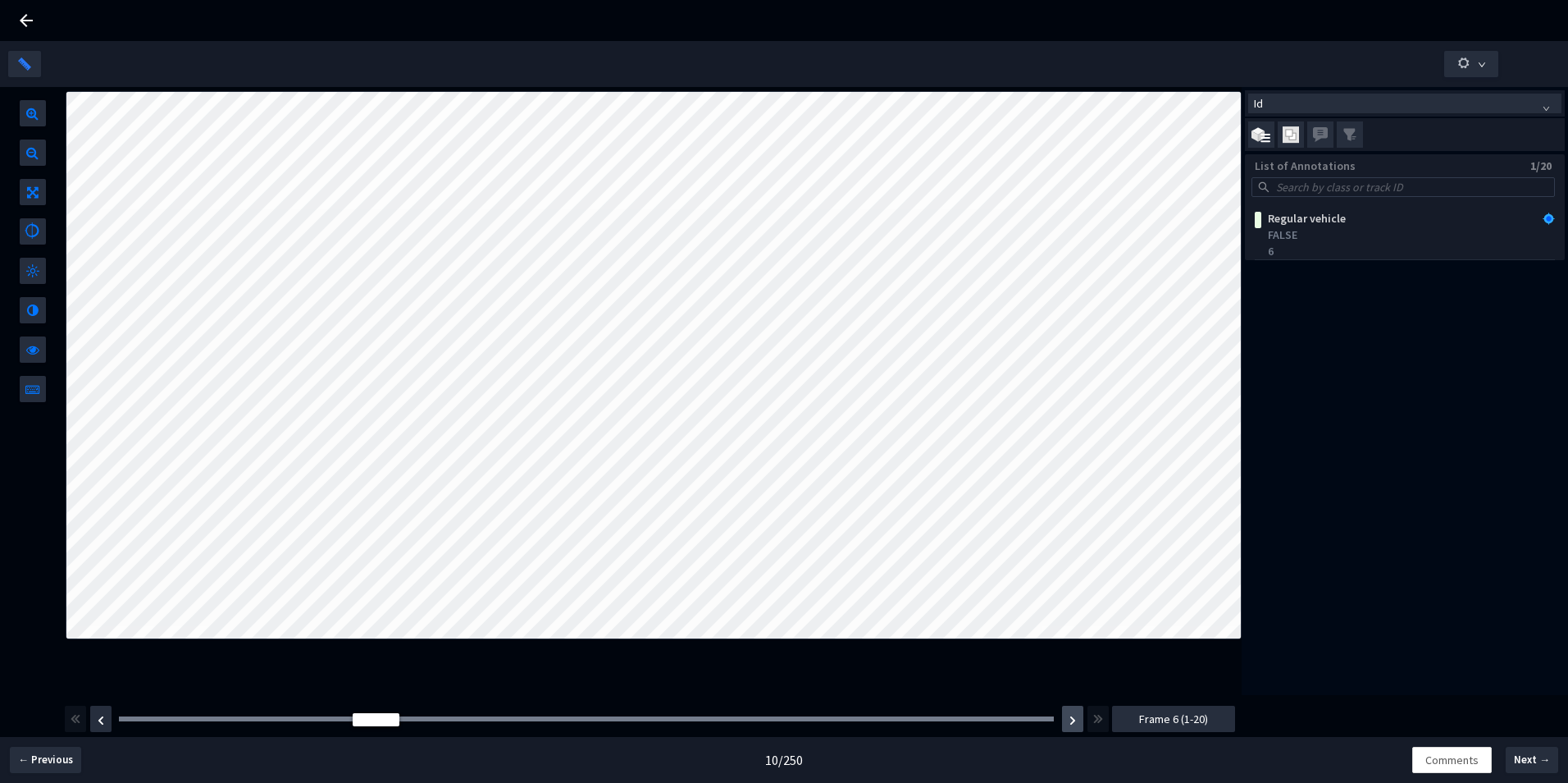
click at [1074, 718] on img "button" at bounding box center [1072, 720] width 7 height 10
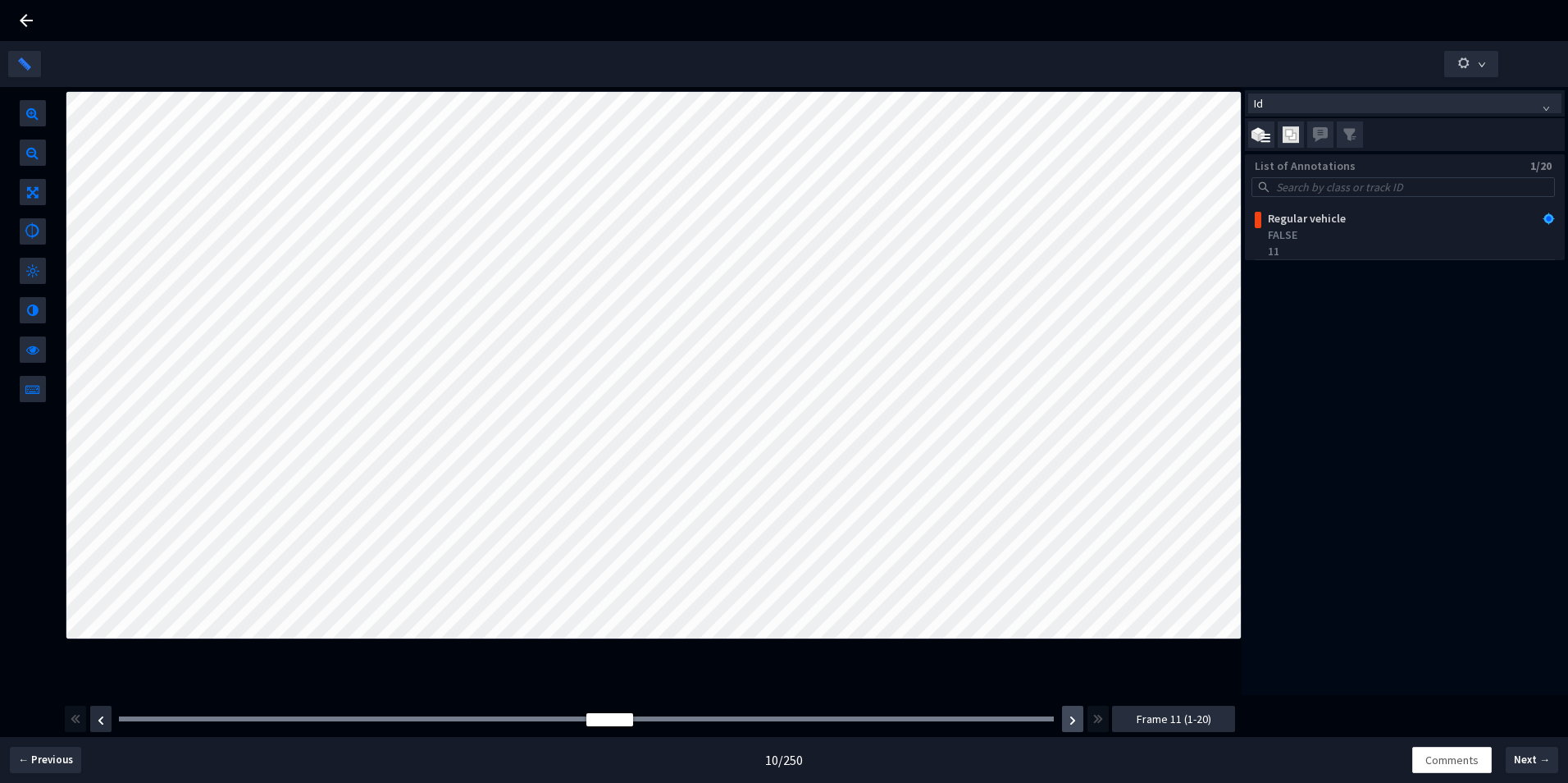
click at [1074, 718] on img "button" at bounding box center [1072, 720] width 7 height 10
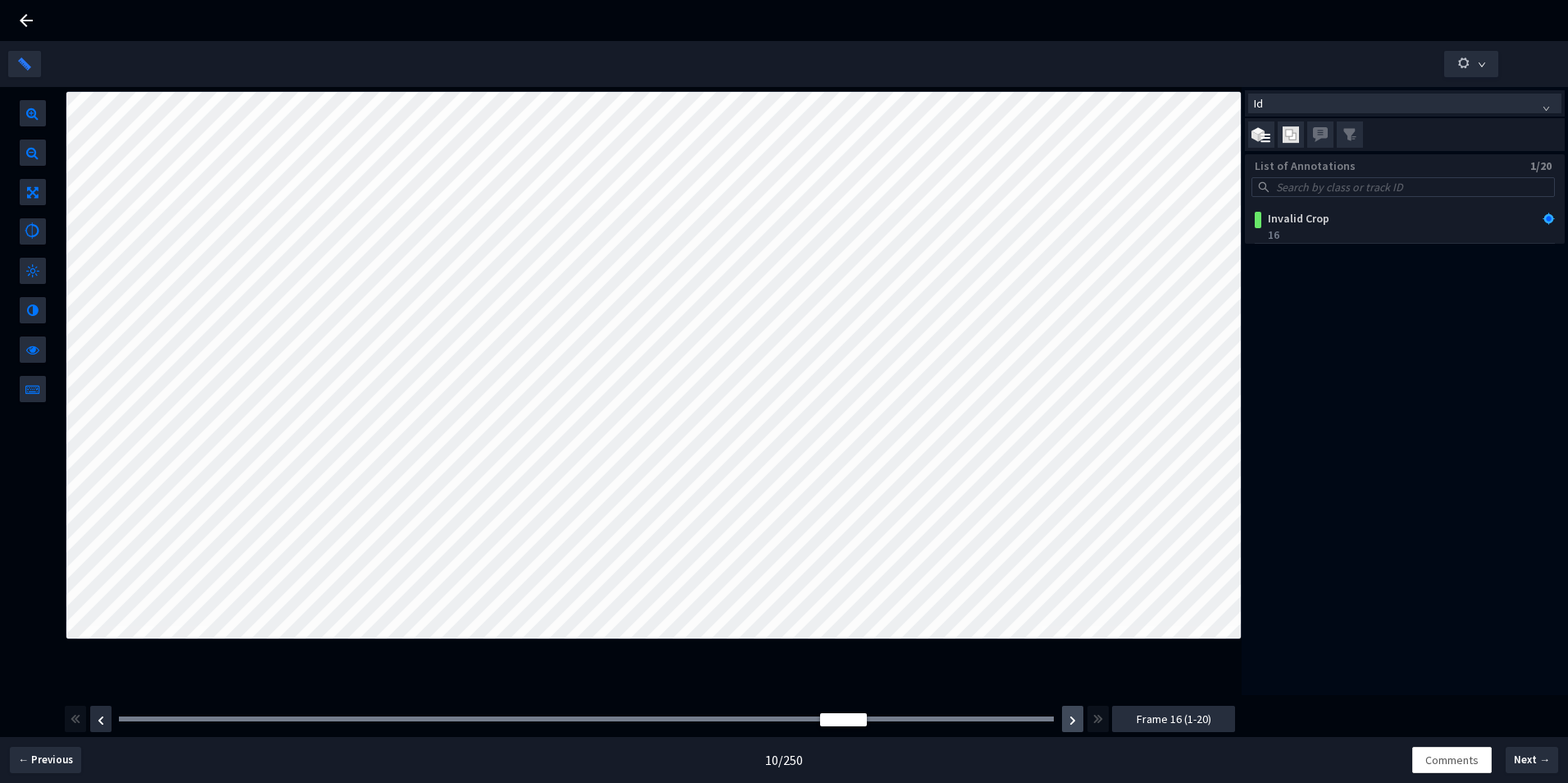
click at [1074, 718] on img "button" at bounding box center [1072, 720] width 7 height 10
click at [1411, 460] on div "Id List of Annotations 1/20 Regular vehicle FALSE 18" at bounding box center [1404, 391] width 326 height 608
